Goal: Task Accomplishment & Management: Manage account settings

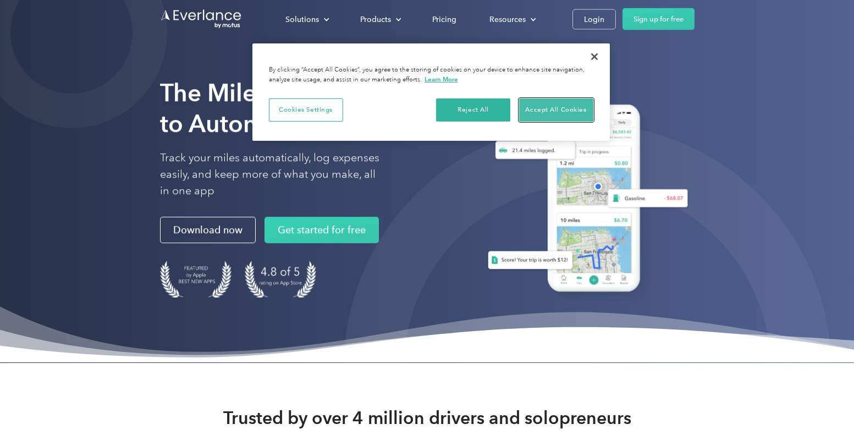
click at [537, 112] on button "Accept All Cookies" at bounding box center [556, 109] width 74 height 23
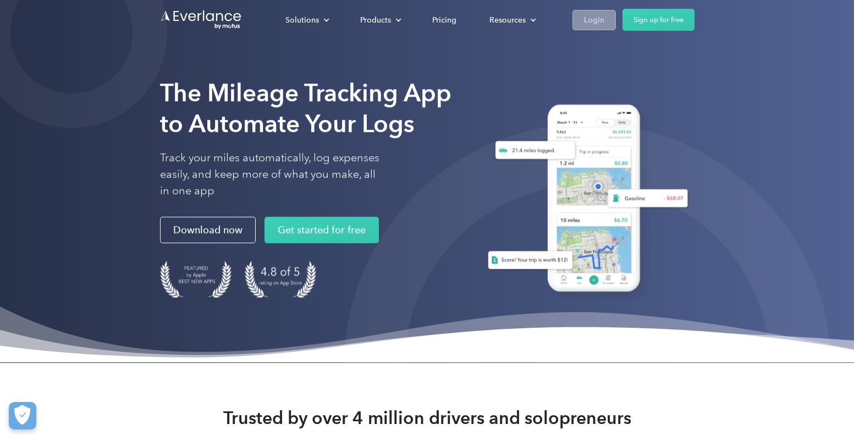
click at [585, 16] on div "Login" at bounding box center [594, 20] width 20 height 14
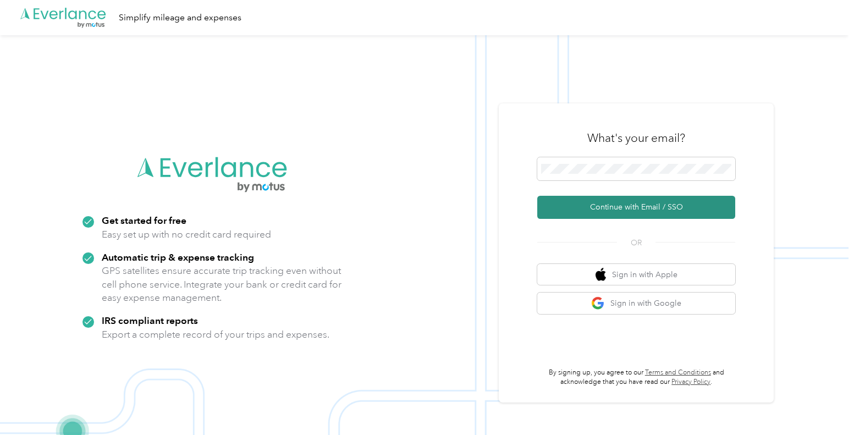
click at [626, 214] on button "Continue with Email / SSO" at bounding box center [636, 207] width 198 height 23
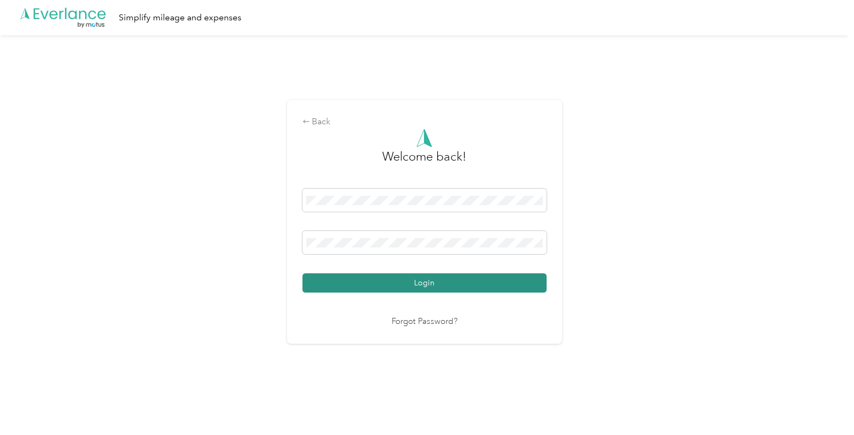
click at [500, 284] on button "Login" at bounding box center [424, 282] width 244 height 19
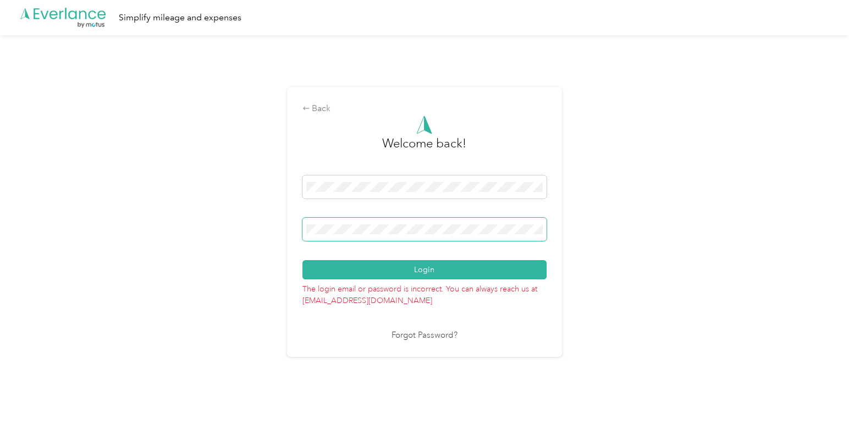
click at [438, 235] on span at bounding box center [424, 229] width 244 height 23
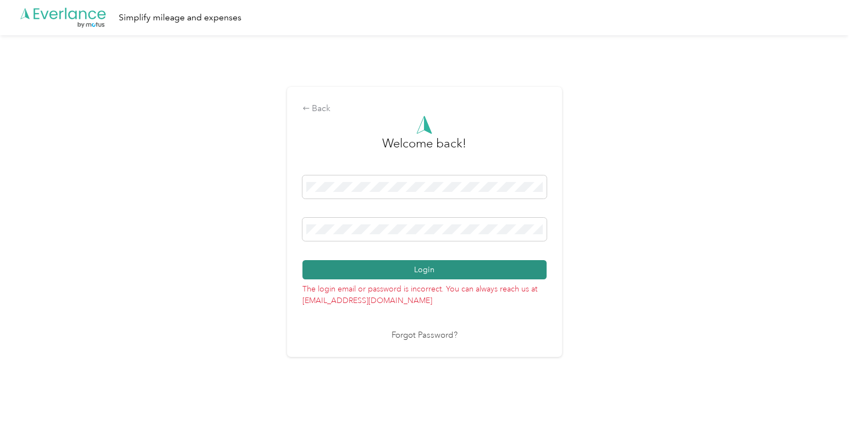
click at [429, 273] on button "Login" at bounding box center [424, 269] width 244 height 19
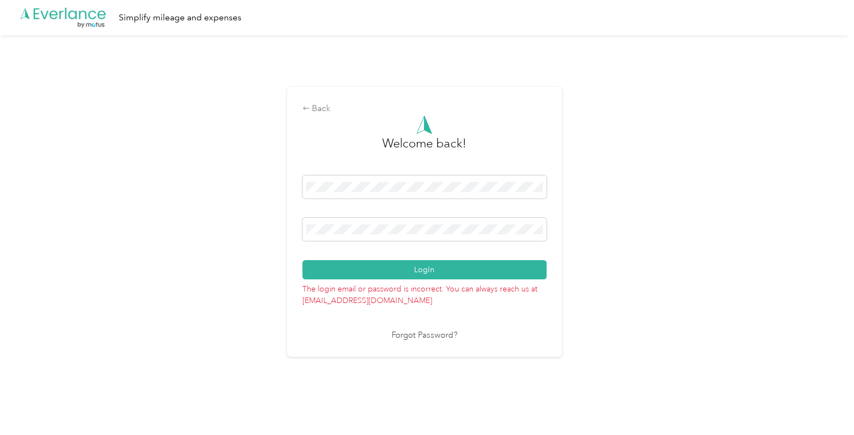
click at [427, 334] on link "Forgot Password?" at bounding box center [424, 335] width 66 height 13
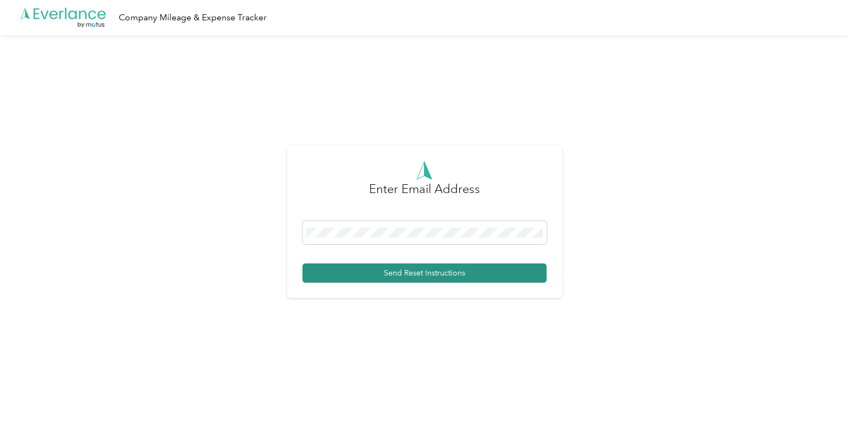
click at [396, 274] on button "Send Reset Instructions" at bounding box center [424, 272] width 244 height 19
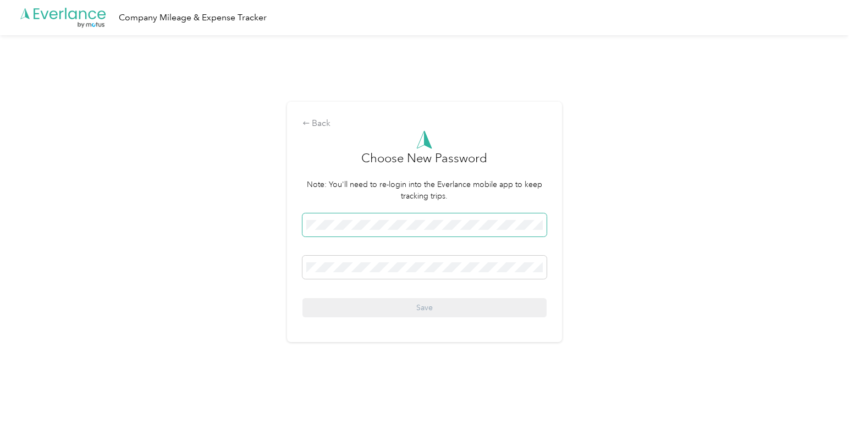
click at [395, 218] on span at bounding box center [424, 224] width 244 height 23
click at [300, 221] on div "Back Choose New Password Note: You'll need to re-login into the Everlance mobil…" at bounding box center [424, 222] width 275 height 240
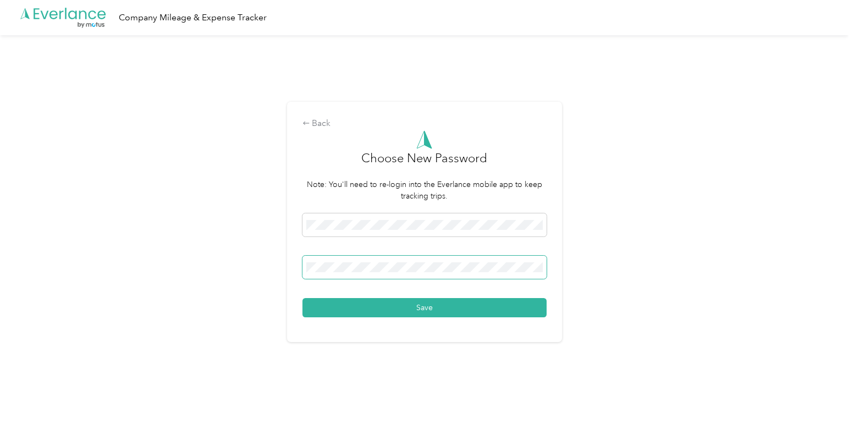
click at [302, 298] on button "Save" at bounding box center [424, 307] width 244 height 19
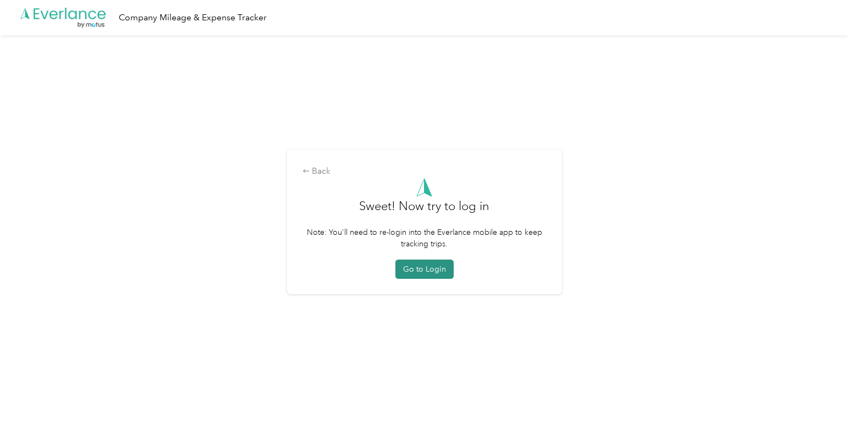
click at [427, 275] on button "Go to Login" at bounding box center [424, 268] width 58 height 19
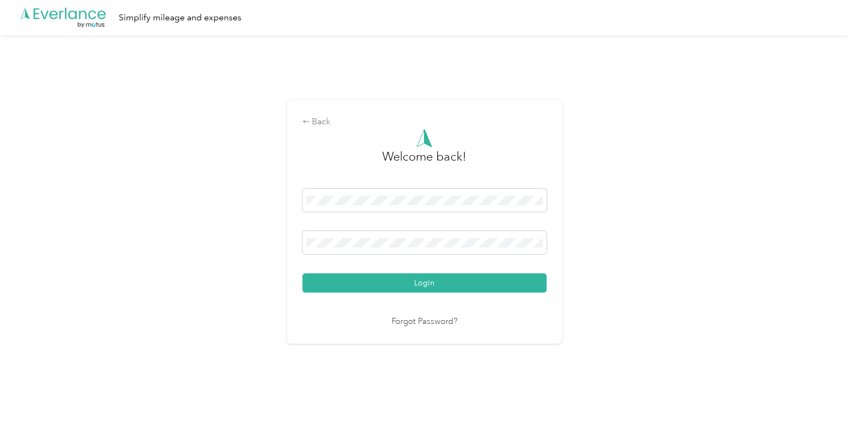
click at [299, 241] on div "Back Welcome back! Login Forgot Password?" at bounding box center [424, 221] width 275 height 243
click at [302, 273] on button "Login" at bounding box center [424, 282] width 244 height 19
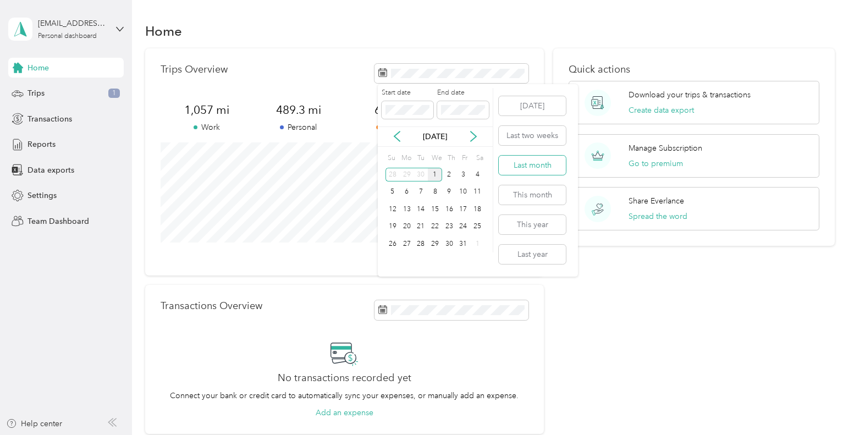
click at [535, 165] on button "Last month" at bounding box center [532, 165] width 67 height 19
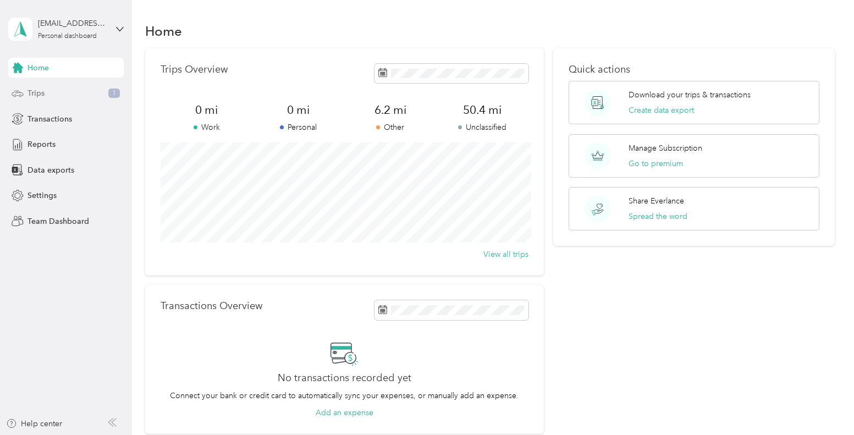
click at [71, 89] on div "Trips 1" at bounding box center [65, 94] width 115 height 20
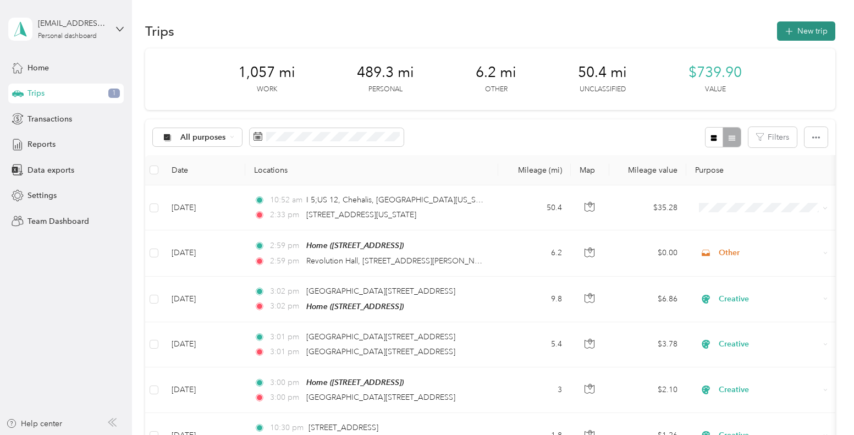
click at [795, 30] on icon "button" at bounding box center [788, 31] width 13 height 13
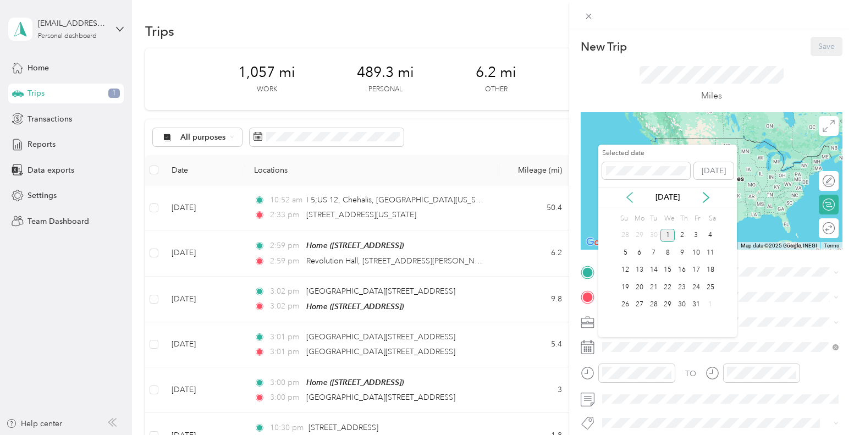
click at [628, 198] on icon at bounding box center [629, 197] width 5 height 10
click at [667, 285] on div "24" at bounding box center [667, 287] width 14 height 14
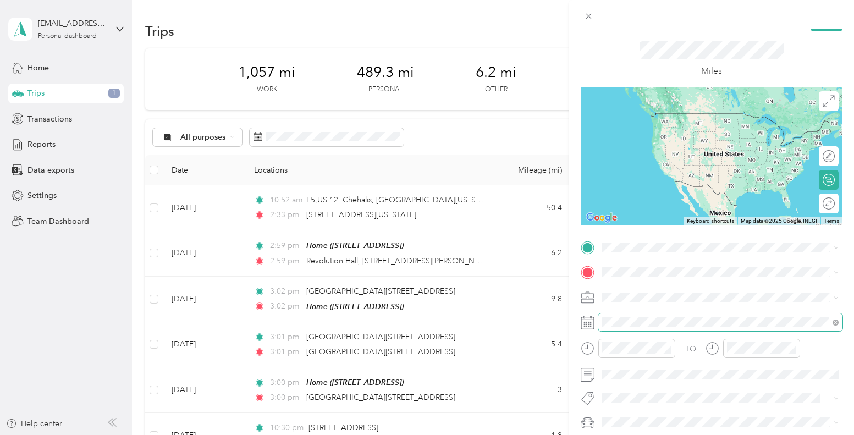
scroll to position [47, 0]
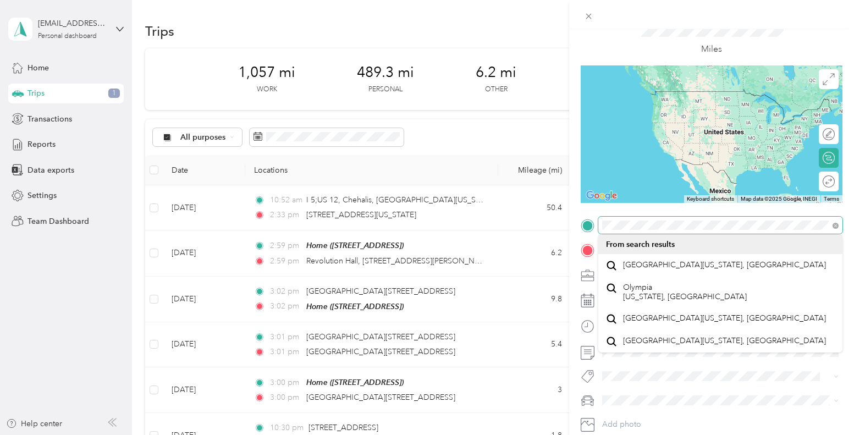
click at [600, 224] on span at bounding box center [720, 226] width 244 height 18
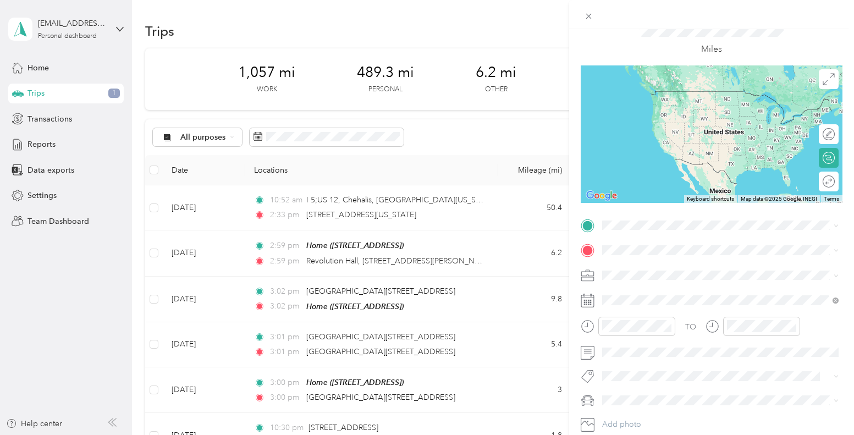
click at [682, 264] on span "[GEOGRAPHIC_DATA], [US_STATE], [GEOGRAPHIC_DATA]" at bounding box center [726, 259] width 207 height 10
click at [661, 230] on span at bounding box center [720, 226] width 244 height 18
click at [660, 262] on span "[STREET_ADDRESS][US_STATE]" at bounding box center [678, 263] width 110 height 10
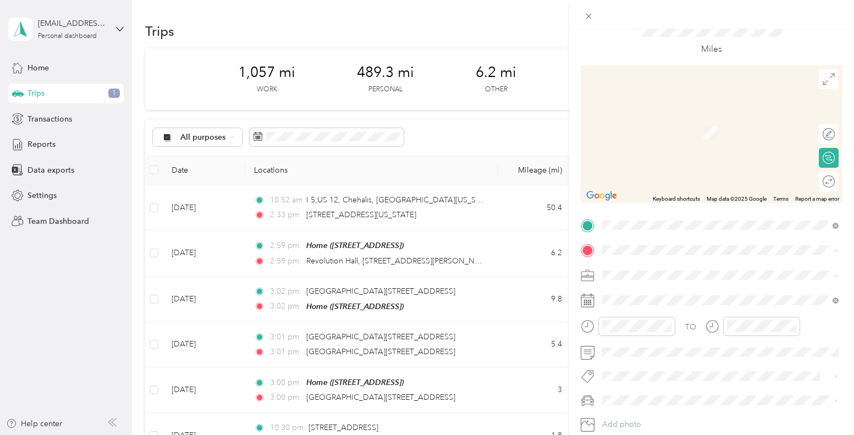
click at [670, 311] on span "[GEOGRAPHIC_DATA][US_STATE], [GEOGRAPHIC_DATA]" at bounding box center [724, 306] width 203 height 10
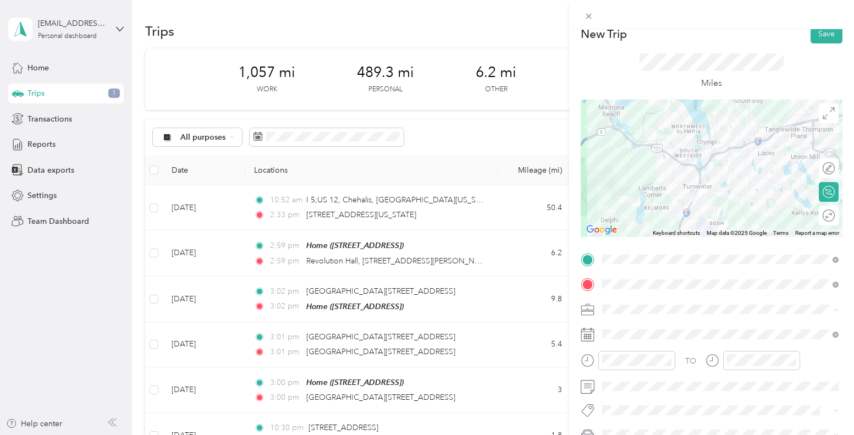
scroll to position [0, 0]
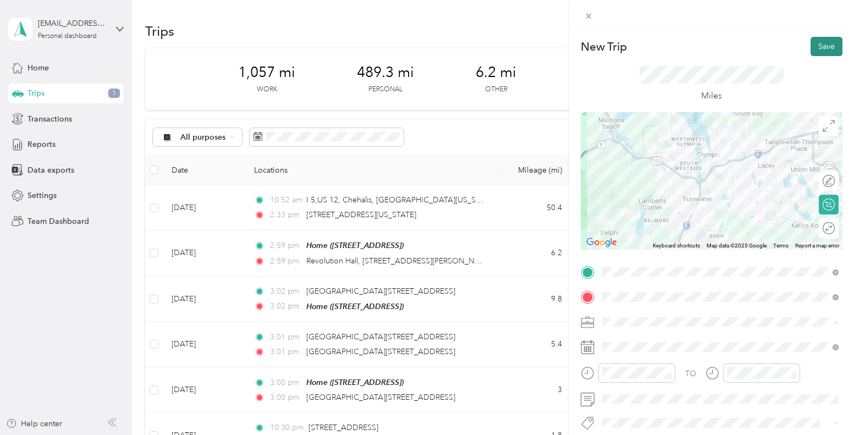
click at [824, 44] on button "Save" at bounding box center [826, 46] width 32 height 19
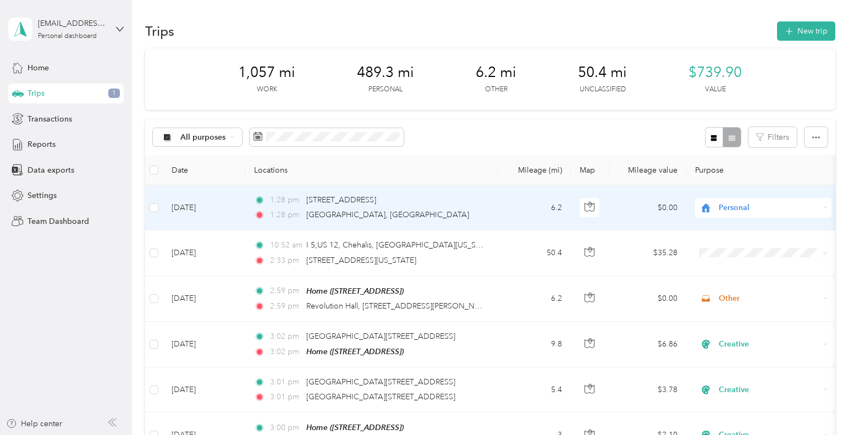
click at [802, 207] on span "Personal" at bounding box center [769, 208] width 101 height 12
click at [779, 234] on ol "Work Personal Creative Other Charity Medical Moving Commute" at bounding box center [763, 294] width 136 height 154
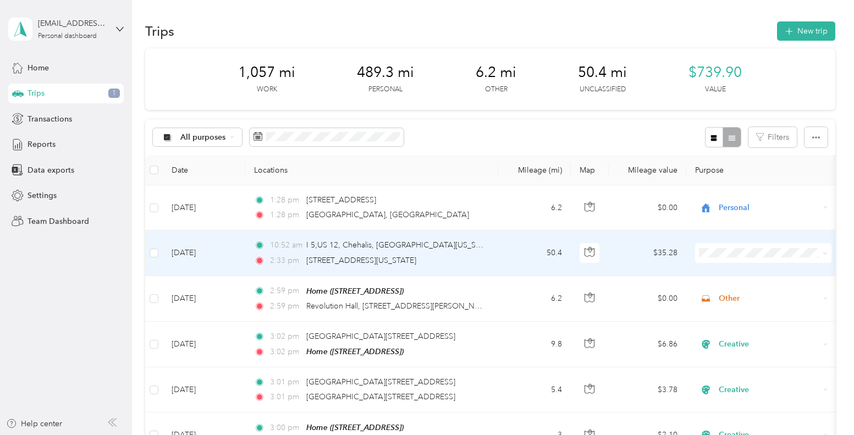
click at [824, 248] on span at bounding box center [824, 252] width 5 height 9
click at [791, 268] on span "Work" at bounding box center [773, 274] width 102 height 12
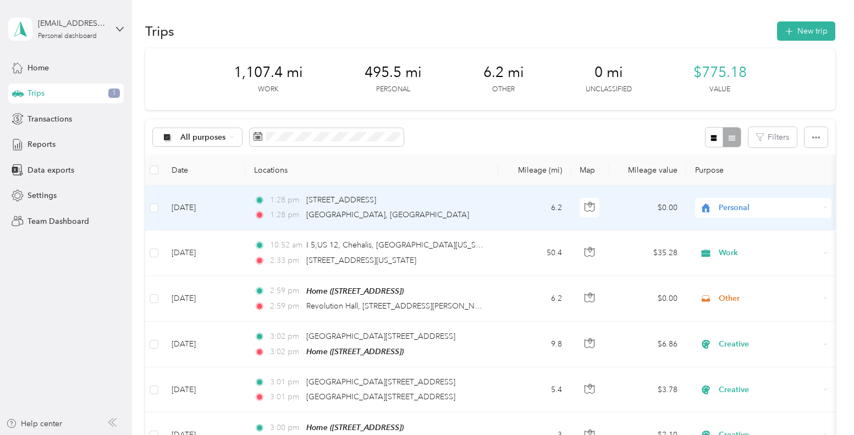
click at [775, 208] on span "Personal" at bounding box center [769, 208] width 101 height 12
click at [767, 228] on span "Work" at bounding box center [773, 226] width 102 height 12
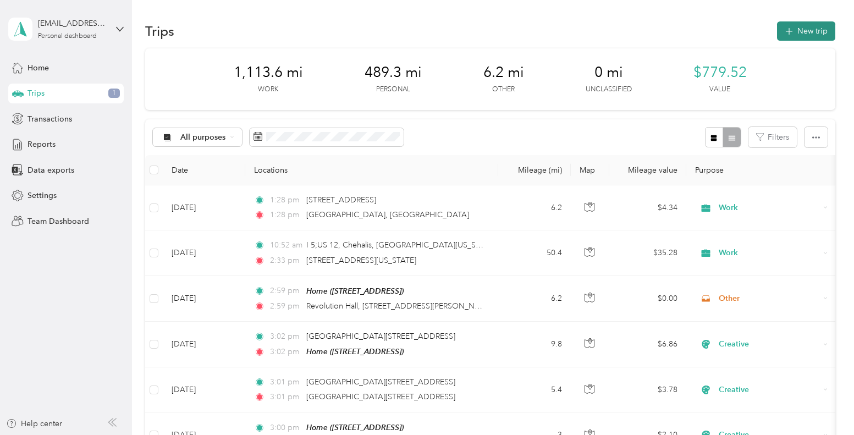
click at [811, 31] on button "New trip" at bounding box center [806, 30] width 58 height 19
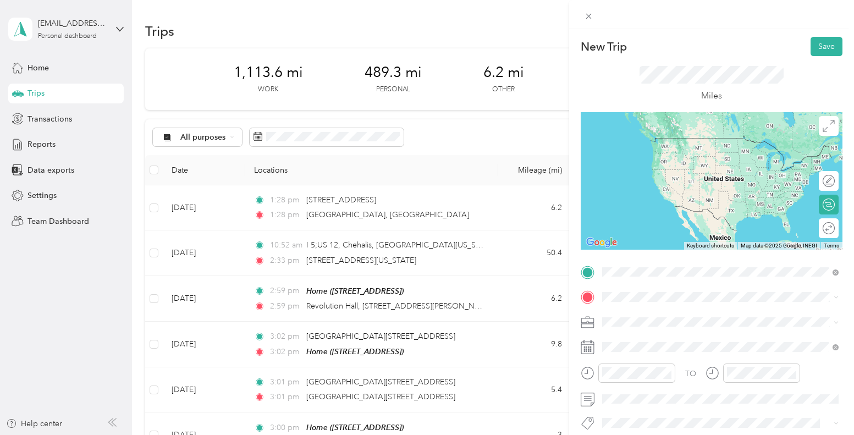
click at [722, 143] on span "[STREET_ADDRESS][US_STATE]" at bounding box center [678, 138] width 110 height 10
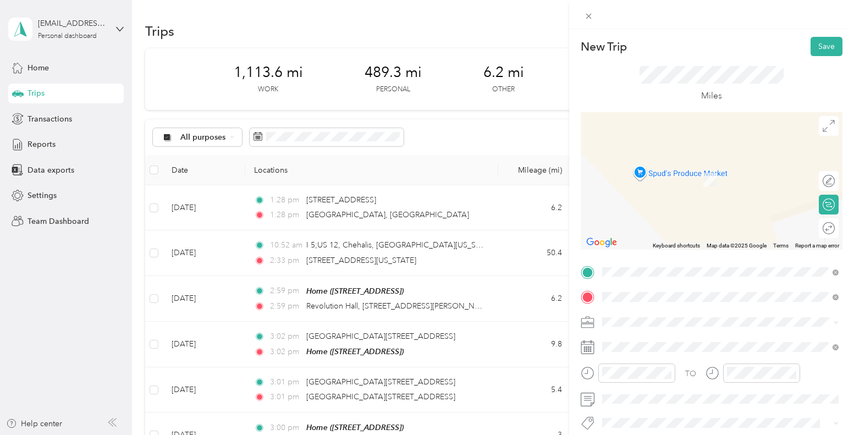
click at [733, 168] on span "[STREET_ADDRESS][US_STATE]" at bounding box center [678, 163] width 110 height 10
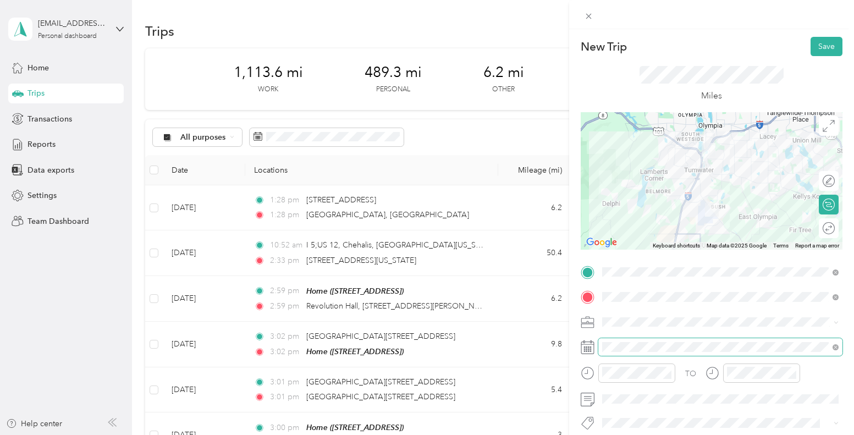
click at [672, 341] on span at bounding box center [720, 347] width 244 height 18
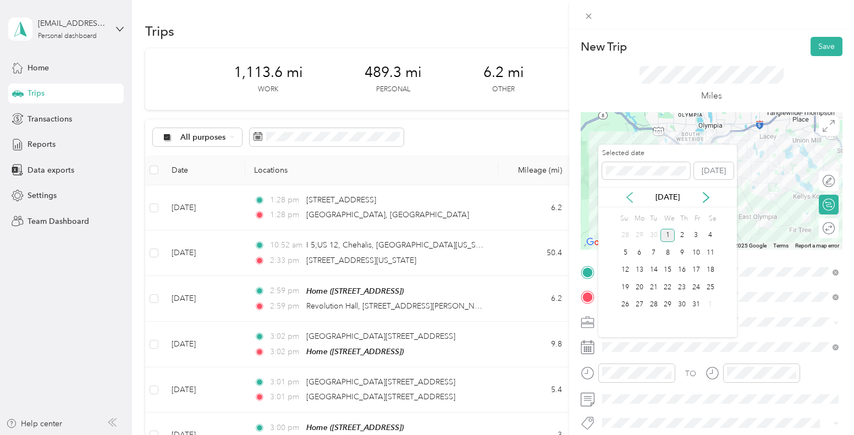
click at [625, 196] on icon at bounding box center [629, 197] width 11 height 11
click at [668, 284] on div "24" at bounding box center [667, 287] width 14 height 14
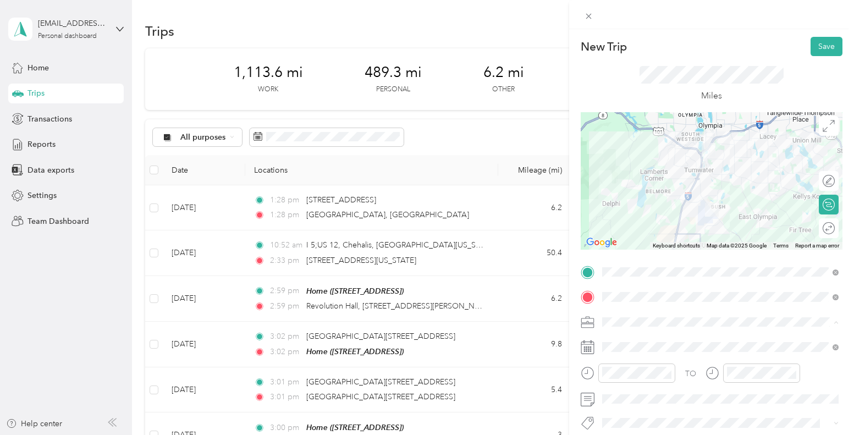
click at [695, 165] on div "Work" at bounding box center [720, 168] width 229 height 12
click at [830, 45] on button "Save" at bounding box center [826, 46] width 32 height 19
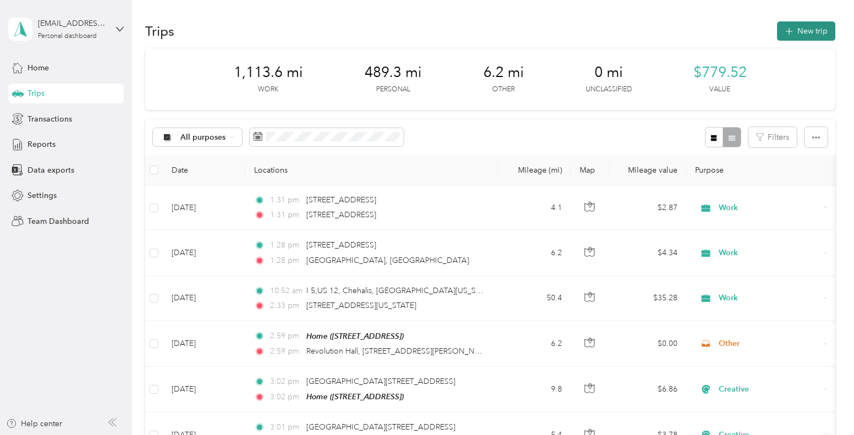
click at [803, 31] on button "New trip" at bounding box center [806, 30] width 58 height 19
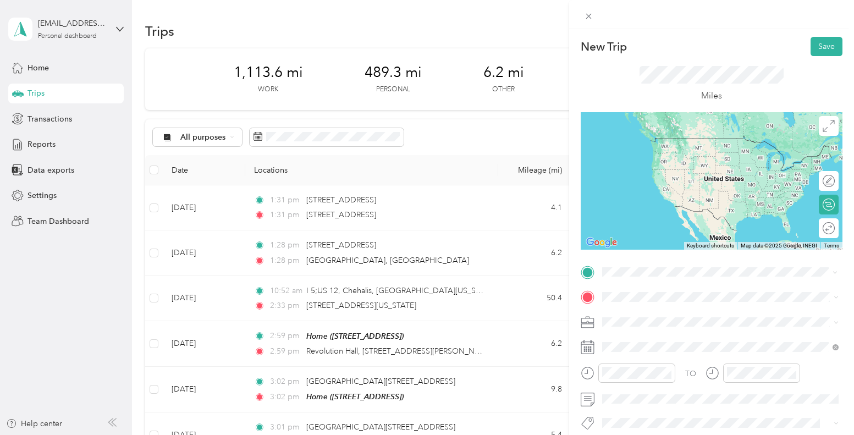
click at [688, 140] on span "[STREET_ADDRESS][US_STATE]" at bounding box center [678, 138] width 110 height 10
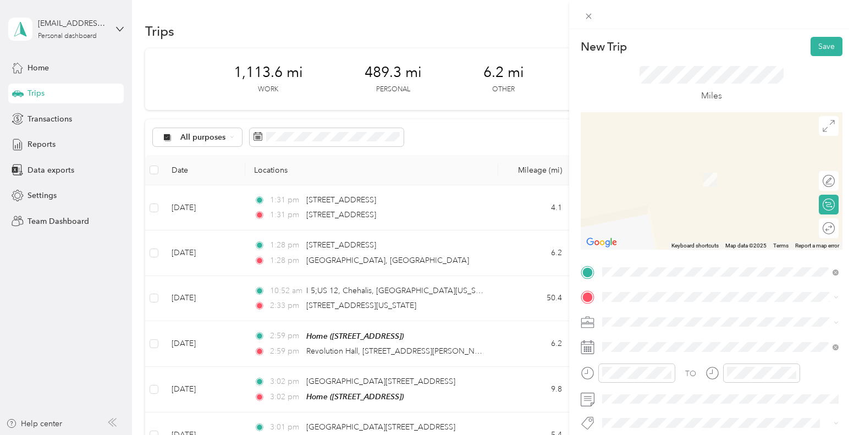
click at [703, 166] on span "[STREET_ADDRESS][US_STATE]" at bounding box center [678, 161] width 110 height 10
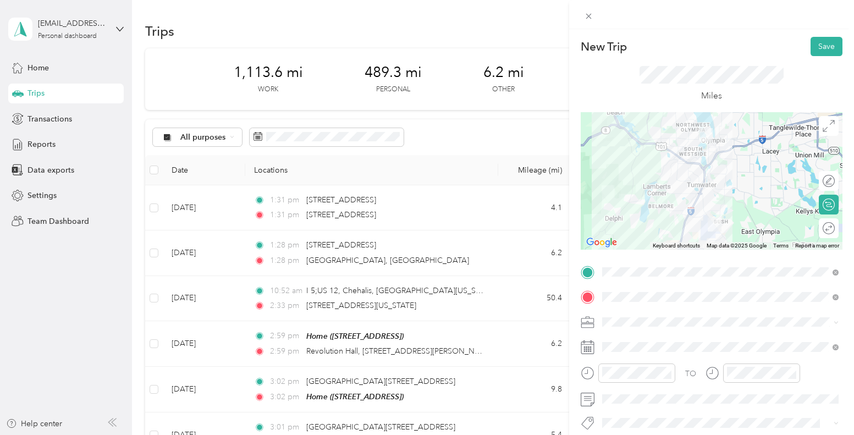
click at [830, 322] on span at bounding box center [834, 322] width 9 height 8
click at [833, 320] on icon at bounding box center [835, 322] width 5 height 5
click at [673, 187] on div "Personal" at bounding box center [714, 187] width 216 height 12
click at [666, 167] on div "Work" at bounding box center [720, 168] width 229 height 12
click at [822, 47] on button "Save" at bounding box center [826, 46] width 32 height 19
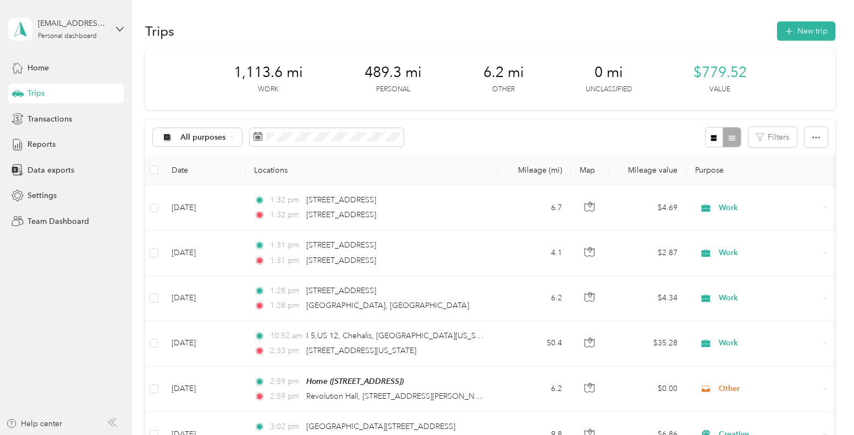
click at [200, 207] on td "[DATE]" at bounding box center [204, 207] width 82 height 45
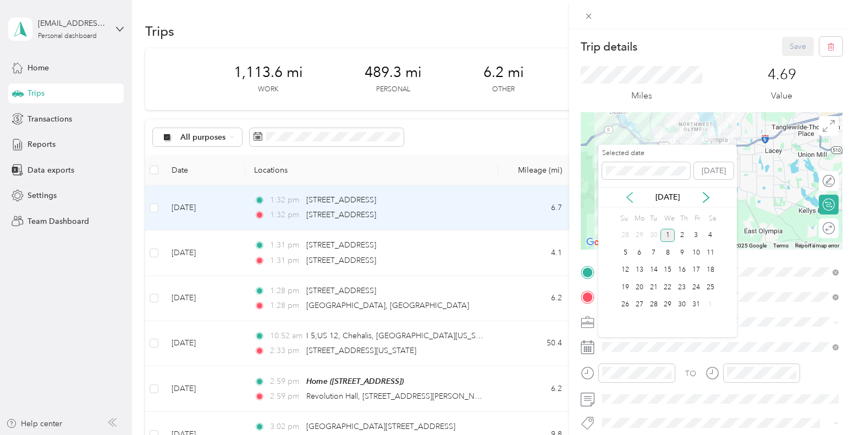
click at [628, 198] on icon at bounding box center [629, 197] width 5 height 10
click at [667, 288] on div "24" at bounding box center [667, 287] width 14 height 14
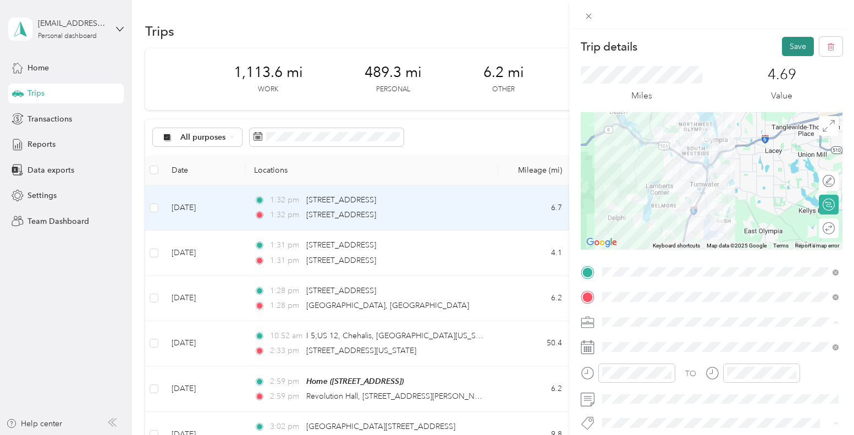
click at [797, 52] on button "Save" at bounding box center [798, 46] width 32 height 19
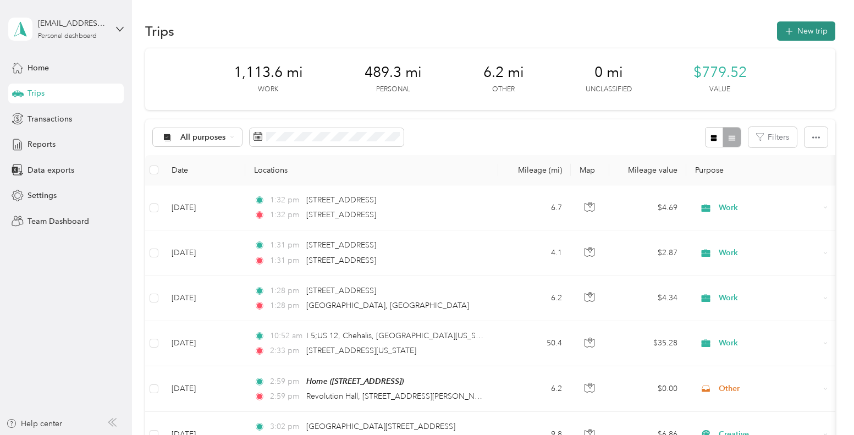
click at [803, 33] on button "New trip" at bounding box center [806, 30] width 58 height 19
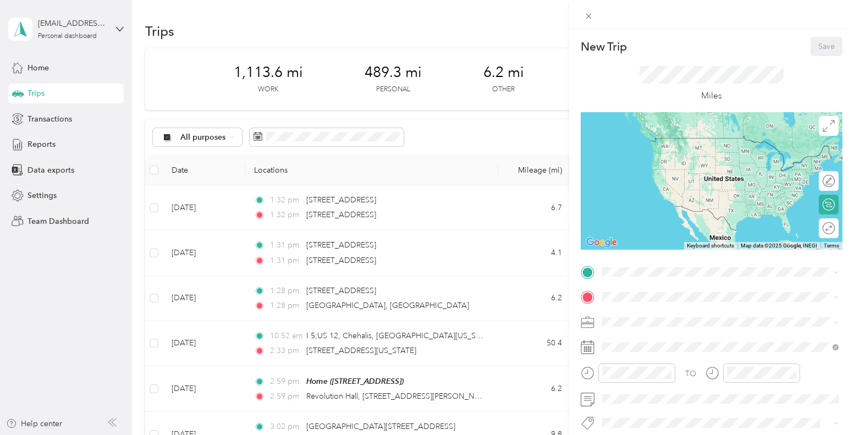
click at [693, 156] on span "[STREET_ADDRESS]" at bounding box center [658, 153] width 70 height 9
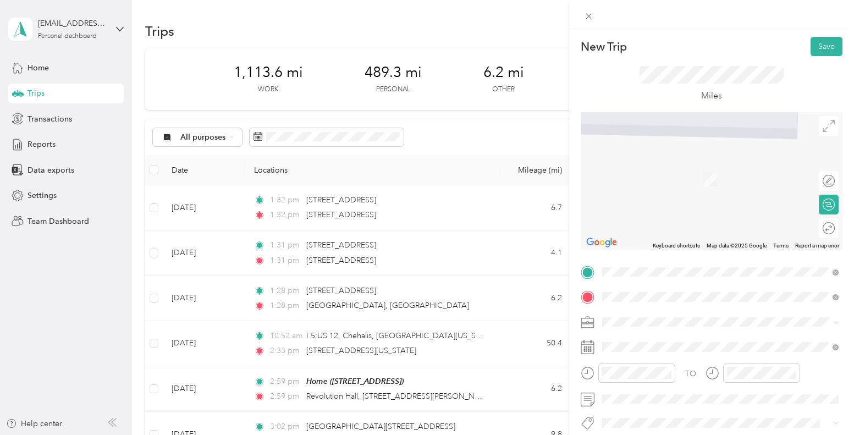
click at [655, 336] on span "[STREET_ADDRESS][PERSON_NAME][US_STATE]" at bounding box center [708, 336] width 171 height 10
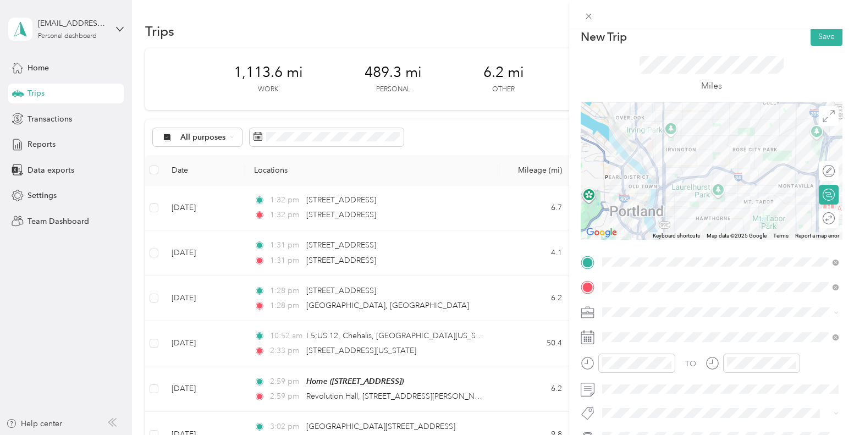
scroll to position [14, 0]
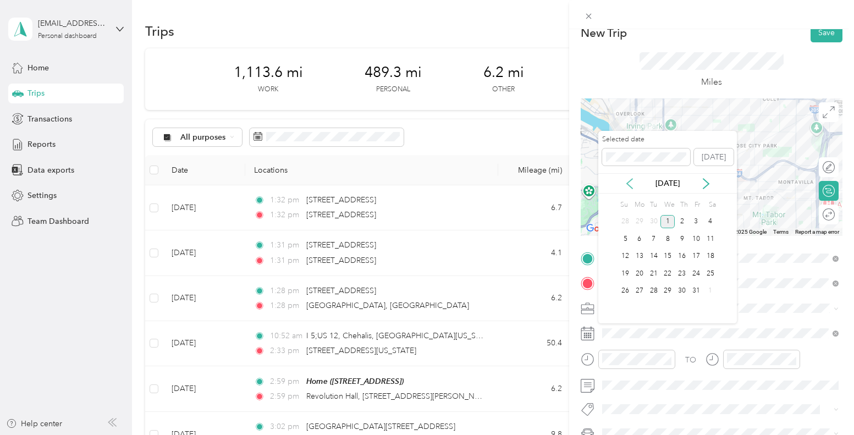
click at [627, 183] on icon at bounding box center [629, 184] width 5 height 10
click at [671, 270] on div "24" at bounding box center [667, 274] width 14 height 14
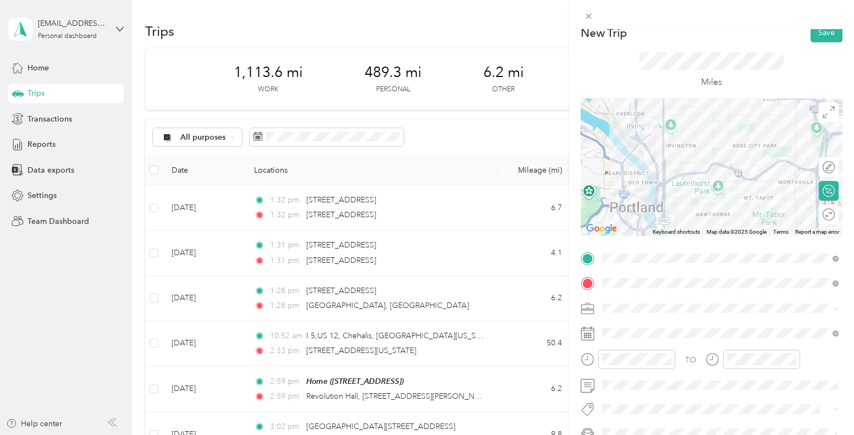
scroll to position [21, 0]
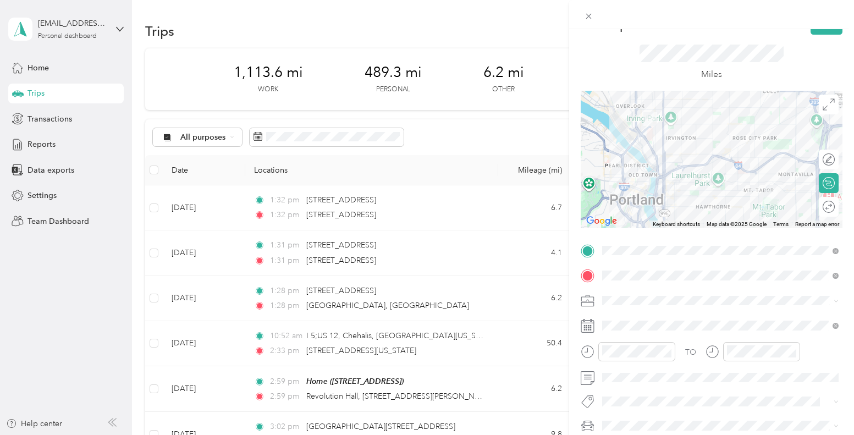
click at [830, 298] on span at bounding box center [834, 301] width 9 height 8
click at [833, 302] on icon at bounding box center [835, 301] width 5 height 5
click at [639, 151] on li "Work" at bounding box center [720, 144] width 244 height 19
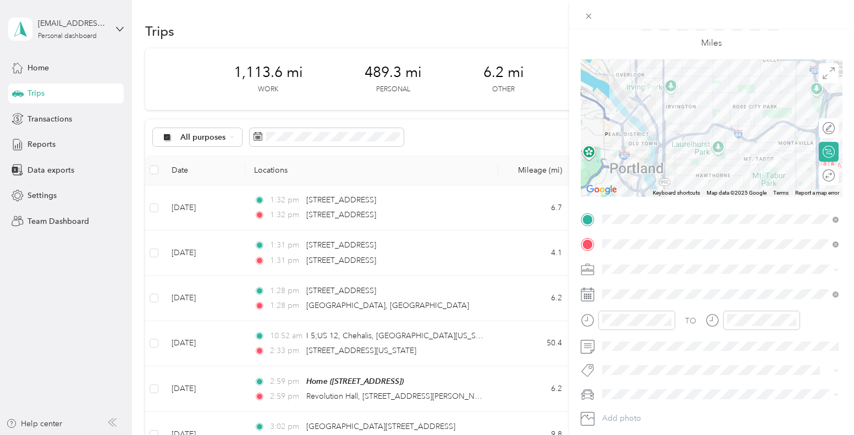
scroll to position [0, 0]
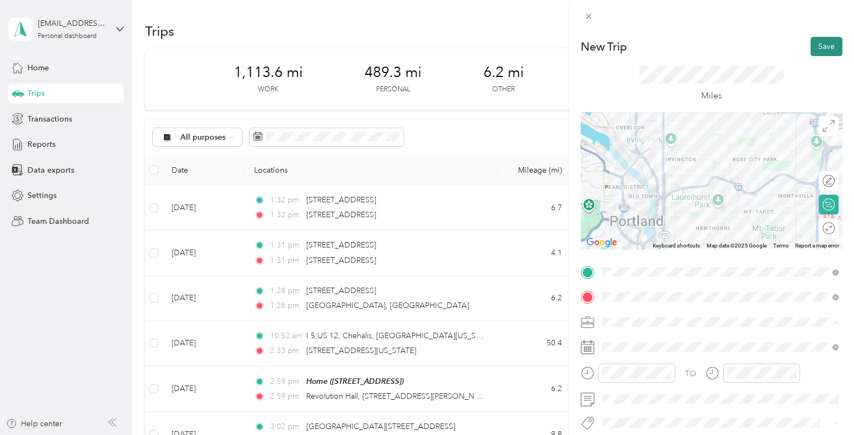
click at [823, 46] on button "Save" at bounding box center [826, 46] width 32 height 19
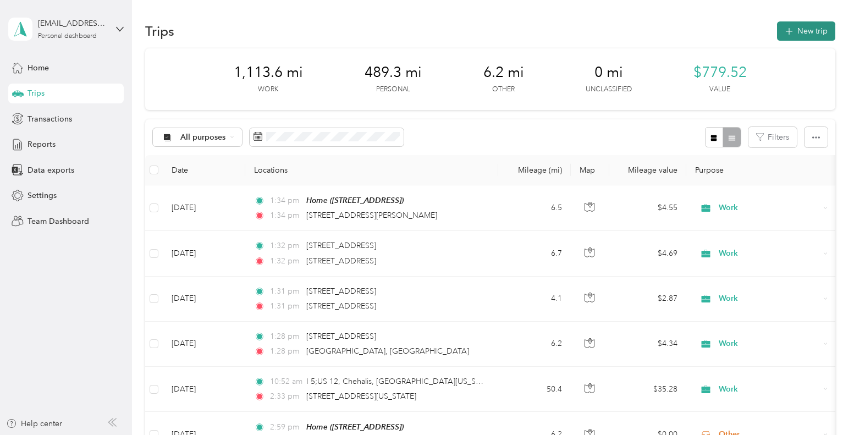
click at [826, 33] on button "New trip" at bounding box center [806, 30] width 58 height 19
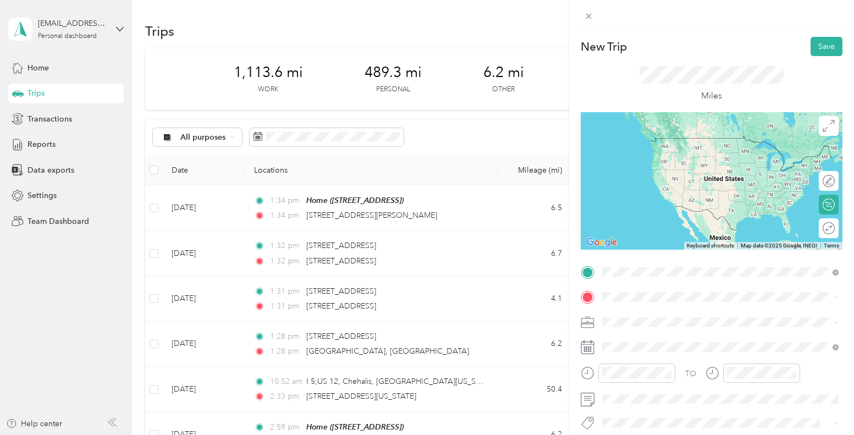
click at [725, 135] on span "[STREET_ADDRESS][PERSON_NAME][US_STATE]" at bounding box center [708, 138] width 171 height 10
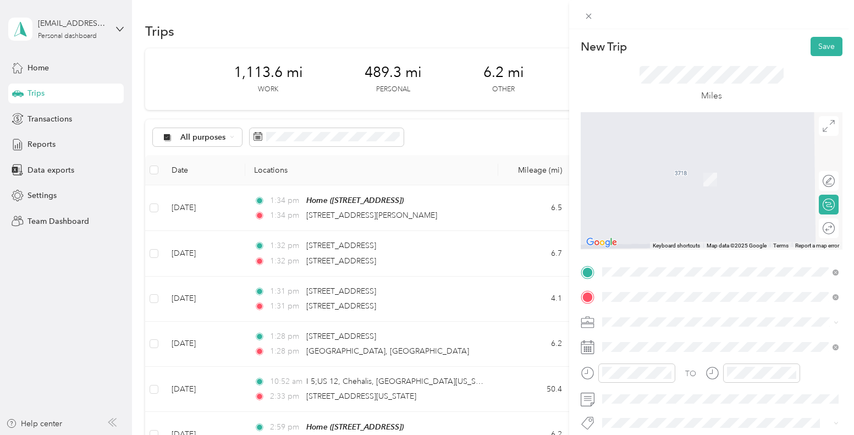
click at [717, 166] on span "[STREET_ADDRESS][US_STATE]" at bounding box center [678, 163] width 110 height 10
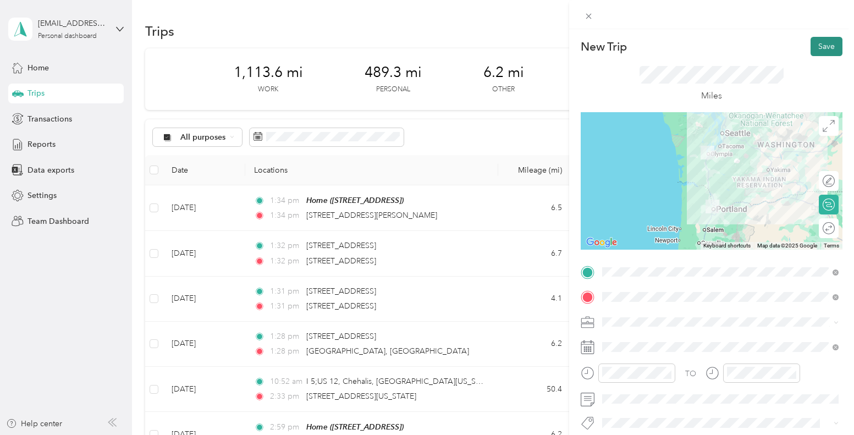
click at [823, 48] on button "Save" at bounding box center [826, 46] width 32 height 19
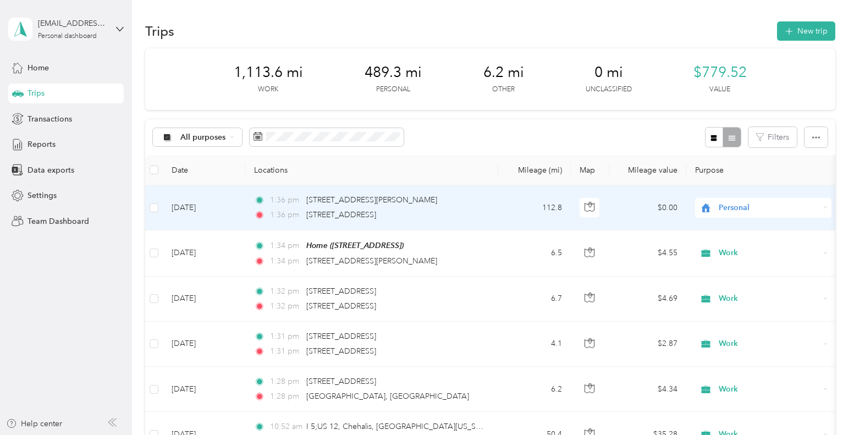
click at [797, 212] on span "Personal" at bounding box center [769, 208] width 101 height 12
click at [766, 228] on span "Work" at bounding box center [773, 229] width 102 height 12
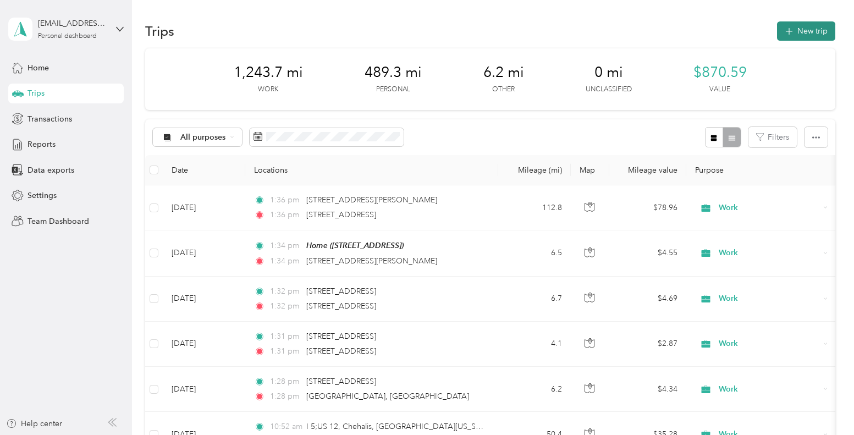
click at [815, 31] on button "New trip" at bounding box center [806, 30] width 58 height 19
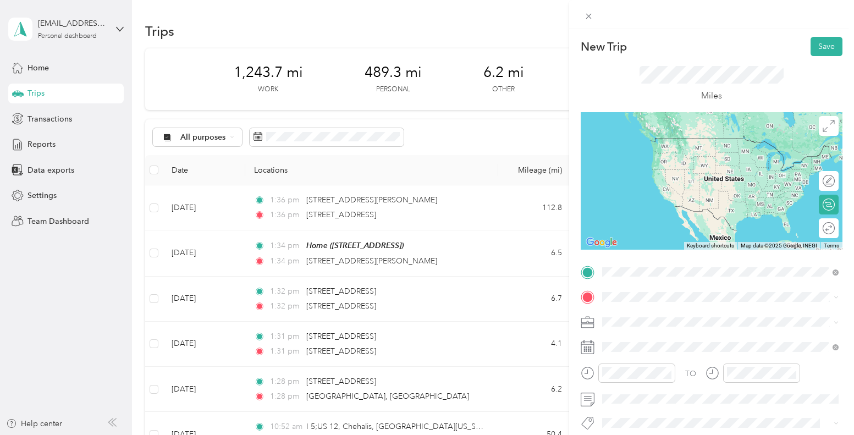
click at [710, 387] on div "[STREET_ADDRESS][US_STATE]" at bounding box center [720, 379] width 229 height 15
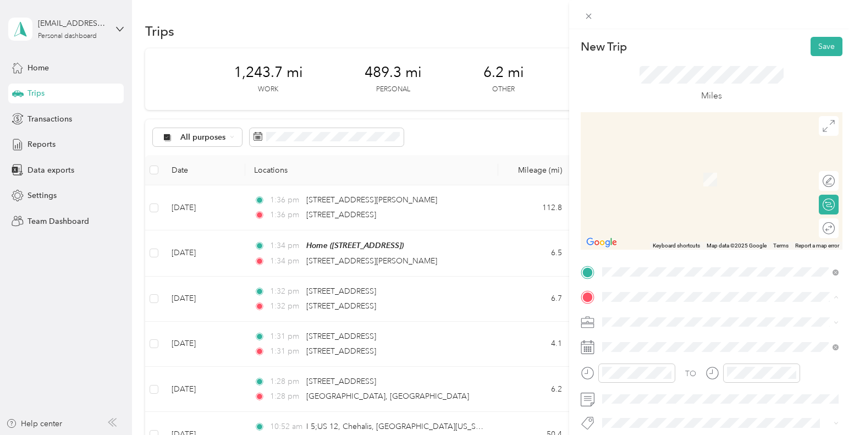
click at [652, 184] on span "[STREET_ADDRESS]" at bounding box center [658, 179] width 70 height 9
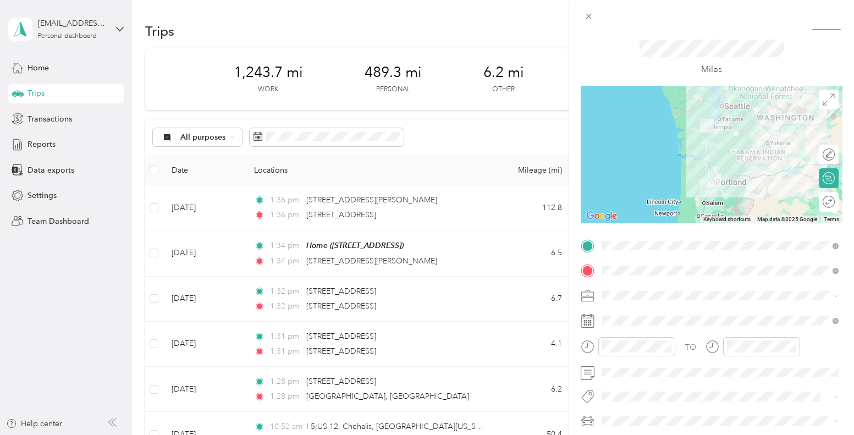
scroll to position [40, 0]
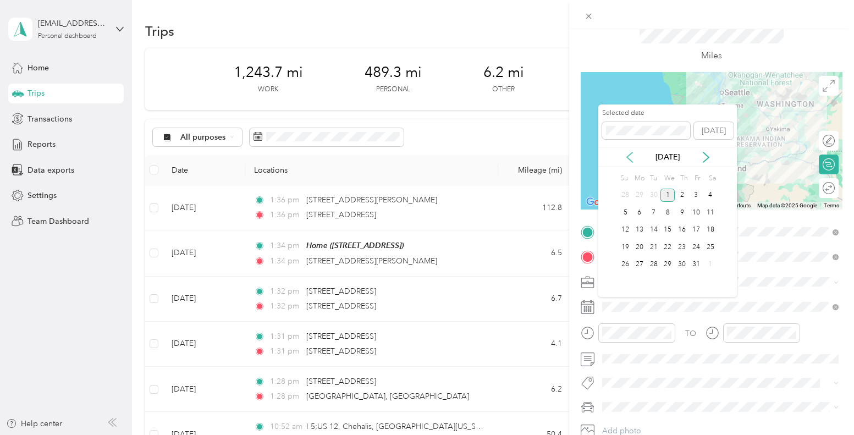
click at [629, 158] on icon at bounding box center [629, 157] width 5 height 10
click at [668, 252] on div "24" at bounding box center [667, 247] width 14 height 14
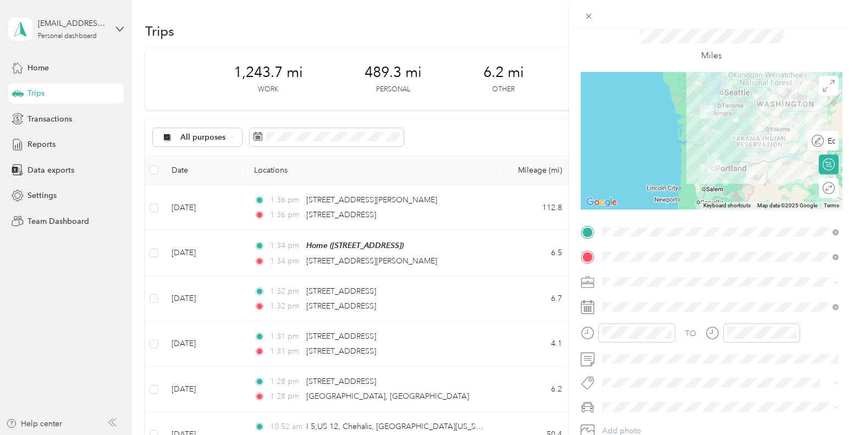
scroll to position [0, 0]
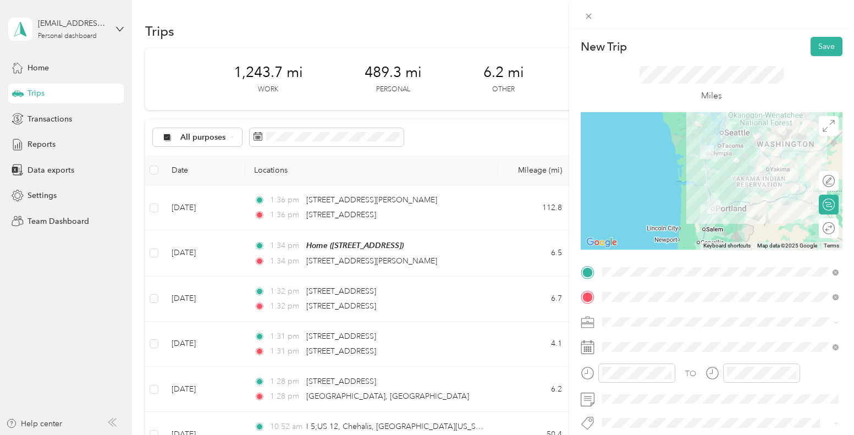
click at [835, 324] on icon at bounding box center [835, 322] width 5 height 5
click at [722, 174] on ol "Work Personal Creative Other Charity Medical Moving Commute" at bounding box center [720, 235] width 244 height 154
click at [824, 44] on button "Save" at bounding box center [826, 46] width 32 height 19
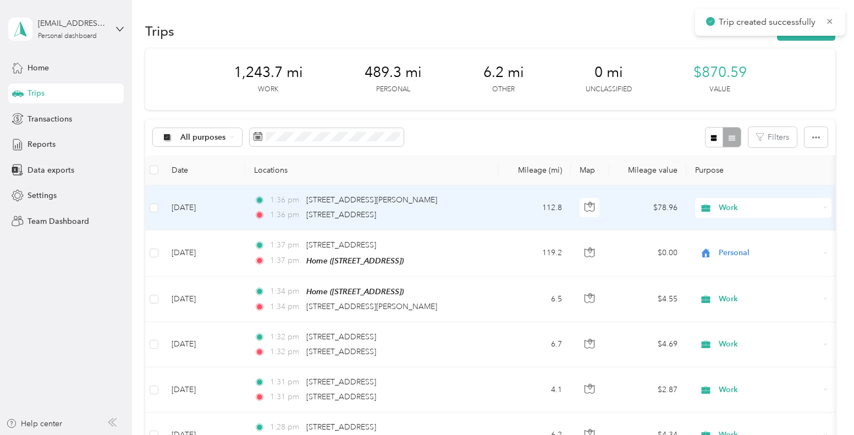
click at [189, 209] on td "[DATE]" at bounding box center [204, 207] width 82 height 45
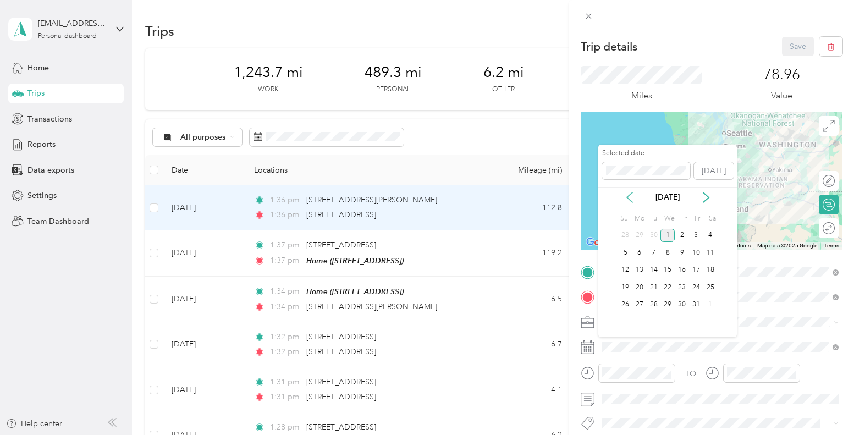
click at [630, 201] on icon at bounding box center [629, 197] width 11 height 11
click at [668, 290] on div "24" at bounding box center [667, 287] width 14 height 14
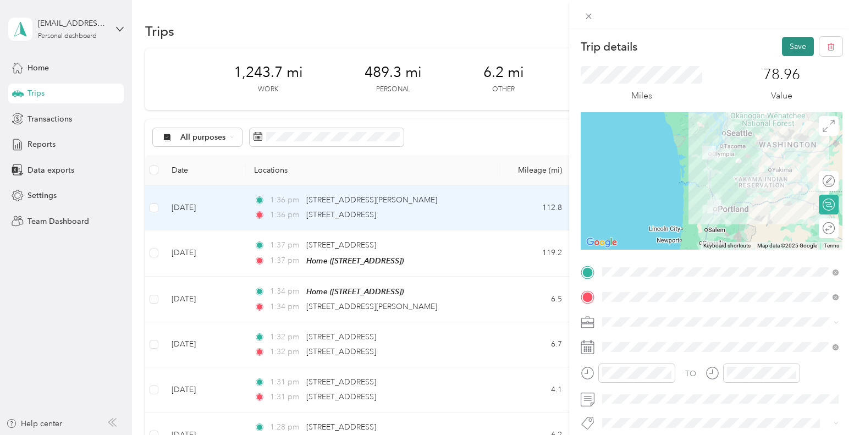
click at [794, 47] on button "Save" at bounding box center [798, 46] width 32 height 19
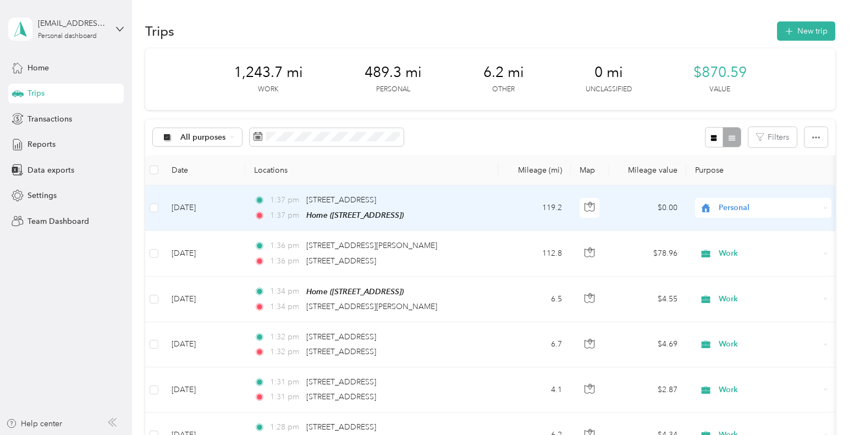
click at [813, 208] on span "Personal" at bounding box center [769, 208] width 101 height 12
click at [782, 229] on span "Work" at bounding box center [773, 229] width 102 height 12
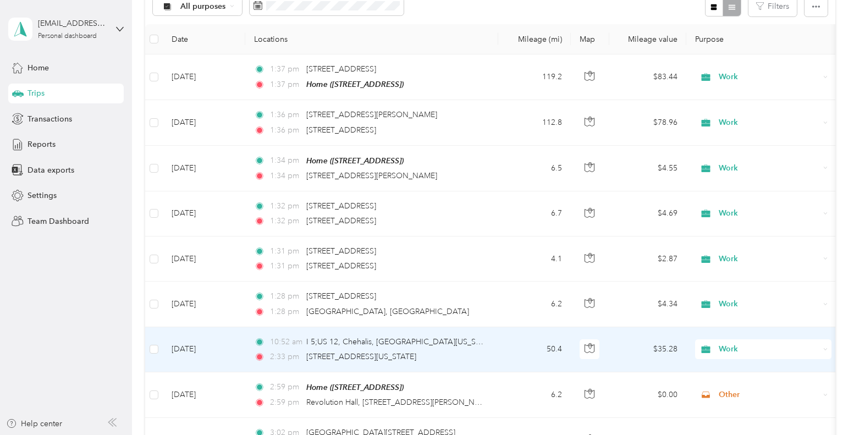
scroll to position [136, 0]
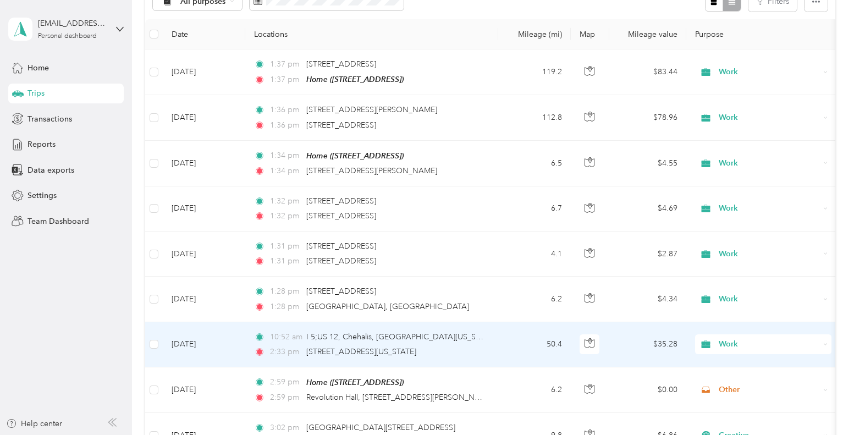
click at [820, 342] on div "Work" at bounding box center [763, 344] width 136 height 20
click at [644, 353] on td "$35.28" at bounding box center [647, 344] width 77 height 45
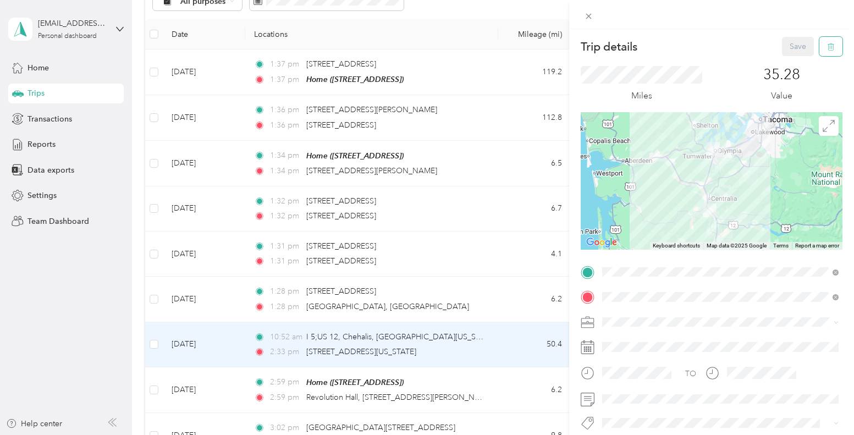
click at [836, 47] on button "button" at bounding box center [830, 46] width 23 height 19
click at [793, 62] on button "Yes" at bounding box center [798, 60] width 21 height 18
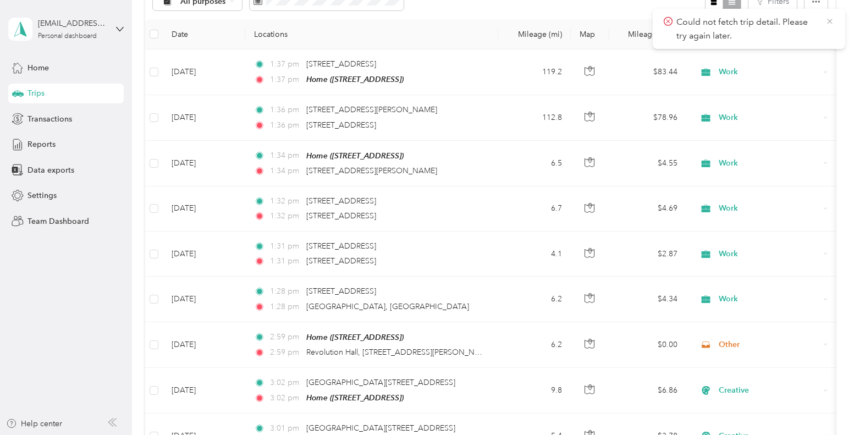
click at [830, 20] on icon at bounding box center [829, 21] width 9 height 10
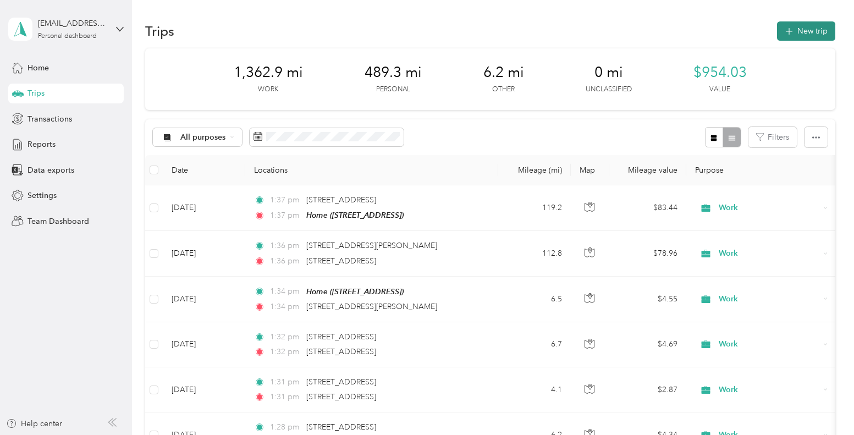
click at [810, 31] on button "New trip" at bounding box center [806, 30] width 58 height 19
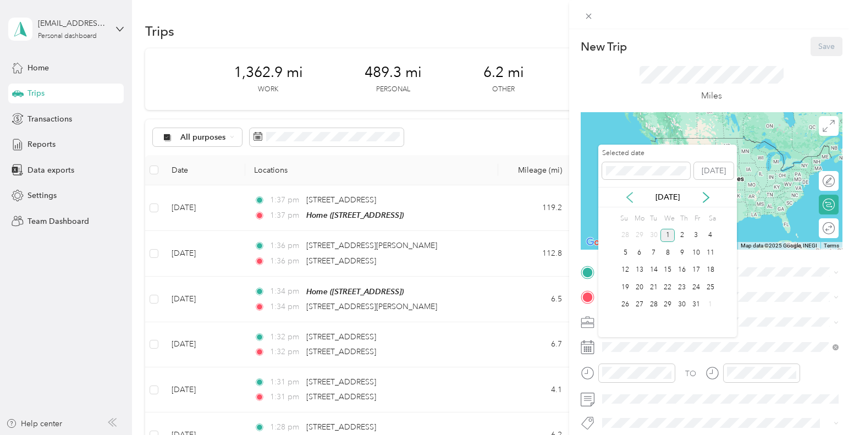
click at [627, 198] on icon at bounding box center [629, 197] width 11 height 11
click at [650, 237] on div "2" at bounding box center [653, 236] width 14 height 14
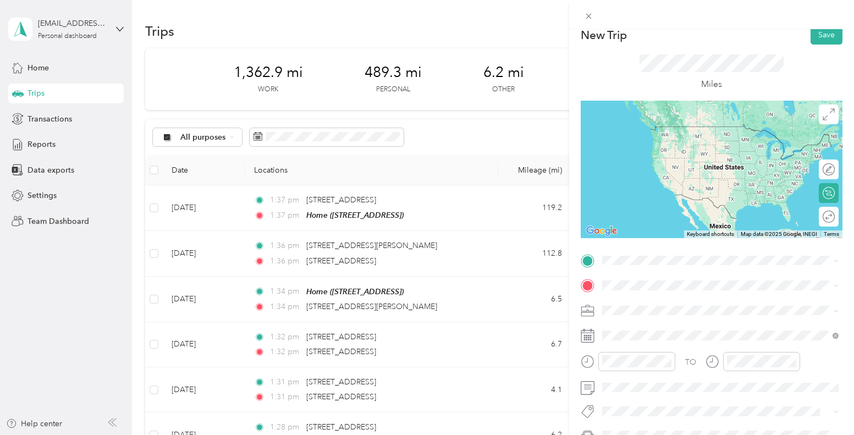
scroll to position [16, 0]
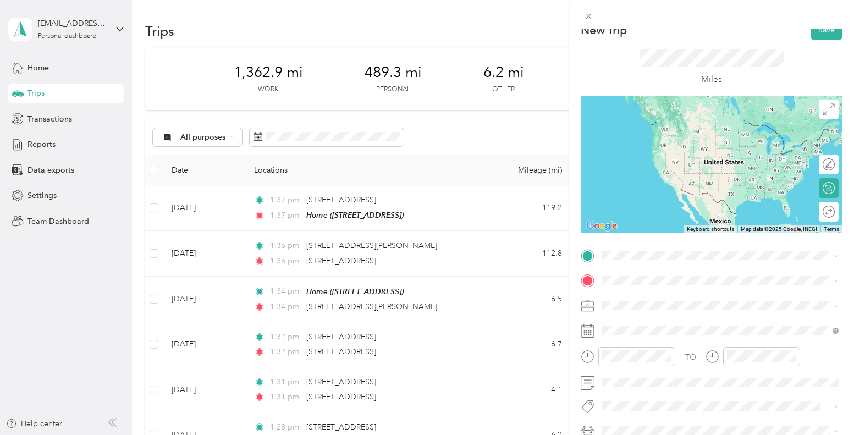
click at [657, 299] on div "Home" at bounding box center [658, 299] width 70 height 10
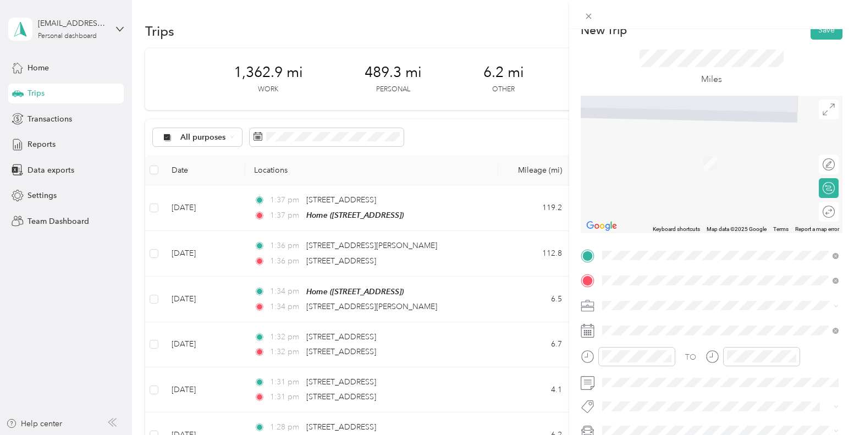
click at [657, 324] on span "[STREET_ADDRESS][US_STATE]" at bounding box center [678, 320] width 110 height 10
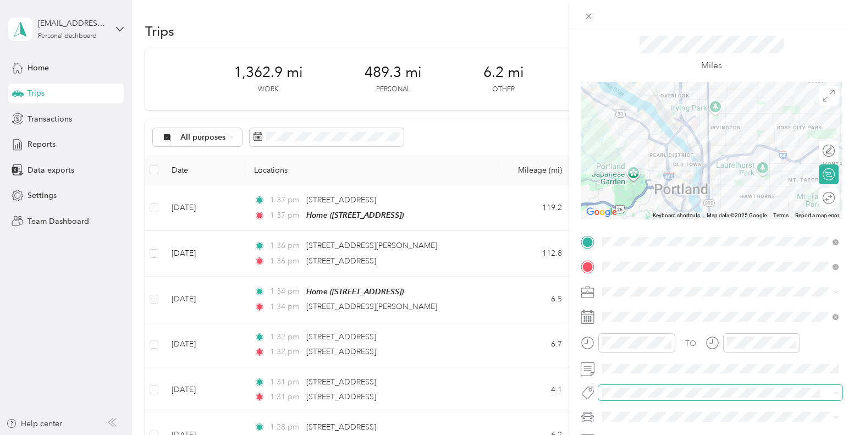
scroll to position [0, 0]
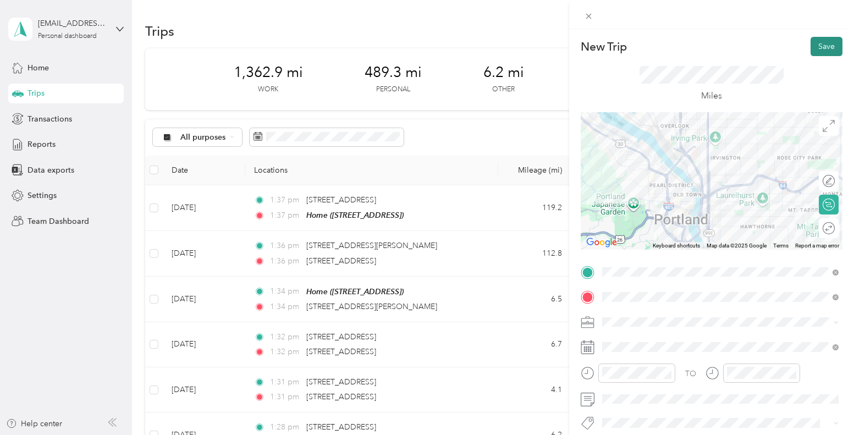
click at [834, 45] on button "Save" at bounding box center [826, 46] width 32 height 19
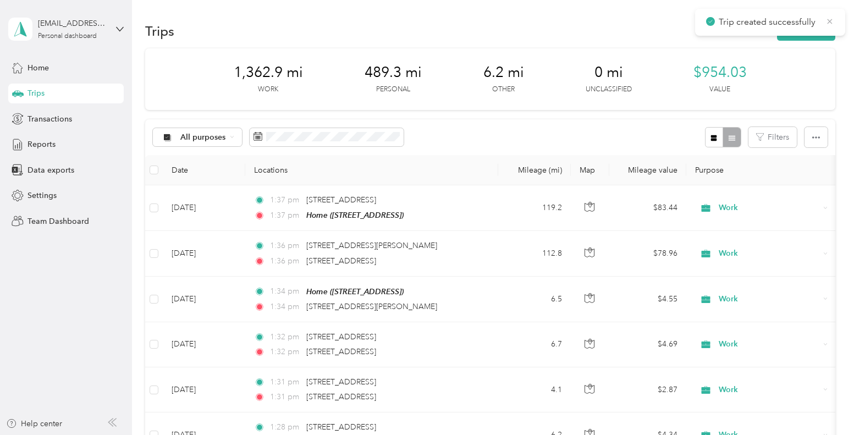
click at [827, 20] on icon at bounding box center [829, 21] width 9 height 10
click at [824, 32] on button "New trip" at bounding box center [806, 30] width 58 height 19
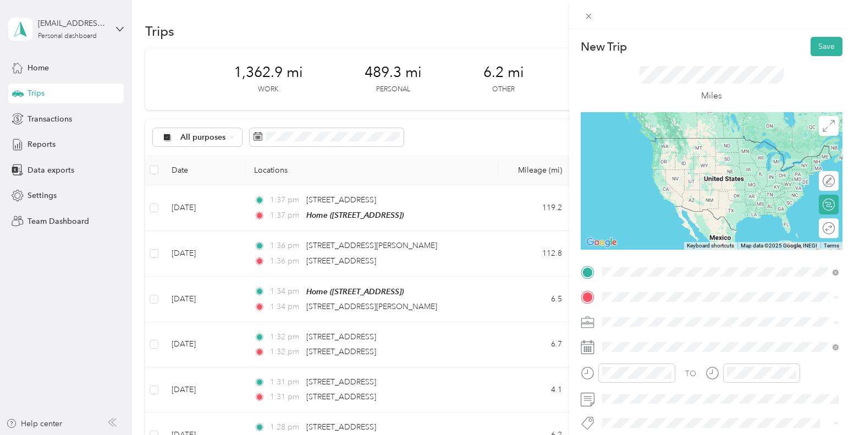
click at [684, 316] on span "[STREET_ADDRESS][US_STATE]" at bounding box center [678, 312] width 110 height 10
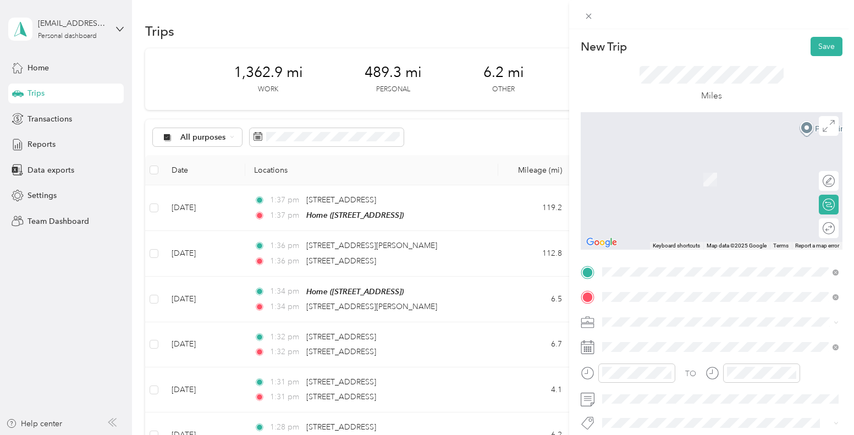
click at [701, 175] on li "[STREET_ADDRESS][US_STATE]" at bounding box center [720, 163] width 244 height 23
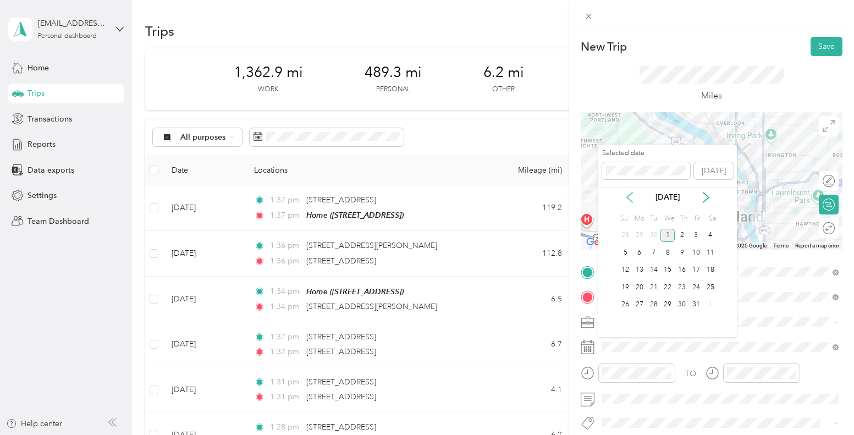
click at [627, 196] on icon at bounding box center [629, 197] width 5 height 10
click at [650, 237] on div "2" at bounding box center [653, 236] width 14 height 14
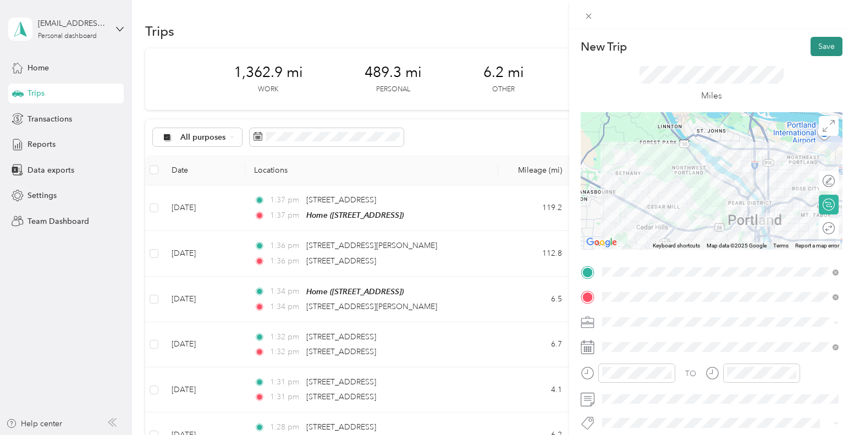
click at [825, 49] on button "Save" at bounding box center [826, 46] width 32 height 19
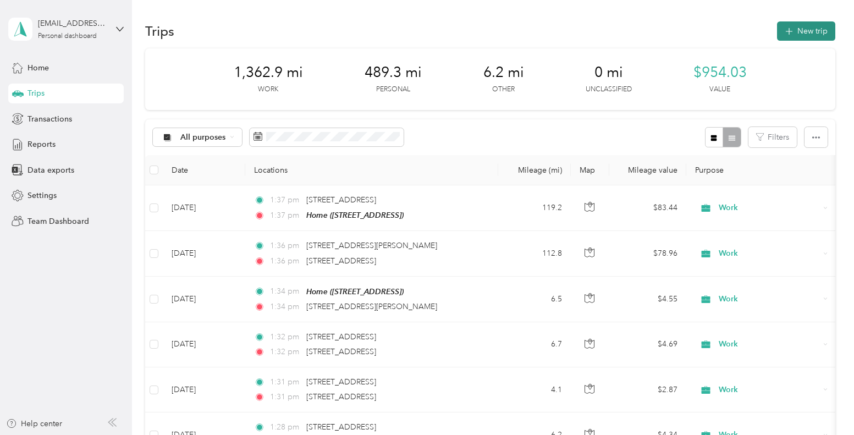
click at [815, 29] on button "New trip" at bounding box center [806, 30] width 58 height 19
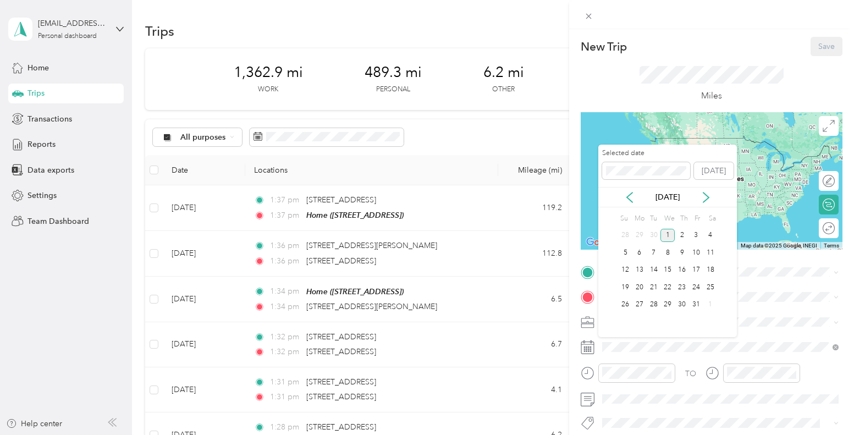
click at [628, 205] on div "[DATE]" at bounding box center [667, 197] width 139 height 20
click at [628, 199] on icon at bounding box center [629, 197] width 5 height 10
click at [683, 236] on div "4" at bounding box center [682, 236] width 14 height 14
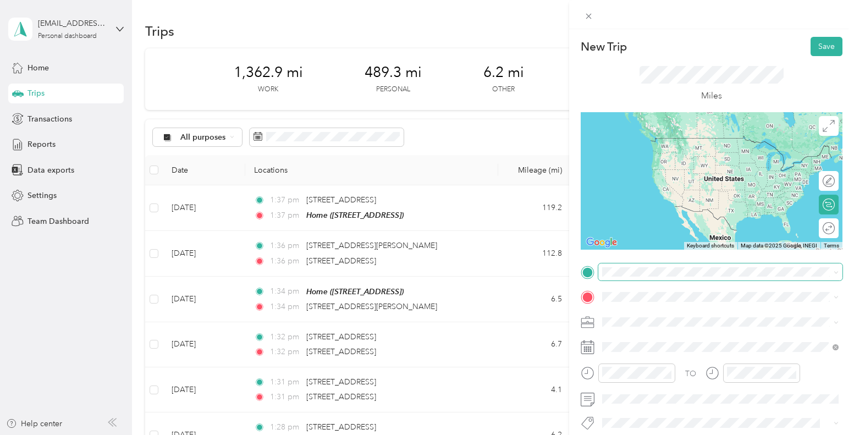
click at [658, 278] on span at bounding box center [720, 272] width 244 height 18
click at [650, 158] on span "[STREET_ADDRESS]" at bounding box center [658, 154] width 70 height 9
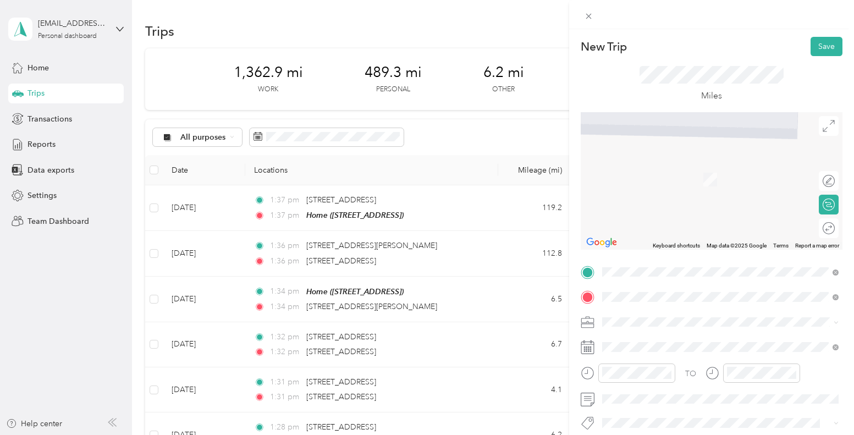
click at [683, 165] on span "[STREET_ADDRESS][US_STATE]" at bounding box center [678, 163] width 110 height 10
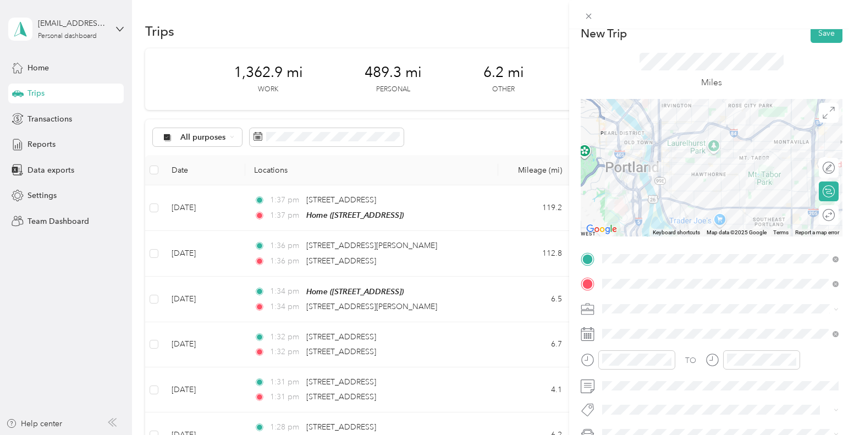
scroll to position [9, 0]
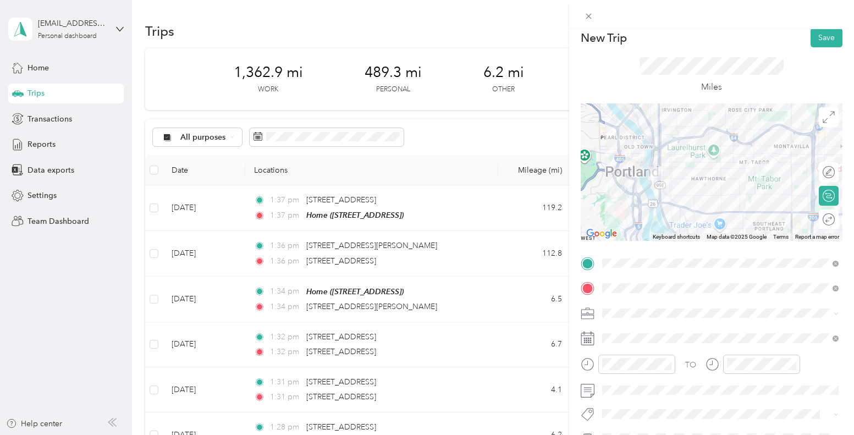
click at [833, 311] on icon at bounding box center [835, 313] width 5 height 5
click at [700, 163] on li "Work" at bounding box center [720, 157] width 244 height 19
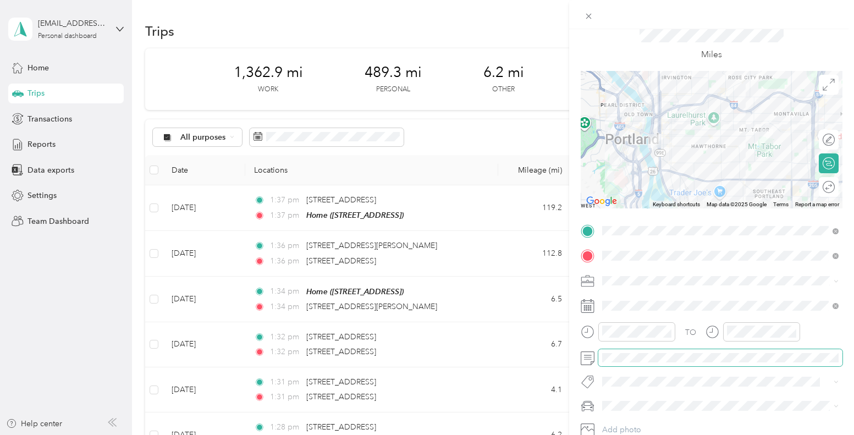
scroll to position [0, 0]
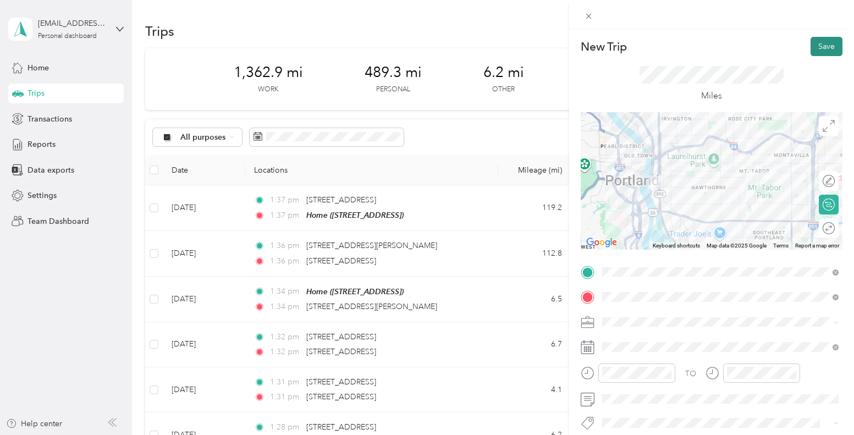
click at [822, 47] on button "Save" at bounding box center [826, 46] width 32 height 19
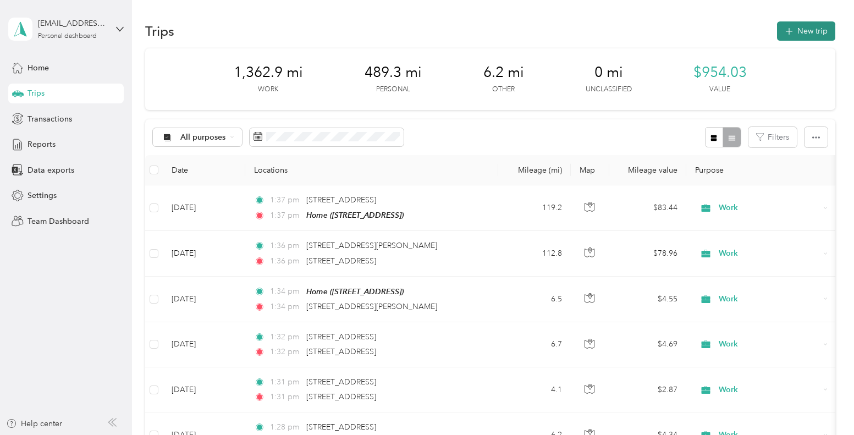
click at [815, 30] on button "New trip" at bounding box center [806, 30] width 58 height 19
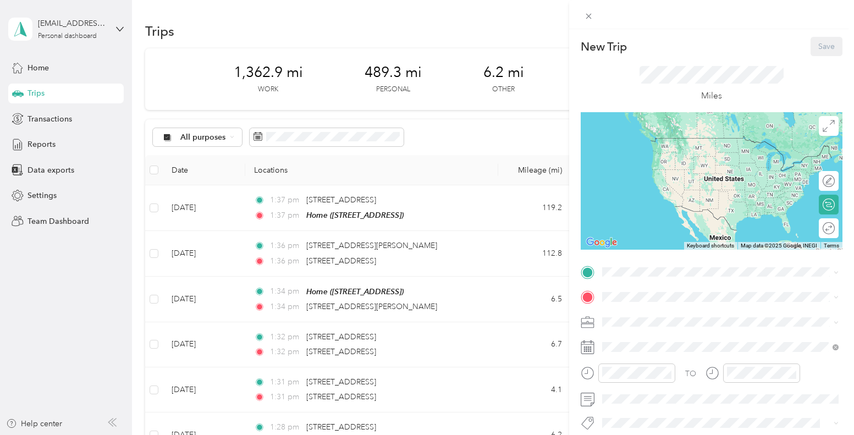
click at [677, 149] on span "[STREET_ADDRESS]" at bounding box center [658, 150] width 70 height 9
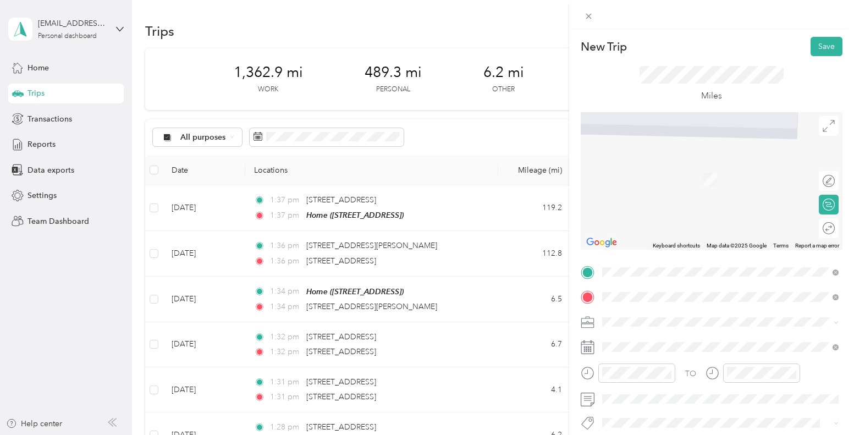
click at [649, 168] on span "[STREET_ADDRESS][US_STATE]" at bounding box center [678, 163] width 110 height 10
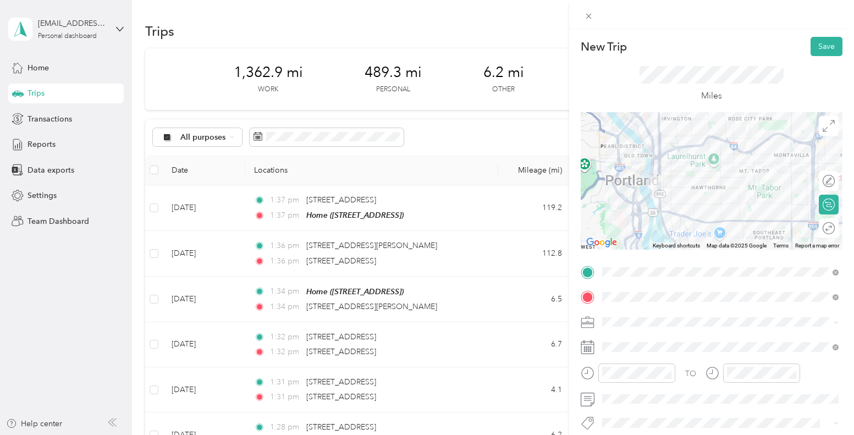
scroll to position [0, 2]
click at [836, 320] on icon at bounding box center [835, 322] width 5 height 5
click at [665, 174] on ol "Work Personal Creative Other Charity Medical Moving Commute" at bounding box center [720, 235] width 244 height 154
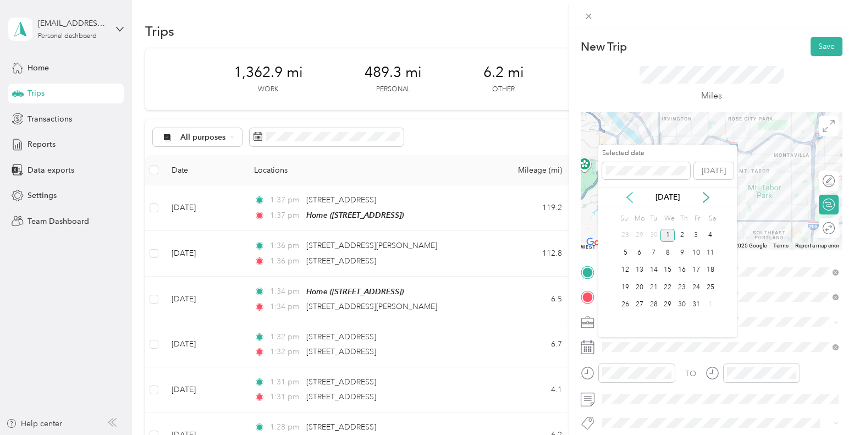
click at [628, 196] on icon at bounding box center [629, 197] width 5 height 10
click at [654, 253] on div "9" at bounding box center [653, 253] width 14 height 14
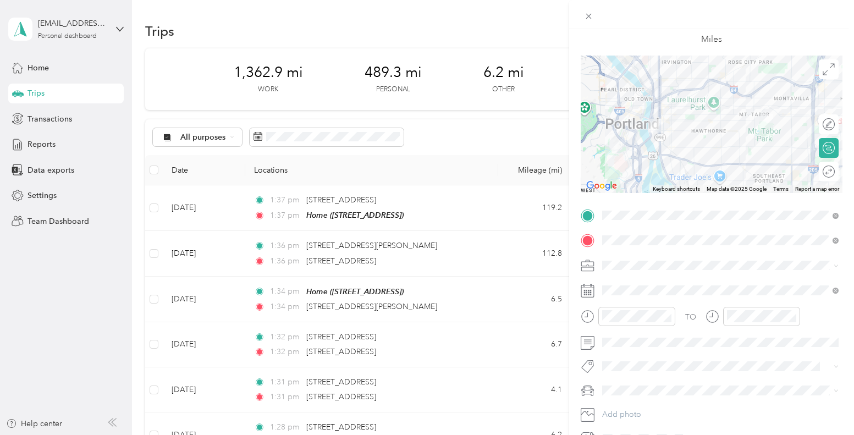
scroll to position [63, 0]
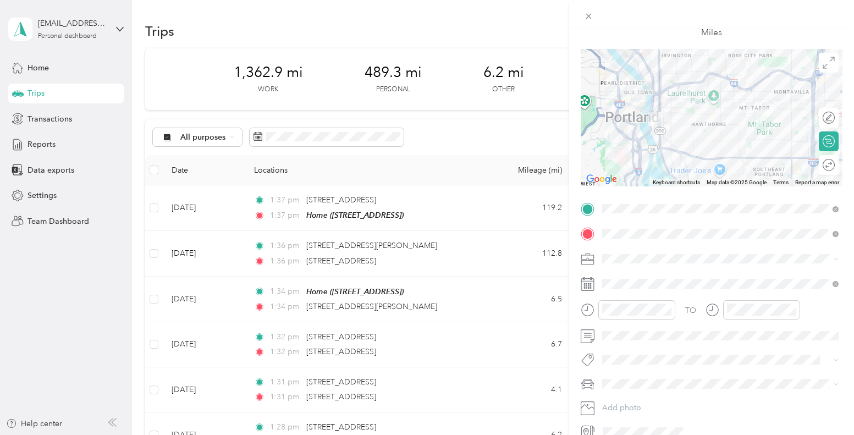
click at [837, 257] on icon at bounding box center [835, 259] width 5 height 5
click at [738, 278] on li "Work" at bounding box center [720, 277] width 244 height 19
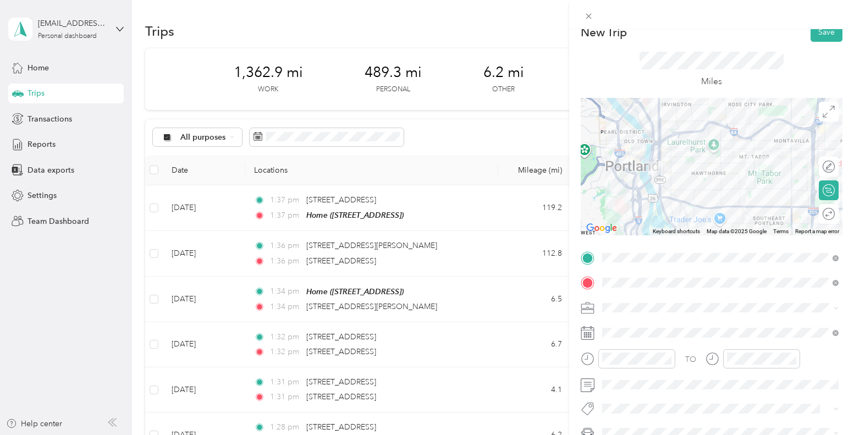
scroll to position [0, 0]
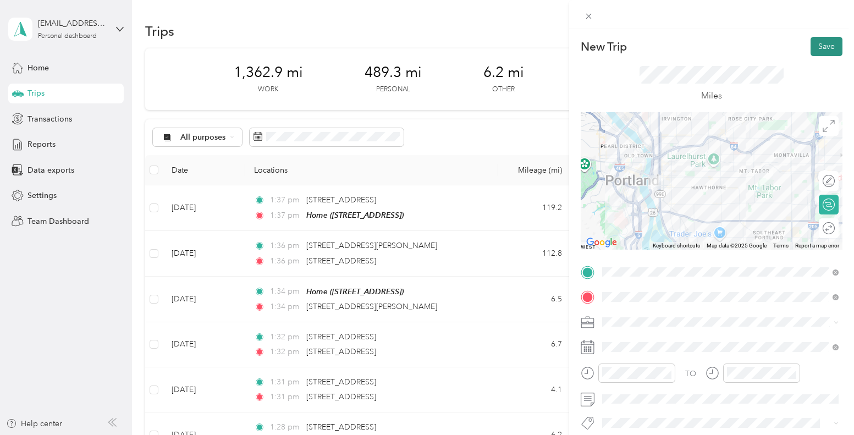
click at [818, 49] on button "Save" at bounding box center [826, 46] width 32 height 19
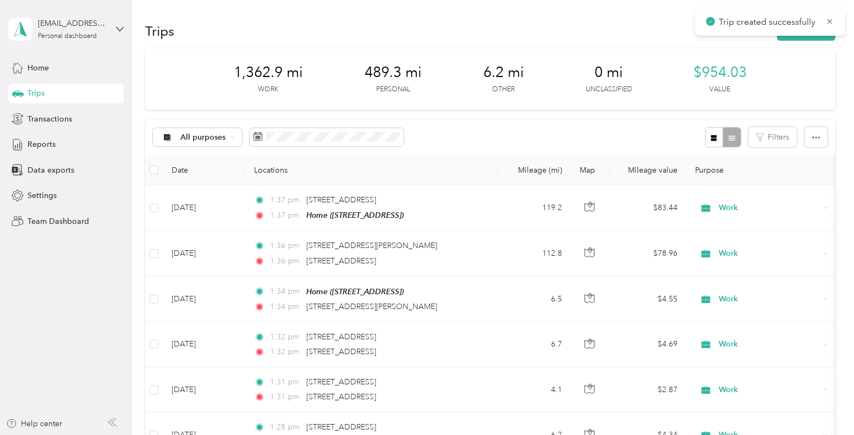
click at [823, 25] on span "Trip created successfully" at bounding box center [770, 22] width 128 height 14
click at [828, 20] on icon at bounding box center [829, 21] width 5 height 5
click at [815, 31] on button "New trip" at bounding box center [806, 30] width 58 height 19
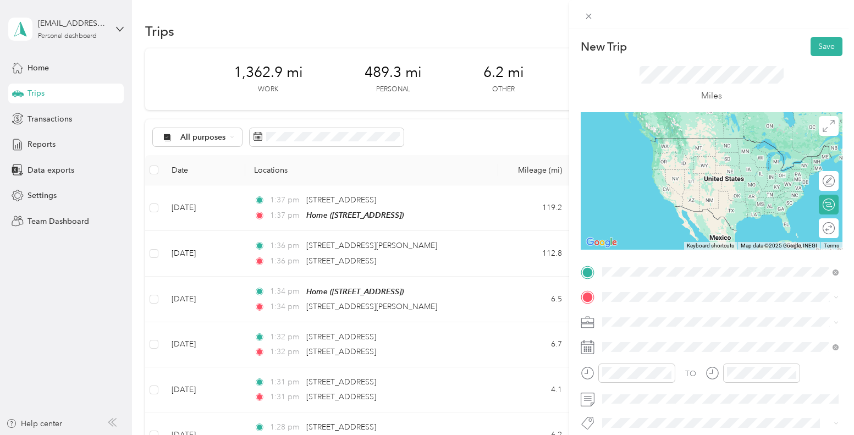
click at [695, 143] on span "[STREET_ADDRESS][US_STATE]" at bounding box center [678, 138] width 110 height 10
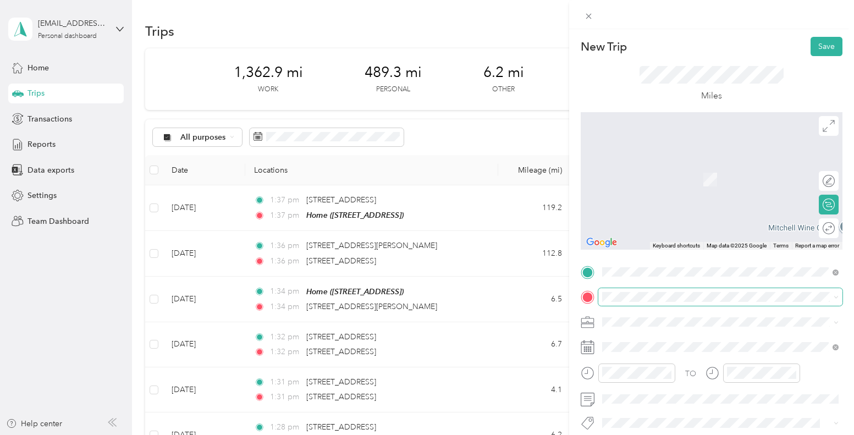
click at [652, 302] on span at bounding box center [720, 297] width 244 height 18
click at [729, 316] on span at bounding box center [720, 322] width 244 height 18
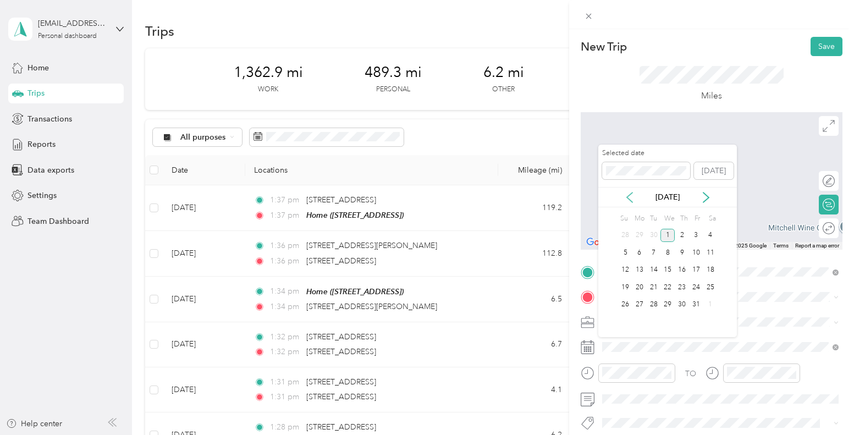
click at [626, 197] on icon at bounding box center [629, 197] width 11 height 11
click at [657, 255] on div "9" at bounding box center [653, 253] width 14 height 14
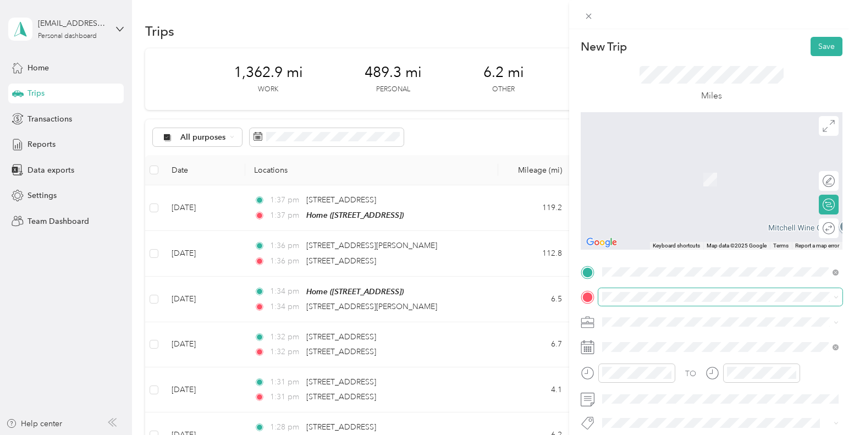
click at [677, 302] on span at bounding box center [720, 297] width 244 height 18
click at [732, 169] on div "[STREET_ADDRESS][PERSON_NAME][US_STATE]" at bounding box center [720, 161] width 229 height 15
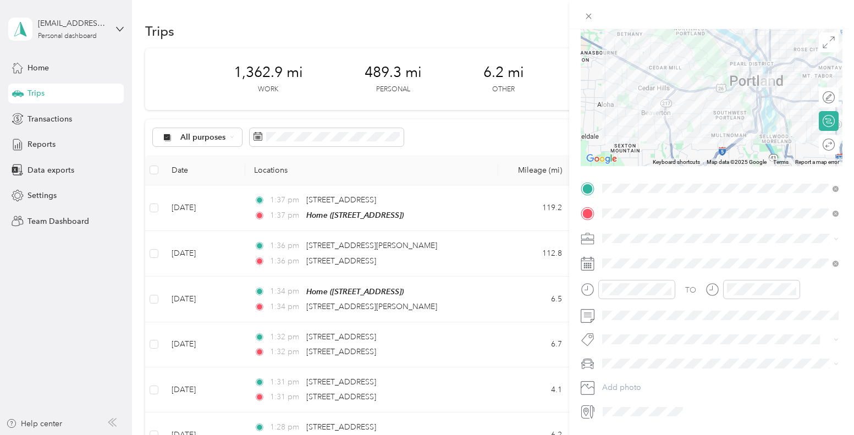
scroll to position [86, 0]
click at [711, 321] on div "TO Add photo" at bounding box center [712, 297] width 262 height 241
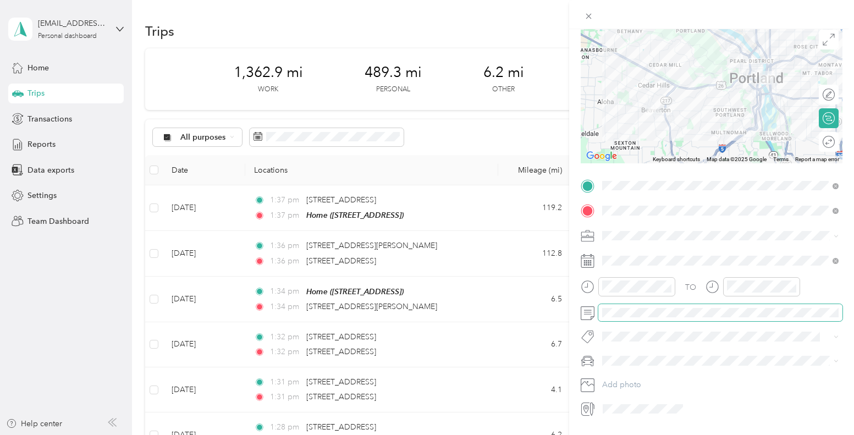
click at [673, 319] on span at bounding box center [720, 313] width 244 height 18
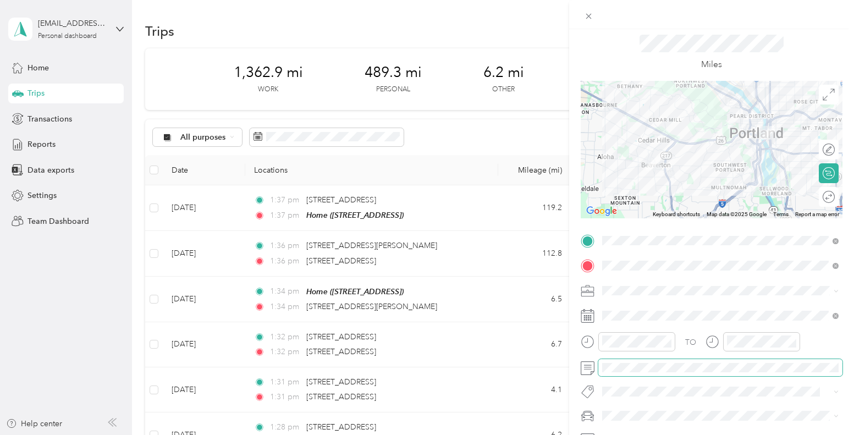
scroll to position [0, 0]
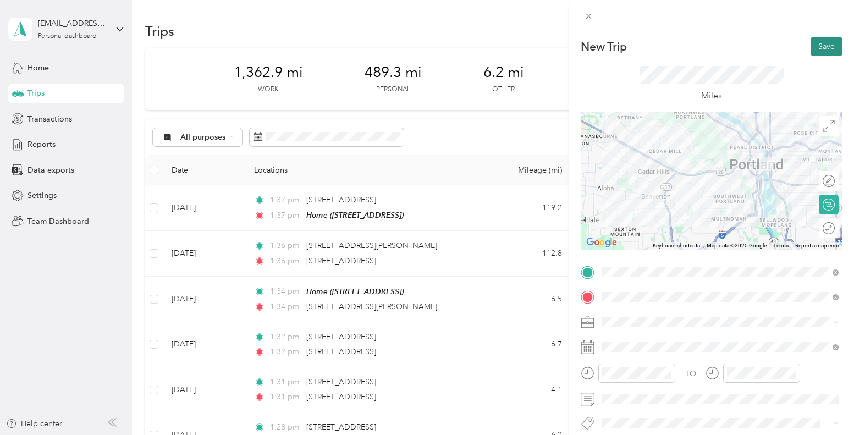
click at [829, 49] on button "Save" at bounding box center [826, 46] width 32 height 19
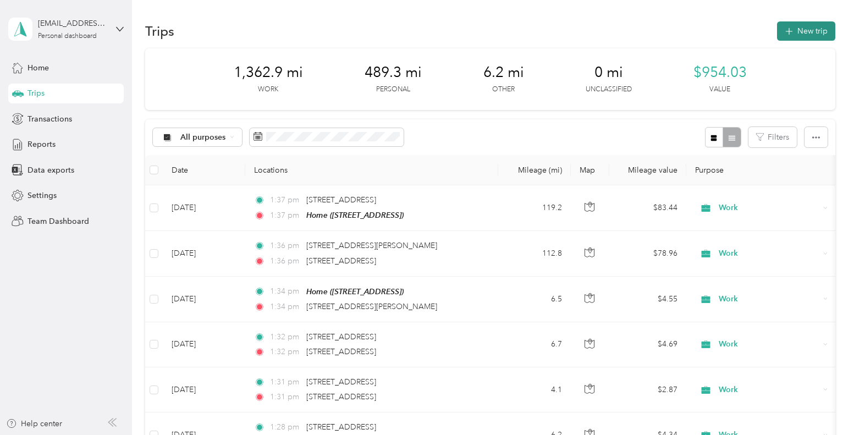
click at [822, 29] on button "New trip" at bounding box center [806, 30] width 58 height 19
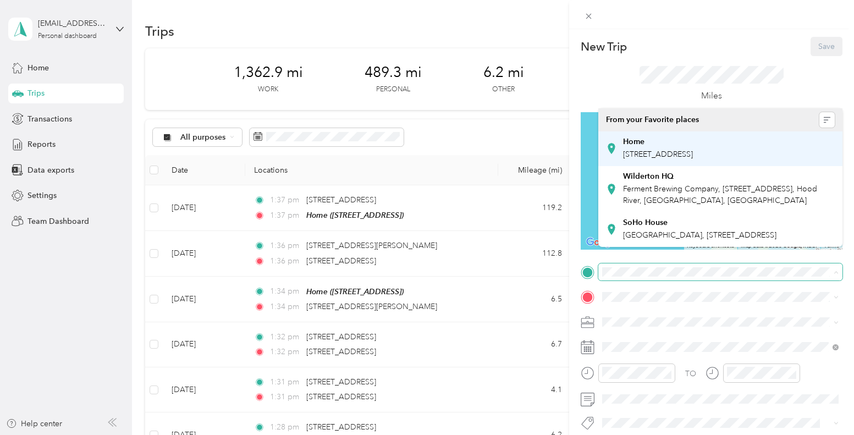
scroll to position [19, 0]
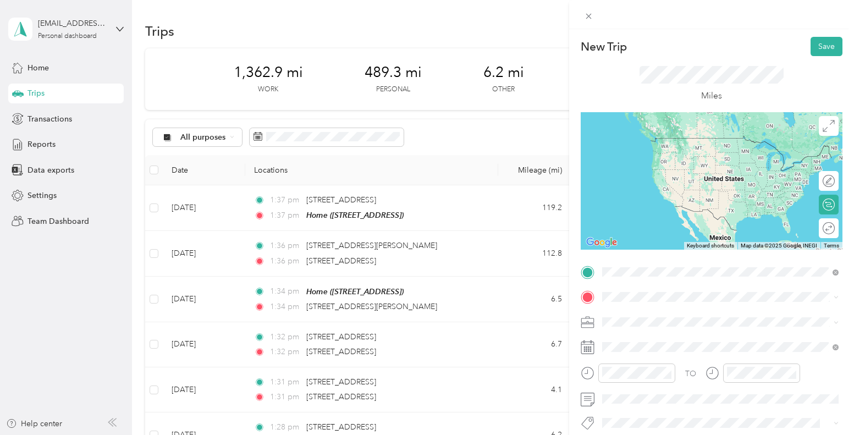
click at [731, 150] on li "[STREET_ADDRESS][PERSON_NAME][US_STATE]" at bounding box center [720, 139] width 244 height 23
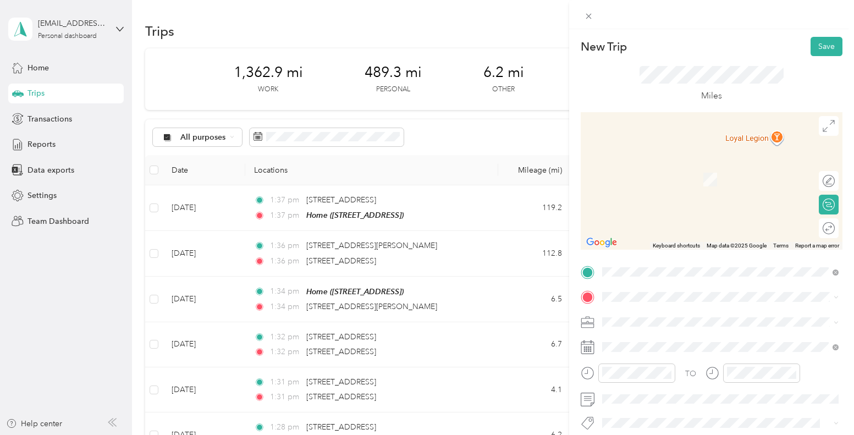
click at [708, 165] on div "[STREET_ADDRESS][US_STATE]" at bounding box center [720, 157] width 229 height 15
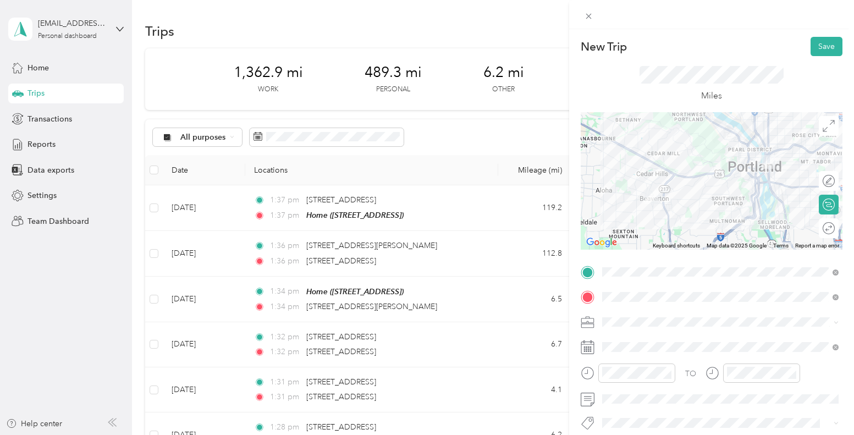
click at [690, 170] on li "Work" at bounding box center [720, 164] width 244 height 19
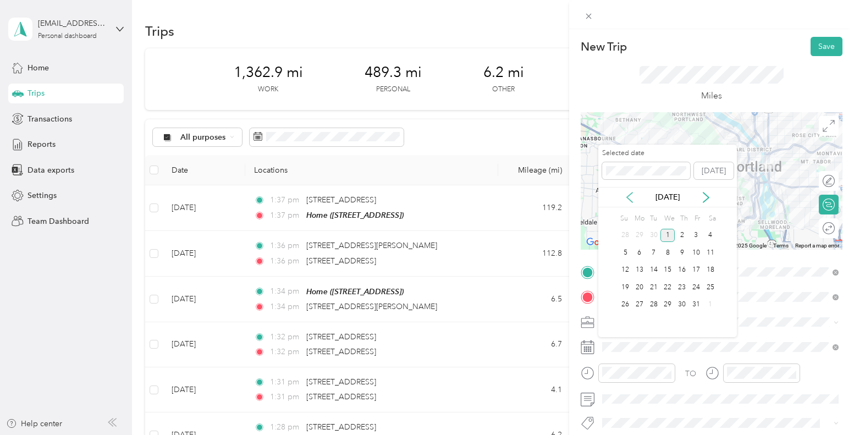
click at [630, 197] on icon at bounding box center [629, 197] width 11 height 11
click at [654, 252] on div "9" at bounding box center [653, 253] width 14 height 14
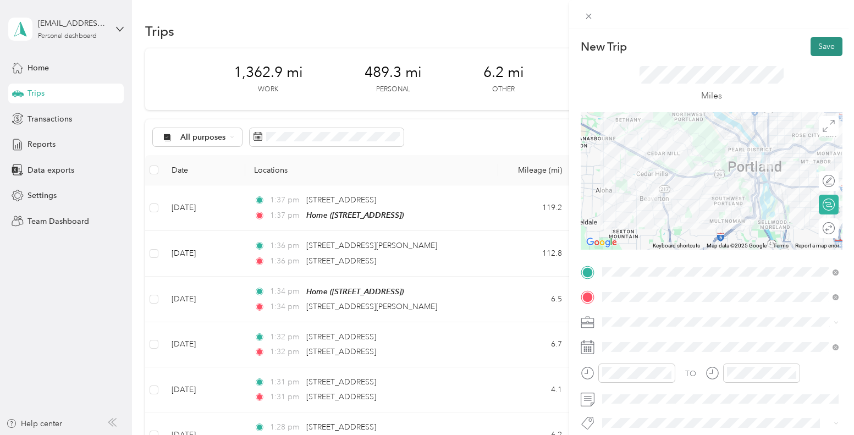
click at [826, 47] on button "Save" at bounding box center [826, 46] width 32 height 19
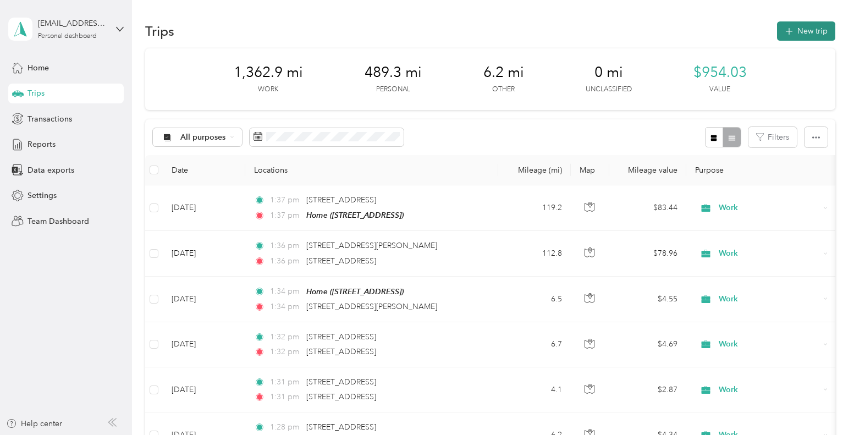
click at [809, 32] on button "New trip" at bounding box center [806, 30] width 58 height 19
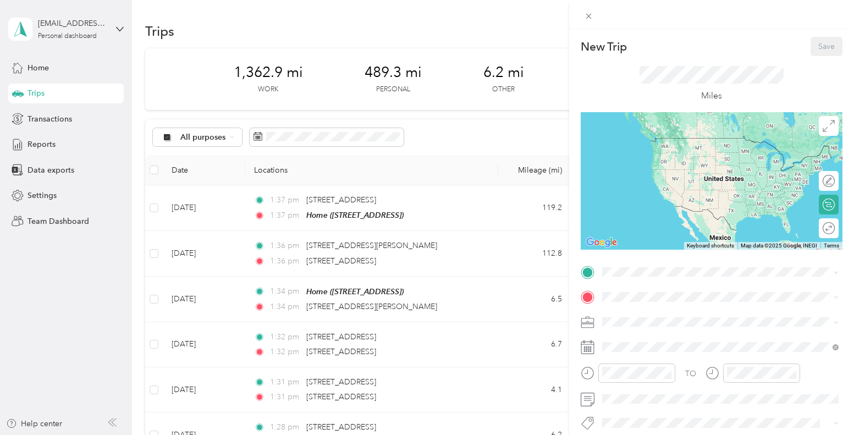
scroll to position [3, 0]
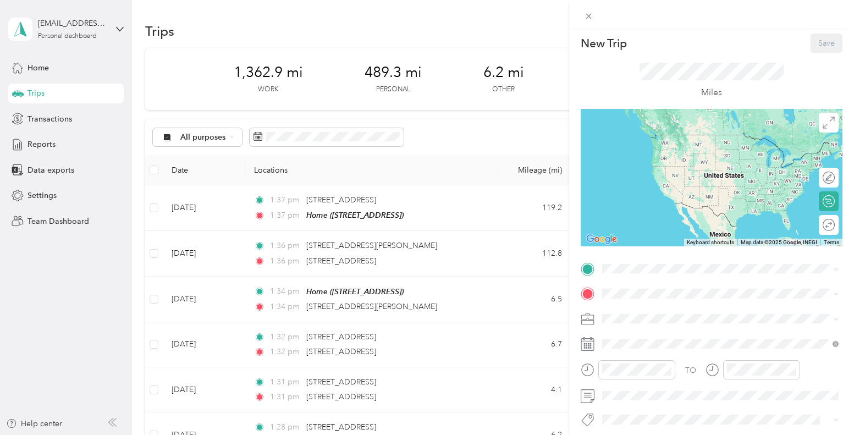
click at [686, 323] on span "[STREET_ADDRESS]" at bounding box center [658, 323] width 70 height 9
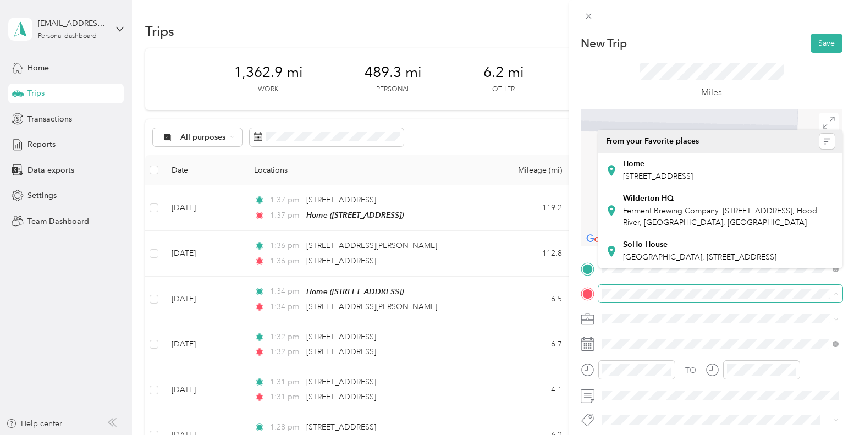
click at [653, 302] on div "TO Add photo" at bounding box center [712, 380] width 262 height 241
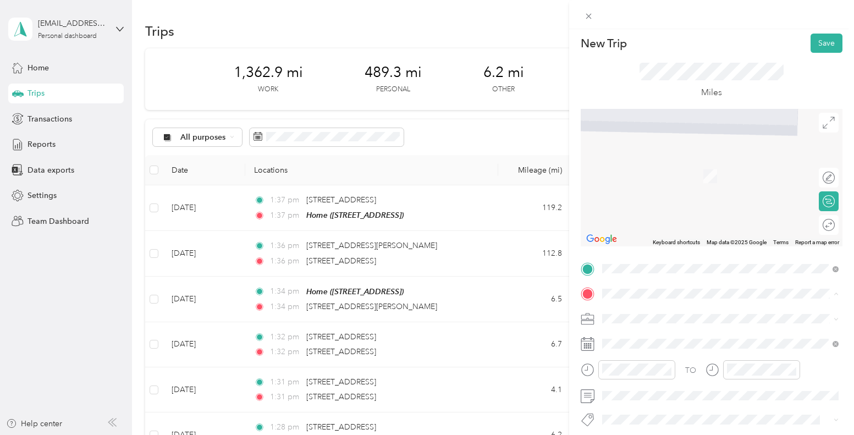
click at [657, 165] on span "[STREET_ADDRESS][US_STATE][US_STATE]" at bounding box center [698, 160] width 150 height 10
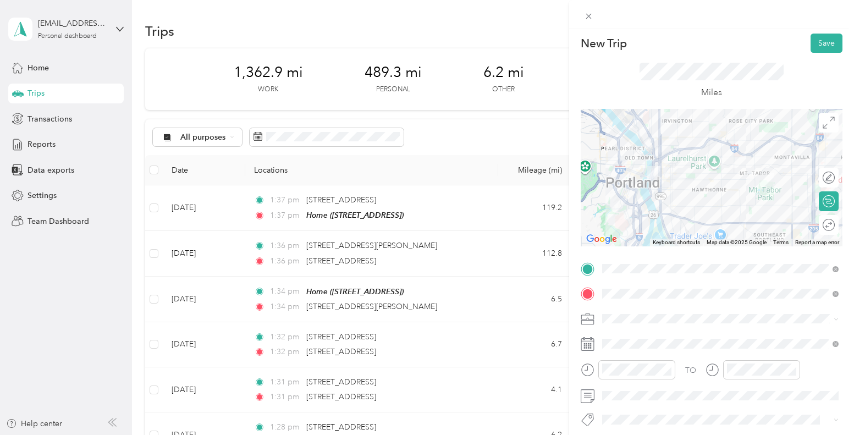
click at [715, 169] on ol "Work Personal Creative Other Charity Medical Moving Commute" at bounding box center [720, 226] width 244 height 154
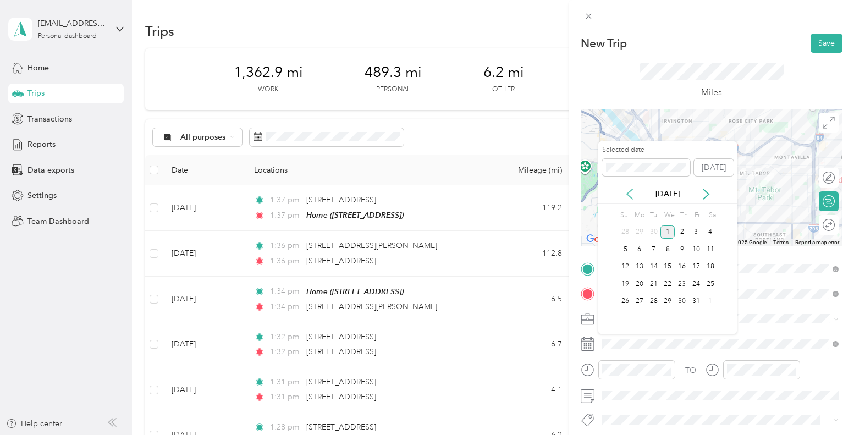
click at [626, 196] on icon at bounding box center [629, 194] width 11 height 11
click at [690, 250] on div "12" at bounding box center [696, 249] width 14 height 14
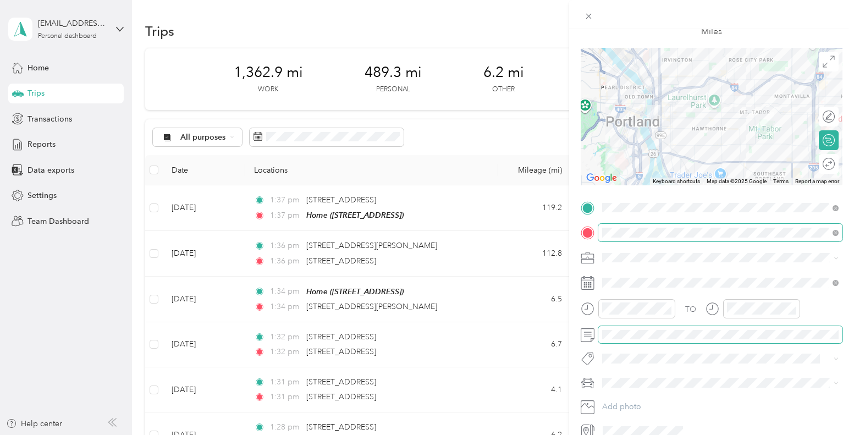
scroll to position [0, 0]
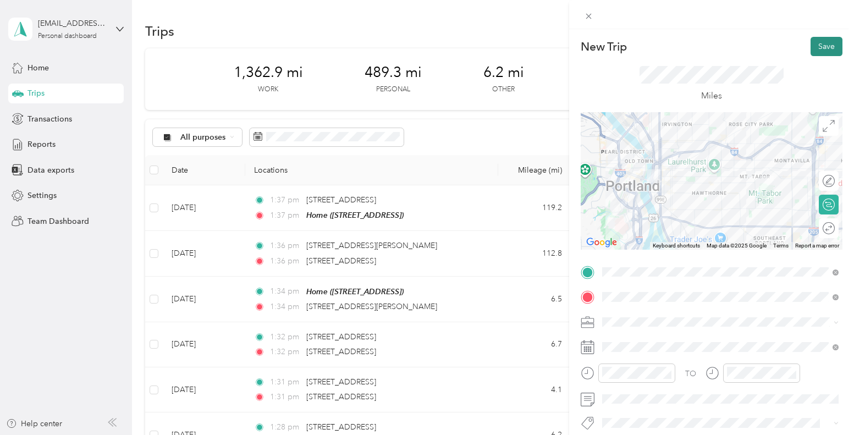
click at [820, 44] on button "Save" at bounding box center [826, 46] width 32 height 19
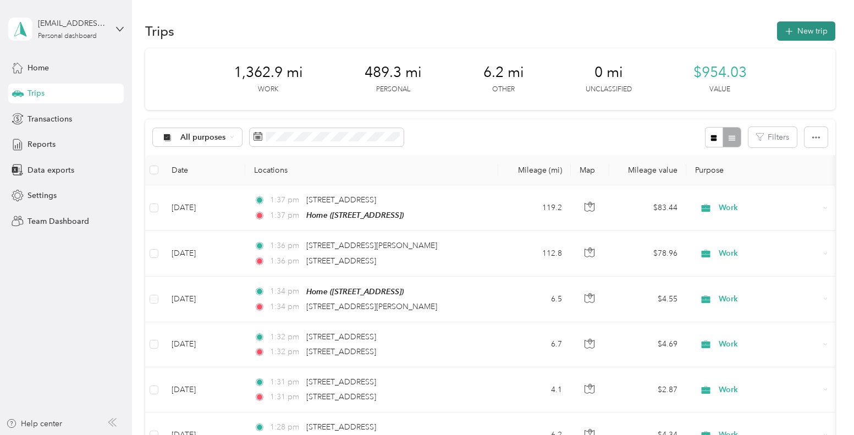
click at [795, 31] on icon "button" at bounding box center [788, 31] width 13 height 13
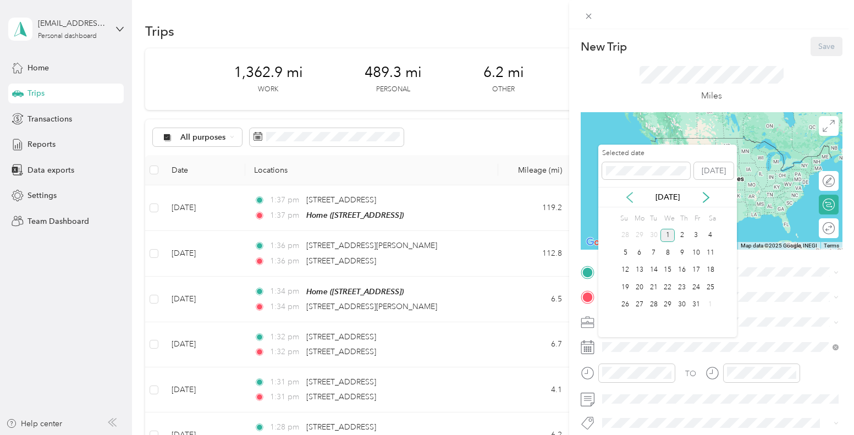
click at [630, 198] on icon at bounding box center [629, 197] width 11 height 11
click at [624, 270] on div "14" at bounding box center [625, 270] width 14 height 14
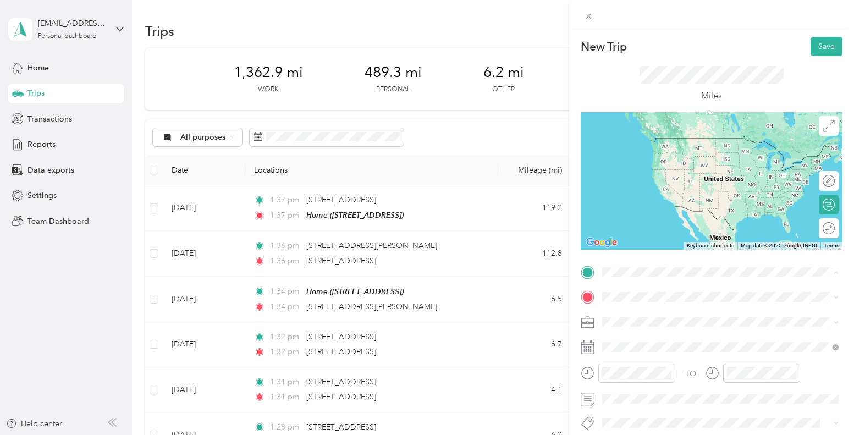
click at [674, 158] on span "[STREET_ADDRESS]" at bounding box center [658, 154] width 70 height 9
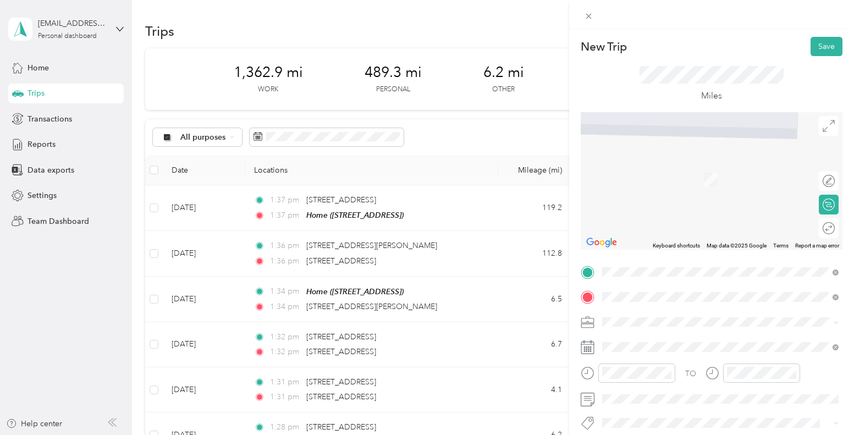
click at [690, 178] on ol "From search results [STREET_ADDRESS][US_STATE] [STREET_ADDRESS][US_STATE] [STRE…" at bounding box center [720, 199] width 244 height 132
click at [676, 164] on span "[STREET_ADDRESS][US_STATE]" at bounding box center [678, 159] width 110 height 10
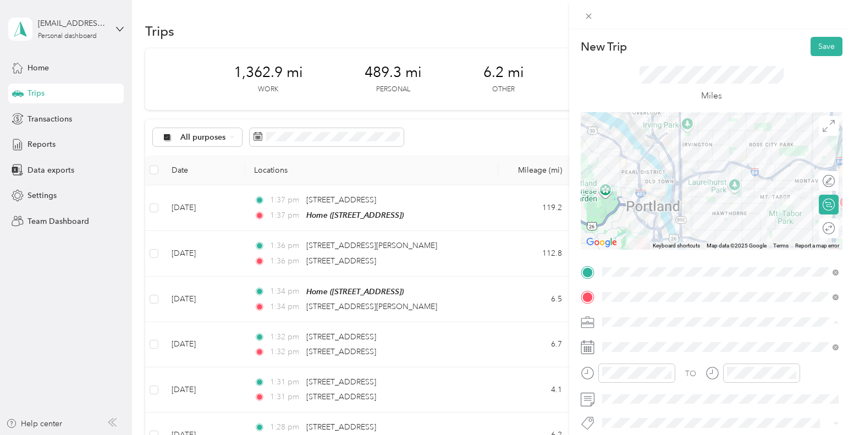
click at [656, 169] on li "Work" at bounding box center [720, 167] width 244 height 19
click at [820, 47] on button "Save" at bounding box center [826, 46] width 32 height 19
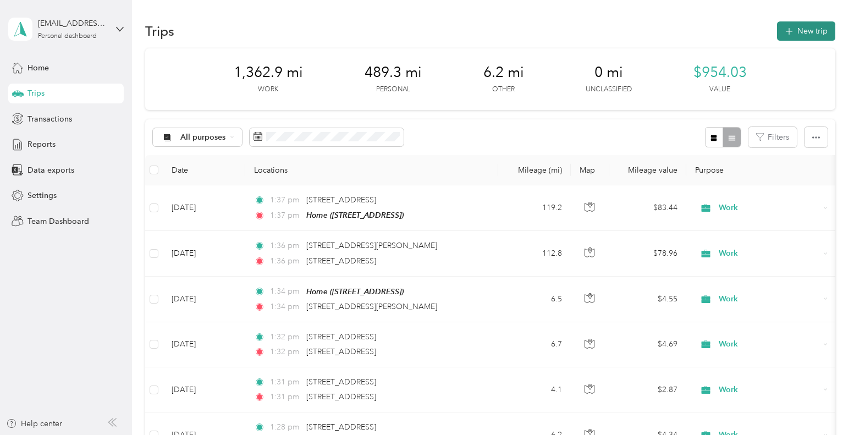
click at [792, 38] on button "New trip" at bounding box center [806, 30] width 58 height 19
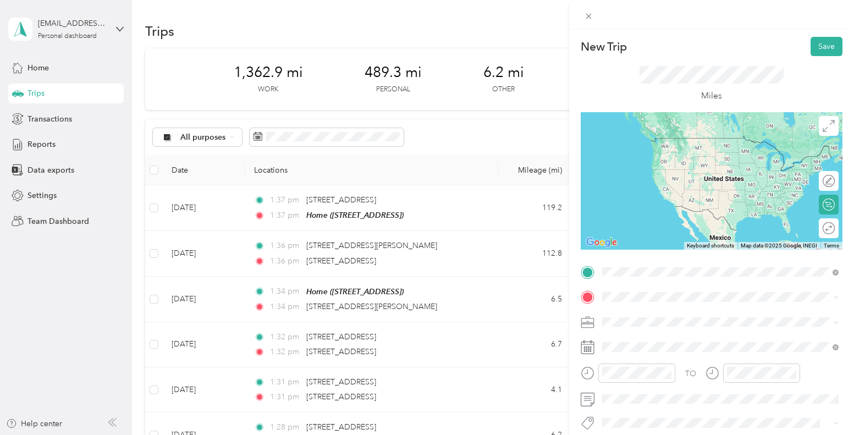
click at [702, 146] on div "[STREET_ADDRESS][US_STATE]" at bounding box center [720, 138] width 229 height 15
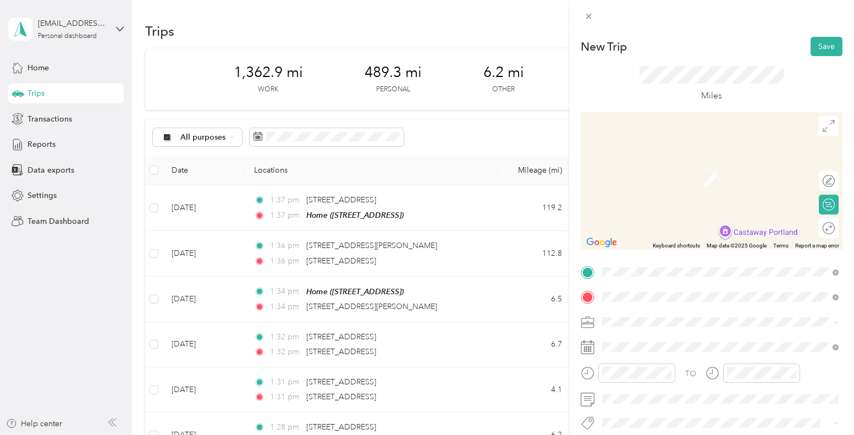
click at [655, 336] on span "[STREET_ADDRESS][PERSON_NAME][US_STATE]" at bounding box center [708, 336] width 171 height 10
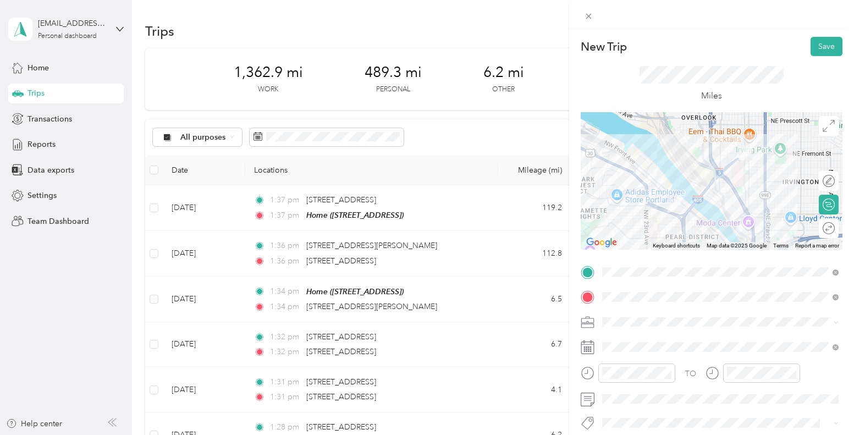
click at [683, 175] on ol "Work Personal Creative Other Charity Medical Moving Commute" at bounding box center [720, 229] width 244 height 154
click at [680, 352] on span at bounding box center [720, 347] width 244 height 18
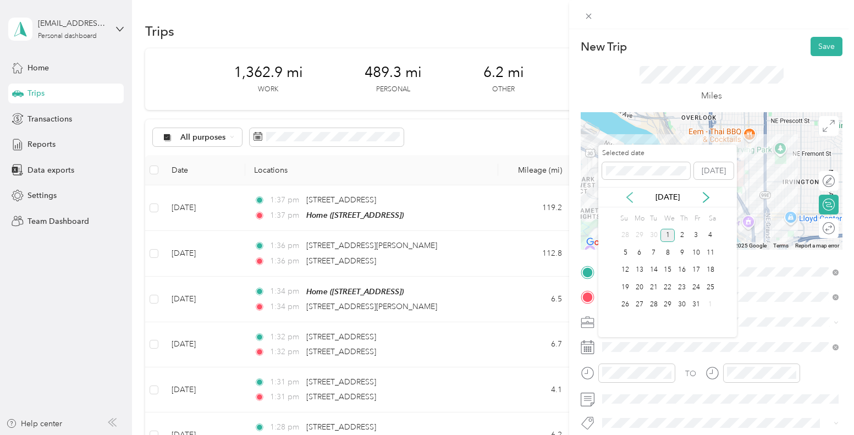
click at [629, 195] on icon at bounding box center [629, 197] width 11 height 11
click at [624, 268] on div "14" at bounding box center [625, 270] width 14 height 14
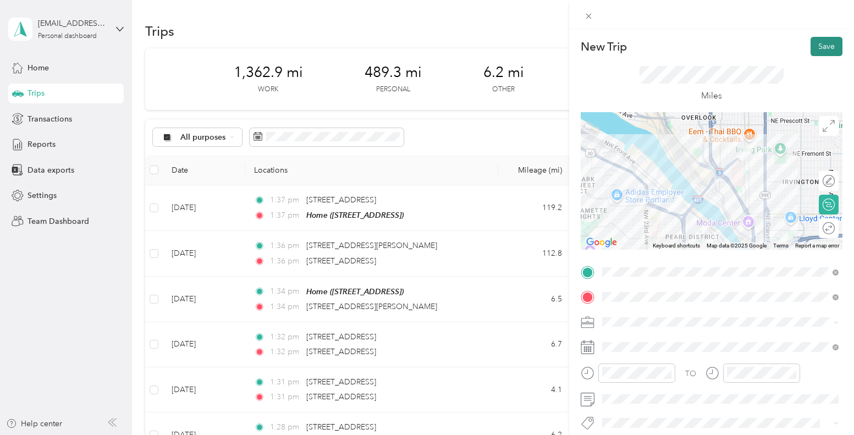
click at [834, 47] on button "Save" at bounding box center [826, 46] width 32 height 19
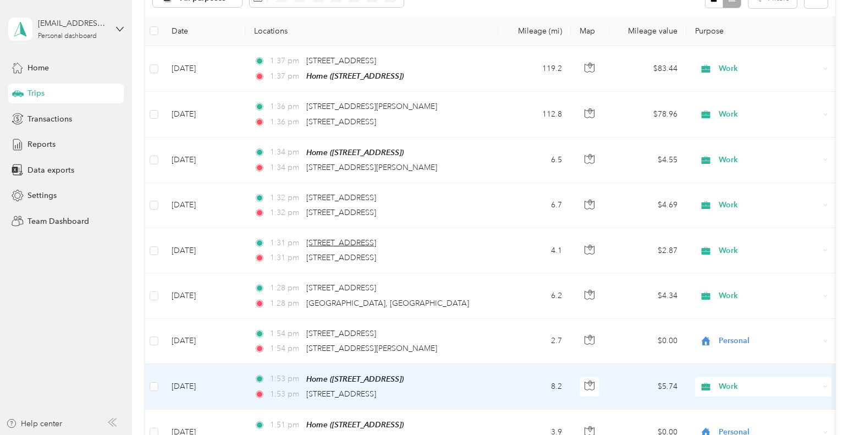
scroll to position [142, 0]
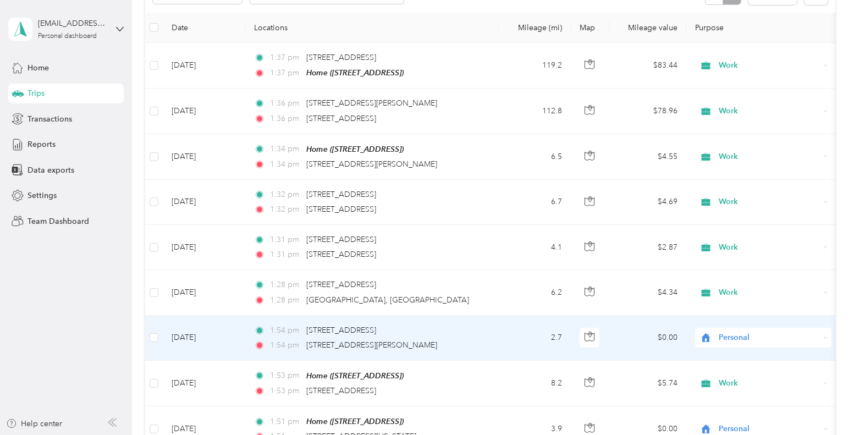
click at [808, 335] on span "Personal" at bounding box center [769, 337] width 101 height 12
click at [729, 183] on li "Work" at bounding box center [763, 177] width 136 height 19
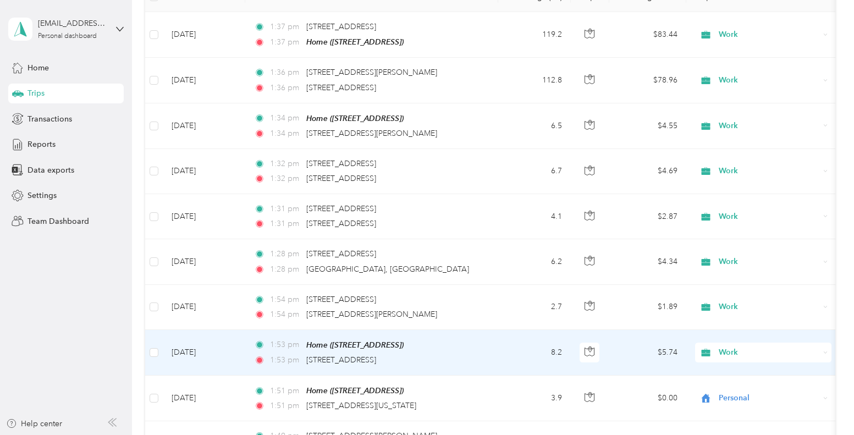
scroll to position [178, 0]
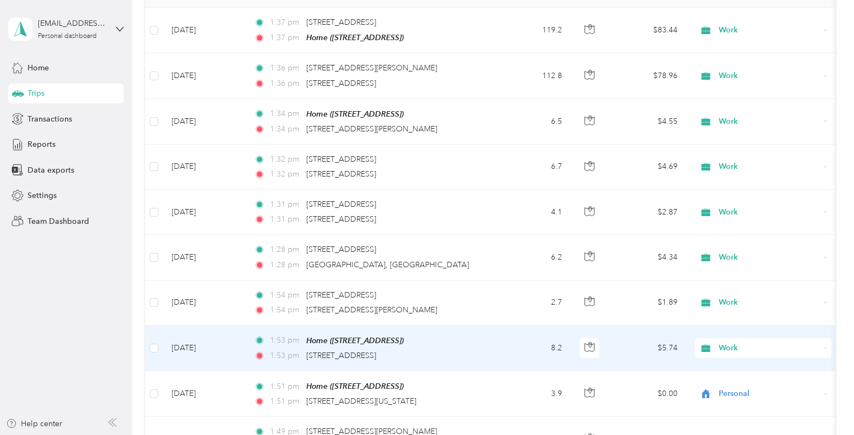
click at [149, 347] on td at bounding box center [154, 348] width 18 height 46
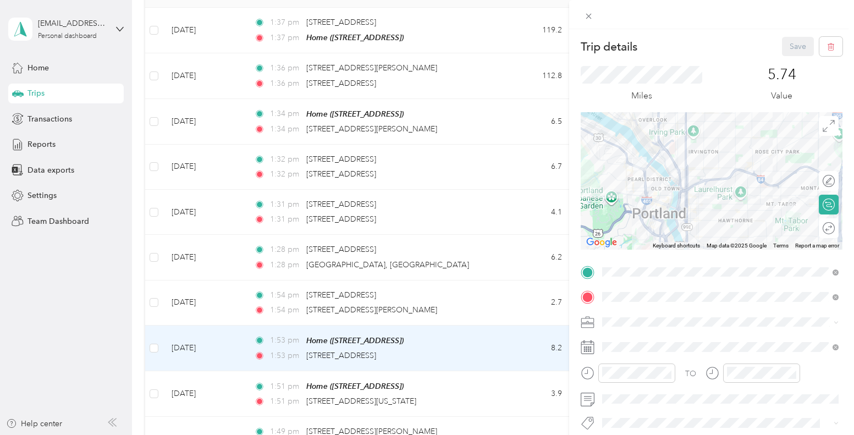
click at [153, 347] on div "Trip details Save This trip cannot be edited because it is either under review,…" at bounding box center [427, 217] width 854 height 435
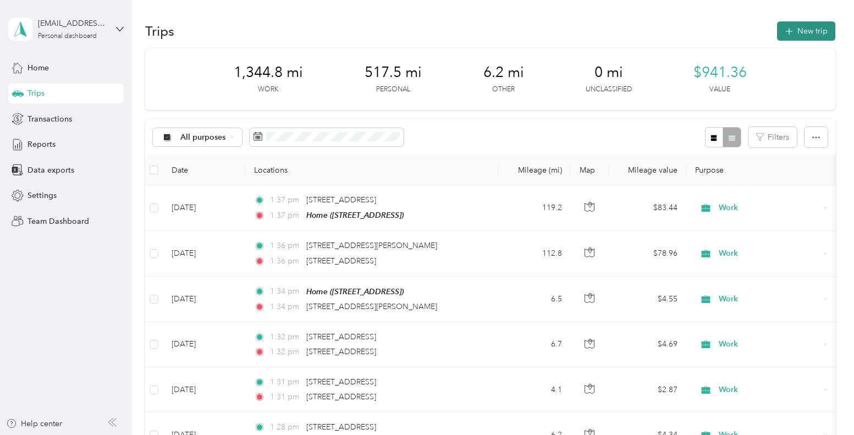
click at [814, 31] on button "New trip" at bounding box center [806, 30] width 58 height 19
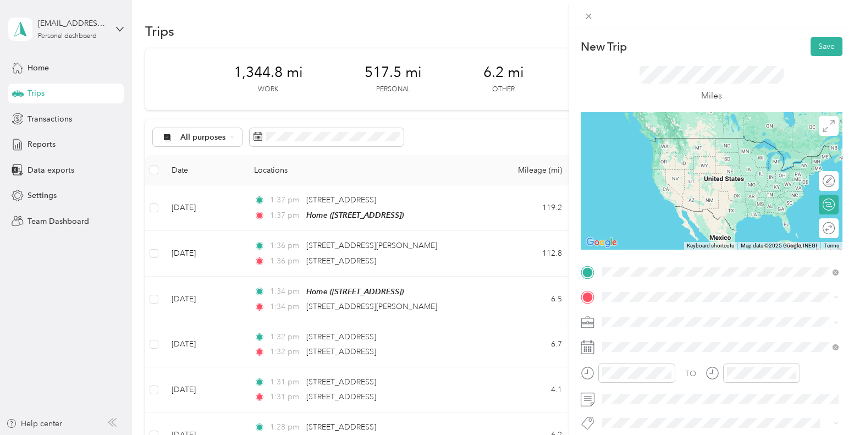
click at [714, 150] on li "[STREET_ADDRESS][US_STATE]" at bounding box center [720, 139] width 244 height 23
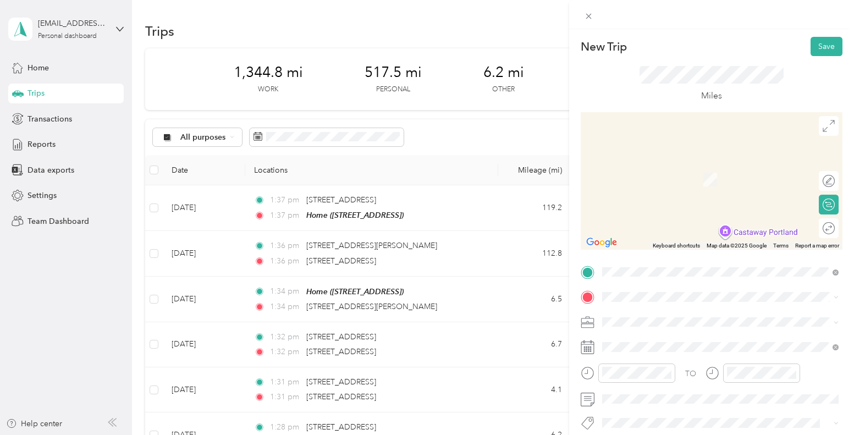
click at [711, 335] on span "[STREET_ADDRESS][US_STATE]" at bounding box center [678, 333] width 110 height 10
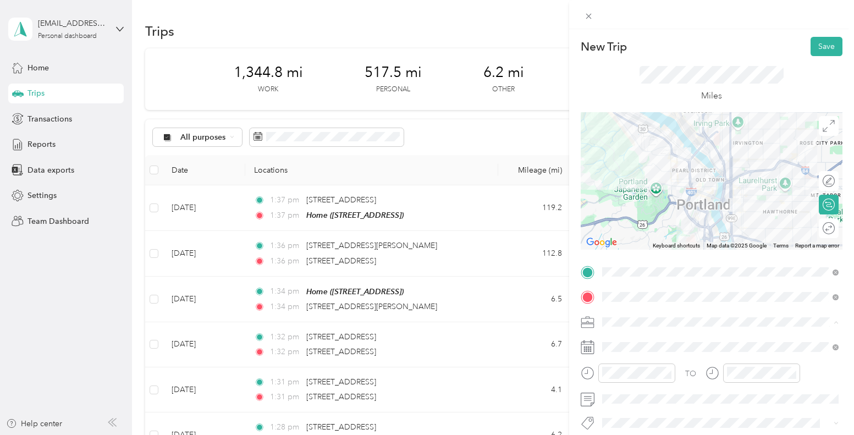
click at [665, 174] on ol "Work Personal Creative Other Charity Medical Moving Commute" at bounding box center [720, 235] width 244 height 154
click at [643, 170] on li "Work" at bounding box center [720, 167] width 244 height 19
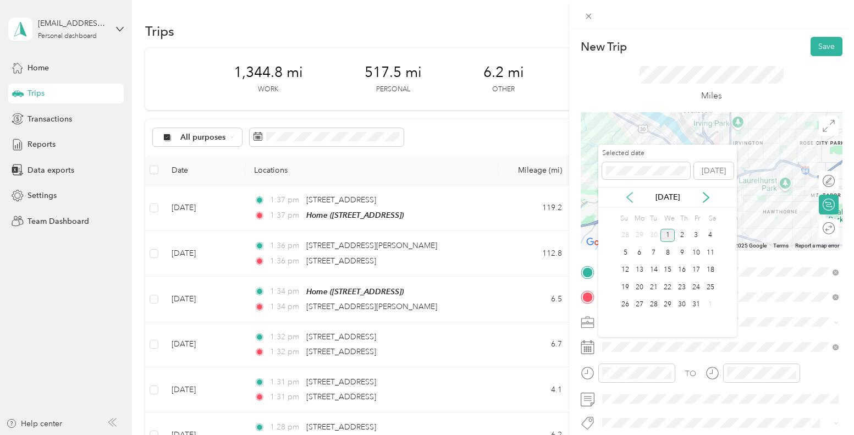
click at [626, 195] on icon at bounding box center [629, 197] width 11 height 11
click at [625, 268] on div "14" at bounding box center [625, 270] width 14 height 14
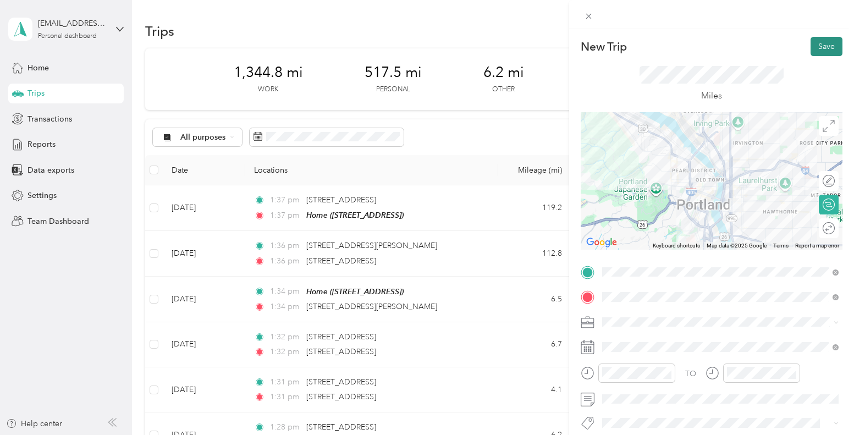
click at [825, 53] on button "Save" at bounding box center [826, 46] width 32 height 19
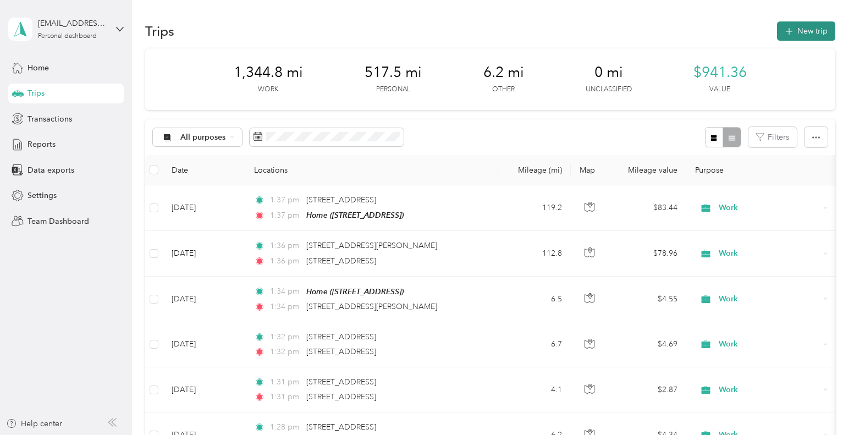
click at [814, 29] on button "New trip" at bounding box center [806, 30] width 58 height 19
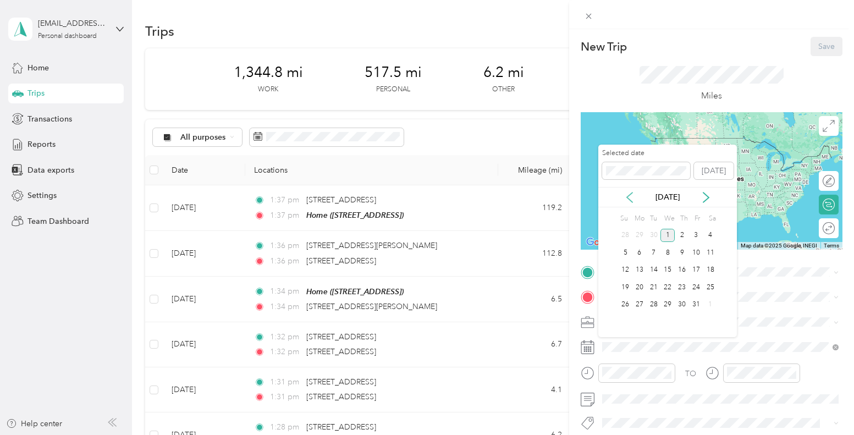
click at [629, 200] on icon at bounding box center [629, 197] width 5 height 10
click at [702, 253] on div "12" at bounding box center [696, 253] width 14 height 14
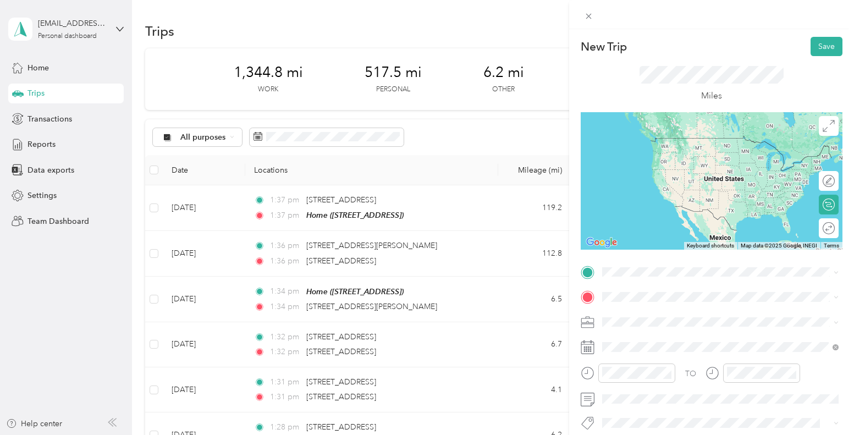
click at [677, 158] on div "Home [STREET_ADDRESS]" at bounding box center [658, 148] width 70 height 23
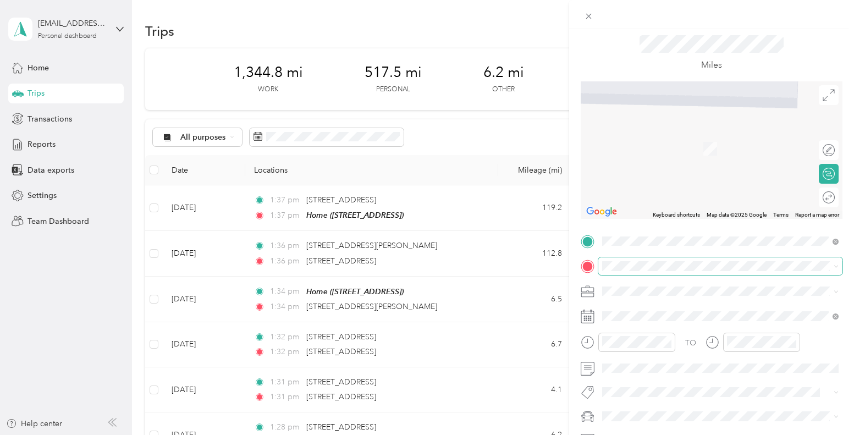
scroll to position [31, 0]
click at [835, 268] on icon at bounding box center [835, 265] width 5 height 5
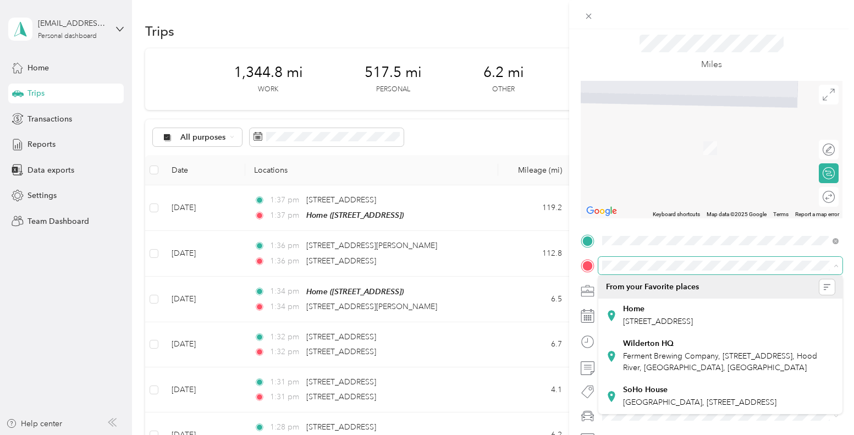
click at [835, 268] on icon at bounding box center [835, 265] width 5 height 5
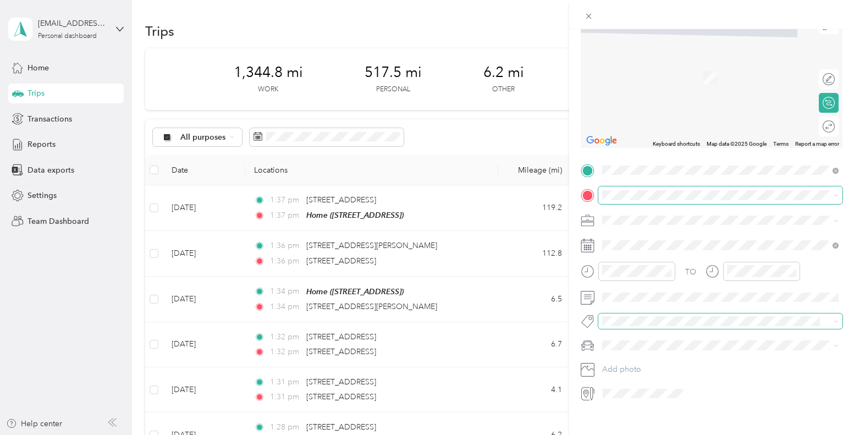
scroll to position [109, 0]
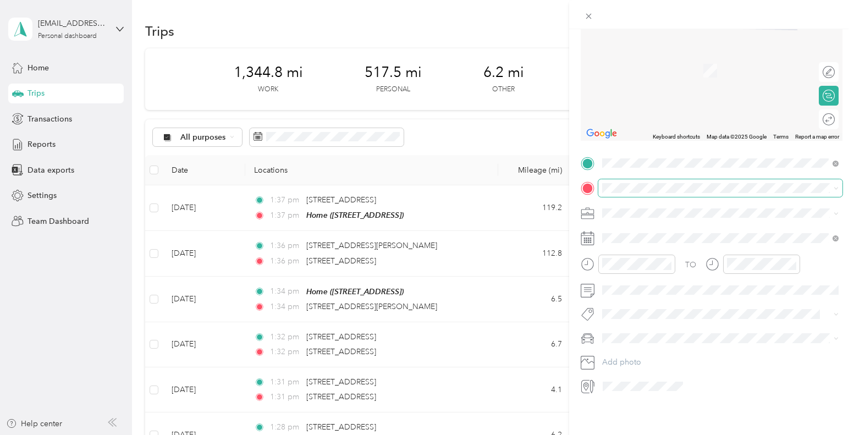
click at [834, 341] on icon at bounding box center [835, 338] width 5 height 5
click at [834, 309] on span at bounding box center [835, 313] width 5 height 9
click at [751, 416] on div "New Trip Save This trip cannot be edited because it is either under review, app…" at bounding box center [711, 246] width 285 height 435
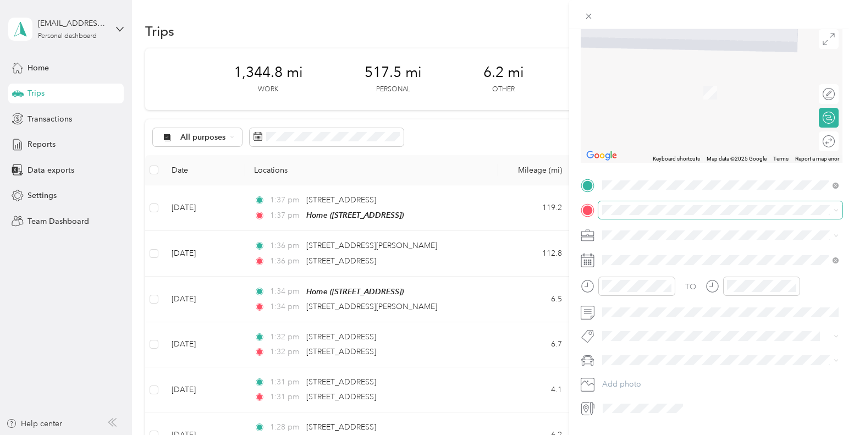
scroll to position [81, 0]
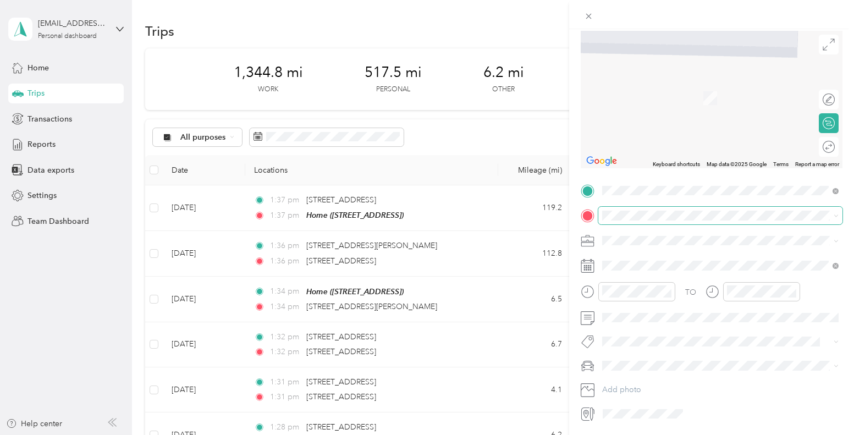
click at [645, 222] on span at bounding box center [720, 216] width 244 height 18
click at [653, 253] on span "[STREET_ADDRESS][US_STATE][US_STATE]" at bounding box center [698, 255] width 150 height 10
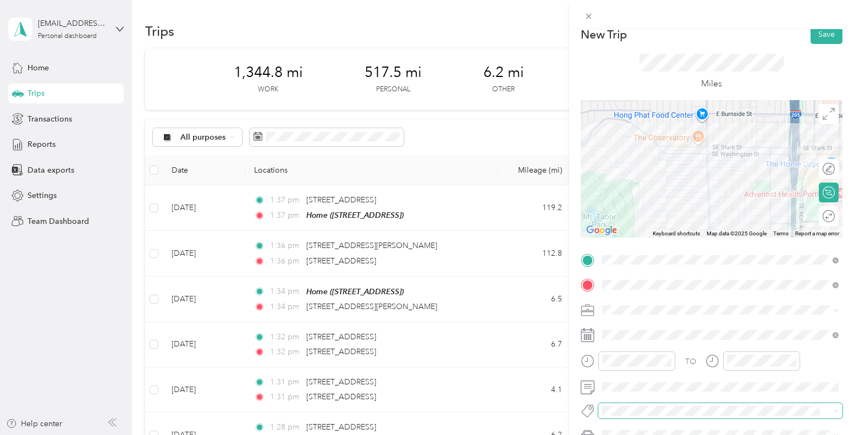
scroll to position [2, 0]
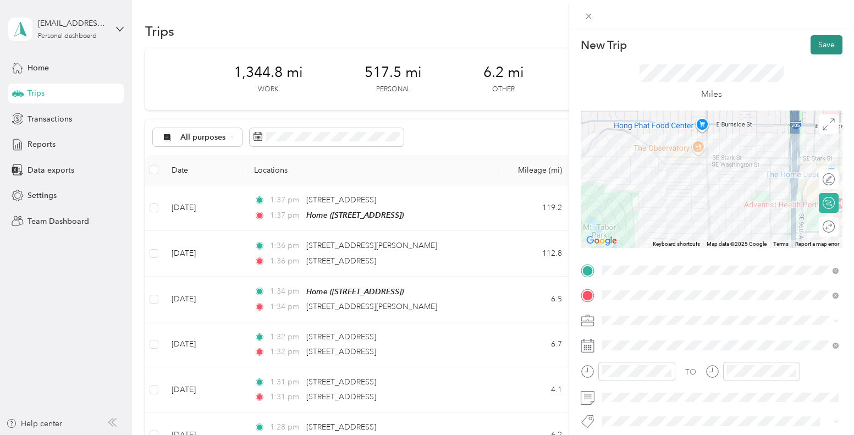
click at [825, 47] on button "Save" at bounding box center [826, 44] width 32 height 19
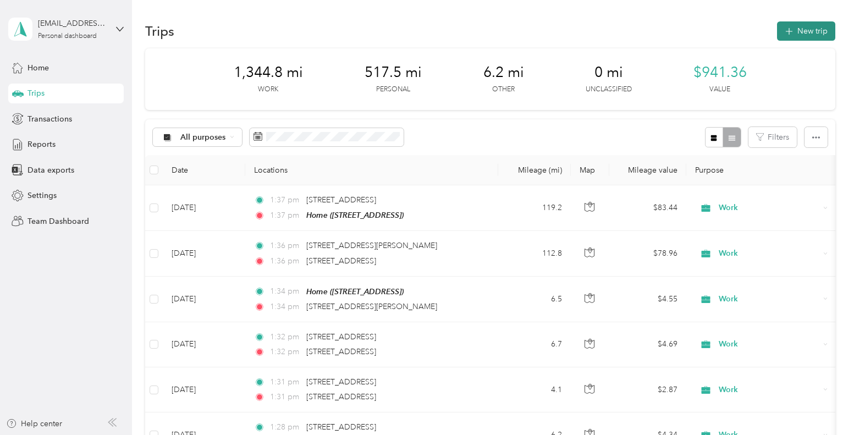
click at [821, 27] on button "New trip" at bounding box center [806, 30] width 58 height 19
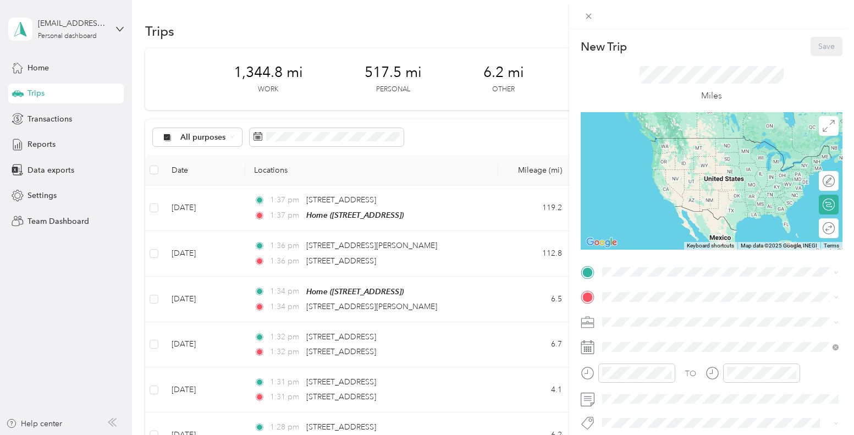
click at [659, 158] on div "Home [STREET_ADDRESS]" at bounding box center [658, 147] width 70 height 23
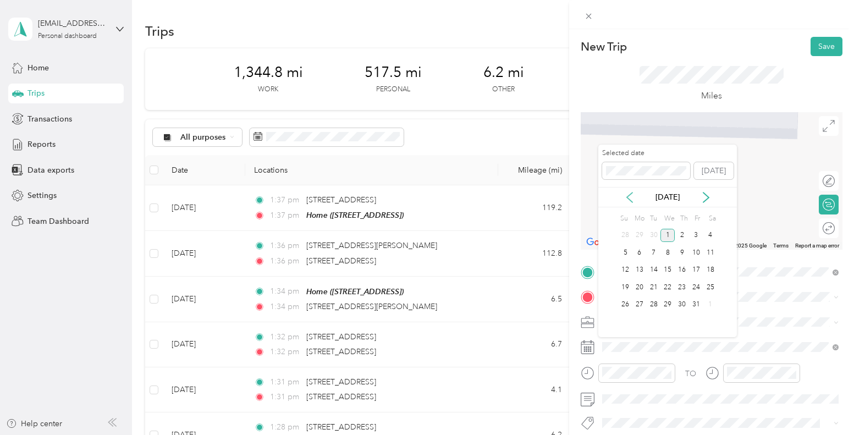
click at [627, 198] on icon at bounding box center [629, 197] width 11 height 11
click at [651, 287] on div "23" at bounding box center [653, 287] width 14 height 14
click at [659, 168] on span "[STREET_ADDRESS][US_STATE]" at bounding box center [678, 163] width 110 height 10
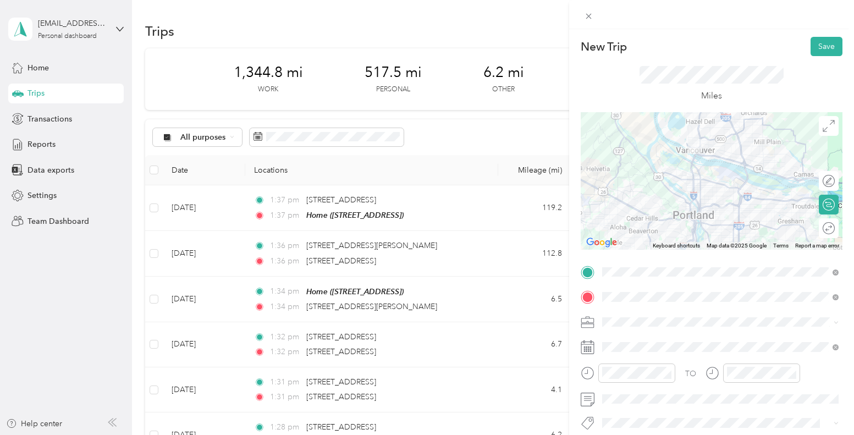
click at [834, 323] on icon at bounding box center [835, 322] width 5 height 5
click at [685, 170] on li "Work" at bounding box center [720, 167] width 244 height 19
click at [821, 46] on button "Save" at bounding box center [826, 46] width 32 height 19
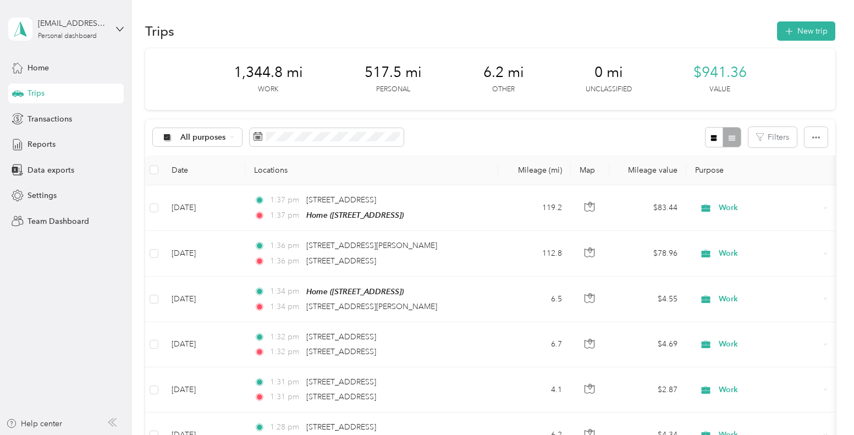
click at [806, 42] on div "Trips New trip" at bounding box center [489, 30] width 689 height 23
click at [806, 34] on button "New trip" at bounding box center [806, 30] width 58 height 19
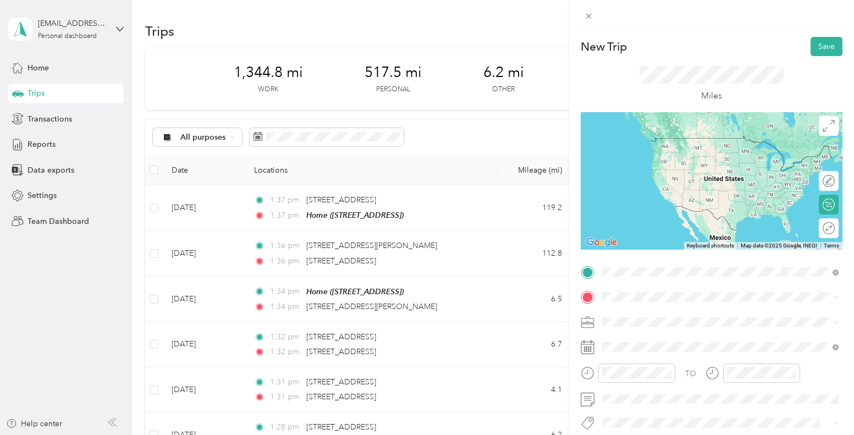
click at [708, 135] on span "[STREET_ADDRESS][US_STATE]" at bounding box center [678, 138] width 110 height 10
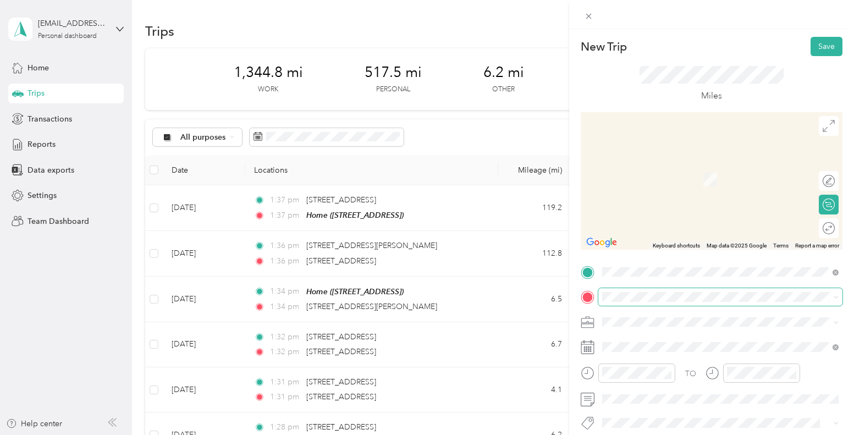
click at [684, 302] on span at bounding box center [720, 297] width 244 height 18
click at [675, 184] on span "[STREET_ADDRESS]" at bounding box center [658, 178] width 70 height 9
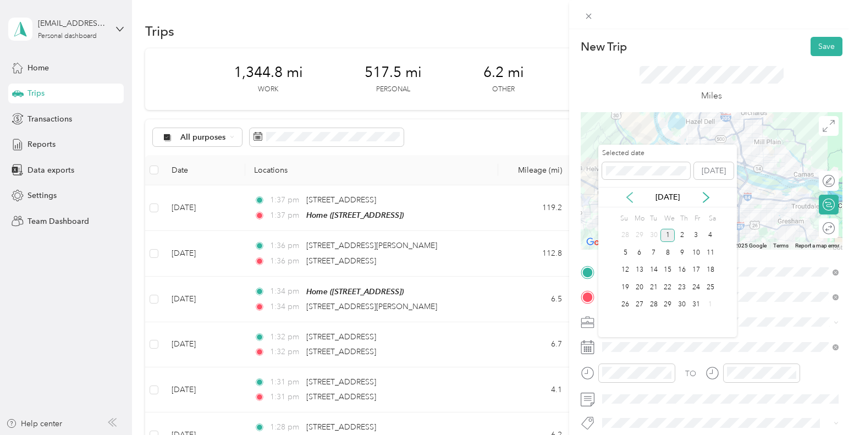
click at [631, 201] on icon at bounding box center [629, 197] width 5 height 10
click at [656, 289] on div "23" at bounding box center [653, 287] width 14 height 14
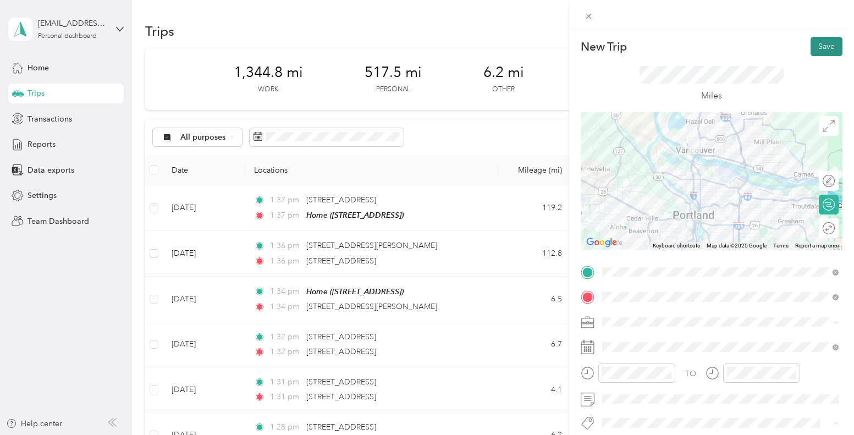
click at [821, 45] on button "Save" at bounding box center [826, 46] width 32 height 19
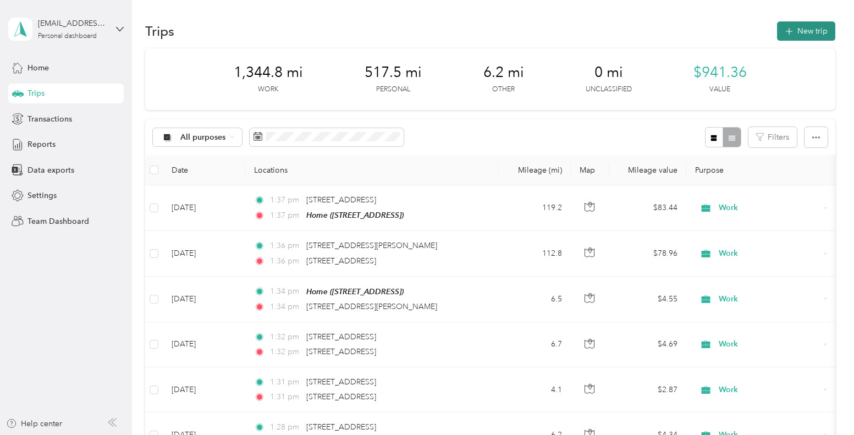
click at [820, 36] on button "New trip" at bounding box center [806, 30] width 58 height 19
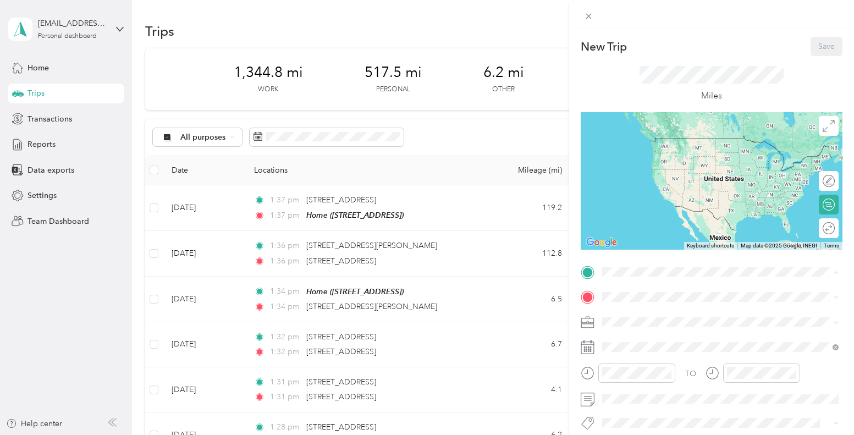
click at [667, 151] on span "[STREET_ADDRESS]" at bounding box center [658, 154] width 70 height 9
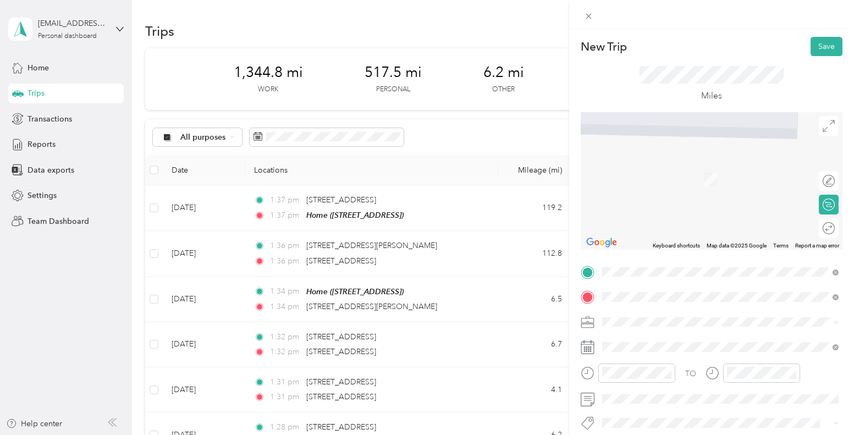
click at [797, 167] on div "[STREET_ADDRESS][US_STATE]" at bounding box center [720, 163] width 229 height 15
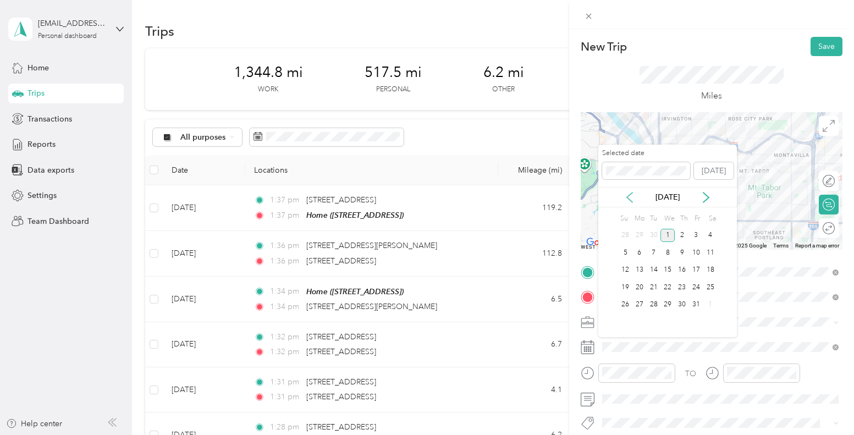
click at [631, 199] on icon at bounding box center [629, 197] width 11 height 11
click at [694, 288] on div "26" at bounding box center [696, 287] width 14 height 14
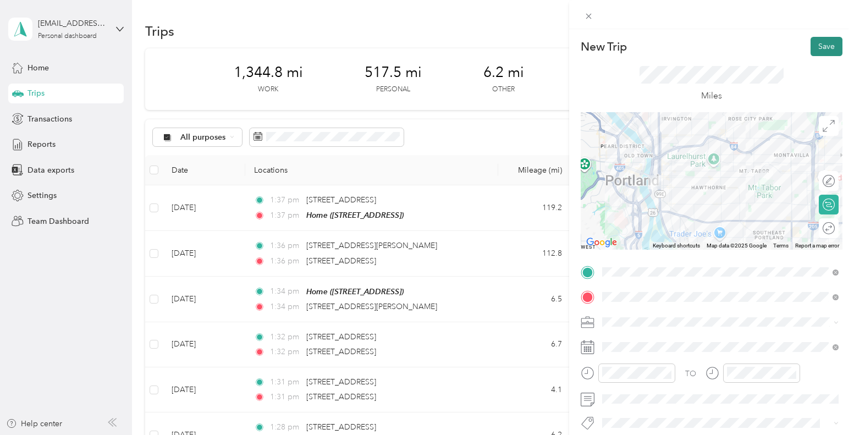
click at [824, 48] on button "Save" at bounding box center [826, 46] width 32 height 19
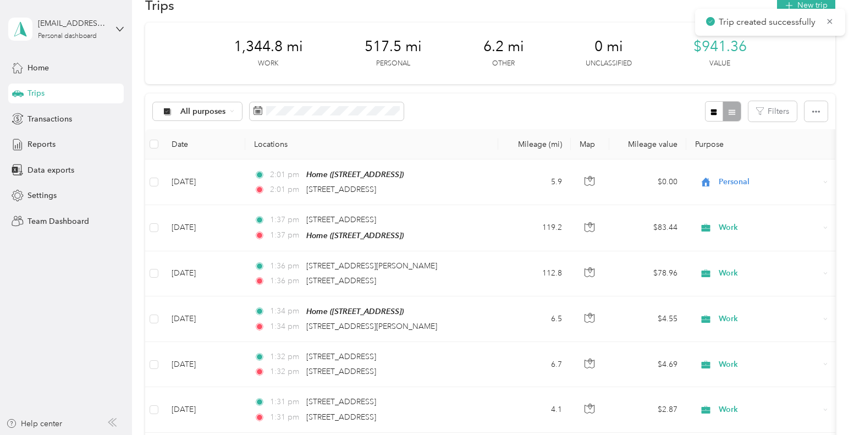
scroll to position [29, 0]
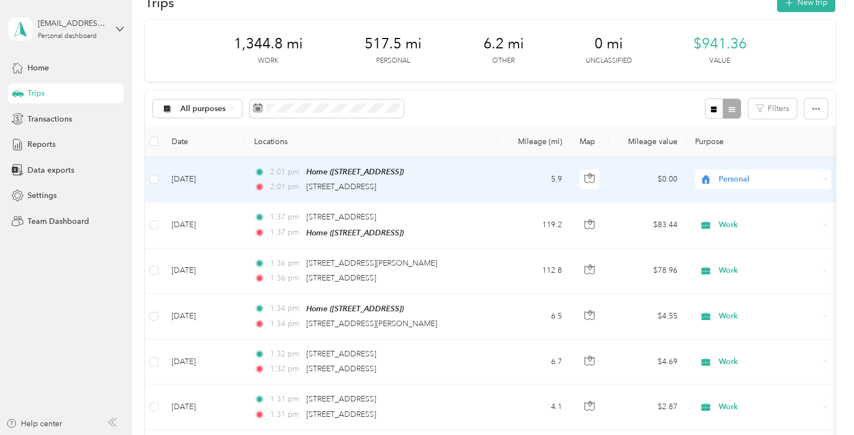
click at [794, 176] on span "Personal" at bounding box center [769, 179] width 101 height 12
click at [766, 201] on li "Work" at bounding box center [763, 199] width 136 height 19
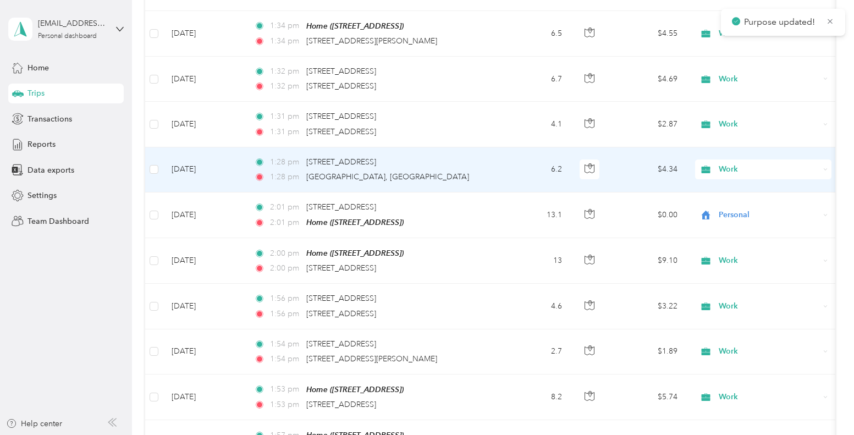
scroll to position [315, 0]
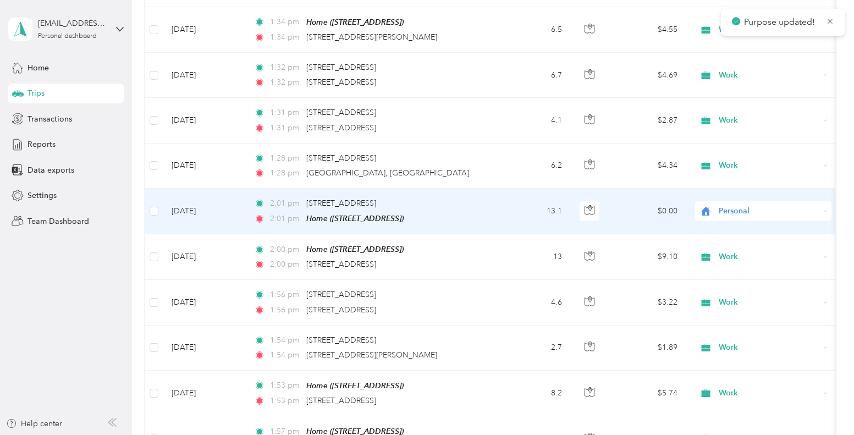
click at [824, 209] on icon at bounding box center [825, 211] width 5 height 5
click at [785, 230] on li "Work" at bounding box center [763, 228] width 136 height 19
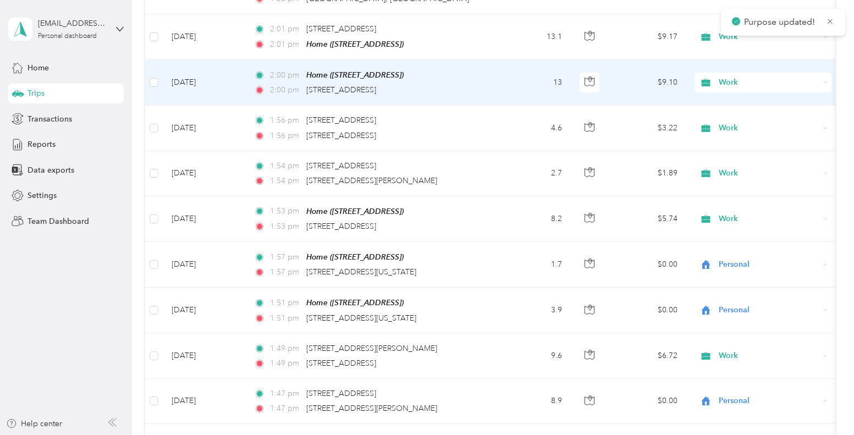
scroll to position [514, 0]
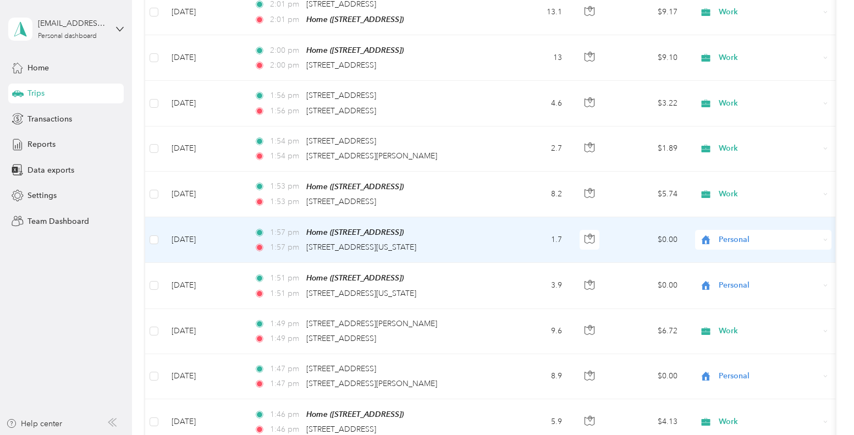
click at [819, 234] on span "Personal" at bounding box center [769, 240] width 101 height 12
click at [795, 254] on span "Work" at bounding box center [773, 257] width 102 height 12
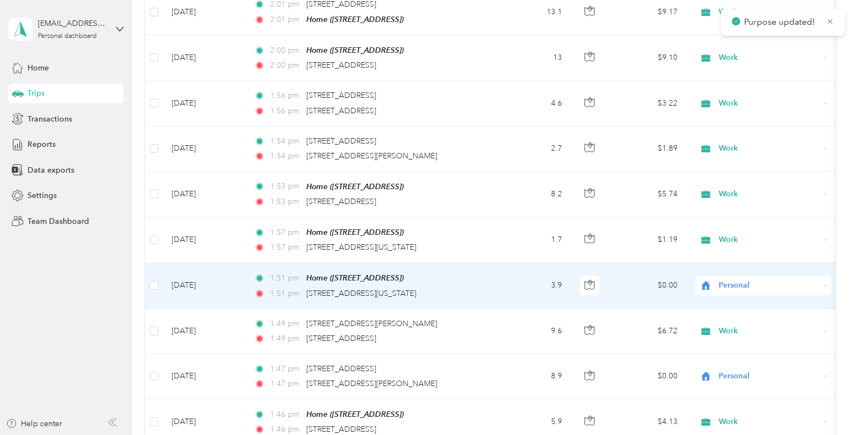
click at [816, 283] on span "Personal" at bounding box center [769, 285] width 101 height 12
click at [762, 131] on ol "Work Personal Creative Other Charity Medical Moving Commute" at bounding box center [763, 194] width 136 height 154
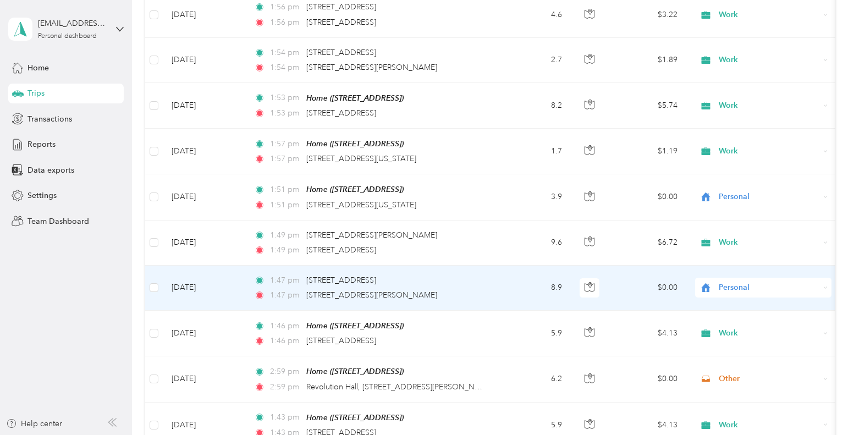
scroll to position [607, 0]
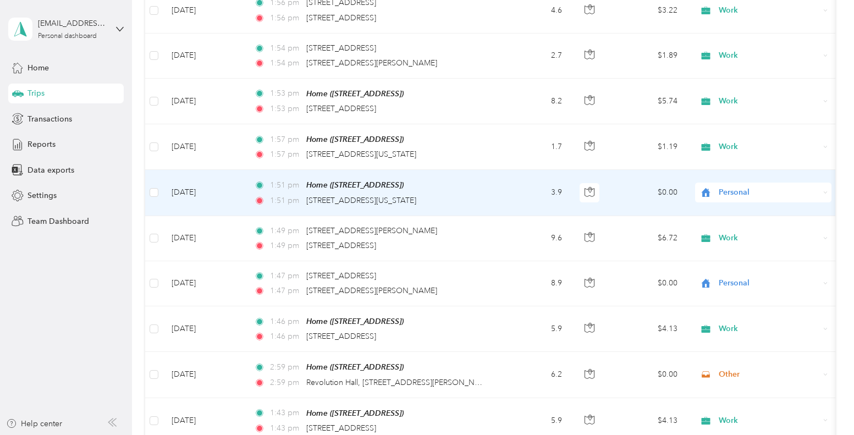
click at [815, 191] on span "Personal" at bounding box center [769, 192] width 101 height 12
click at [791, 204] on span "Work" at bounding box center [773, 209] width 102 height 12
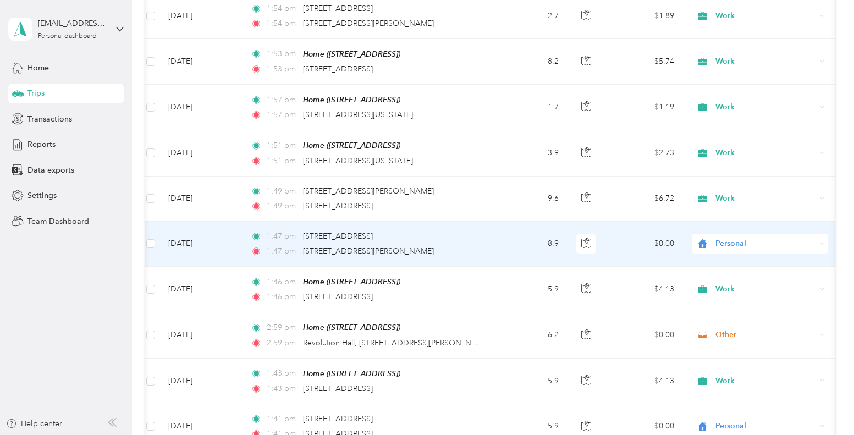
scroll to position [649, 0]
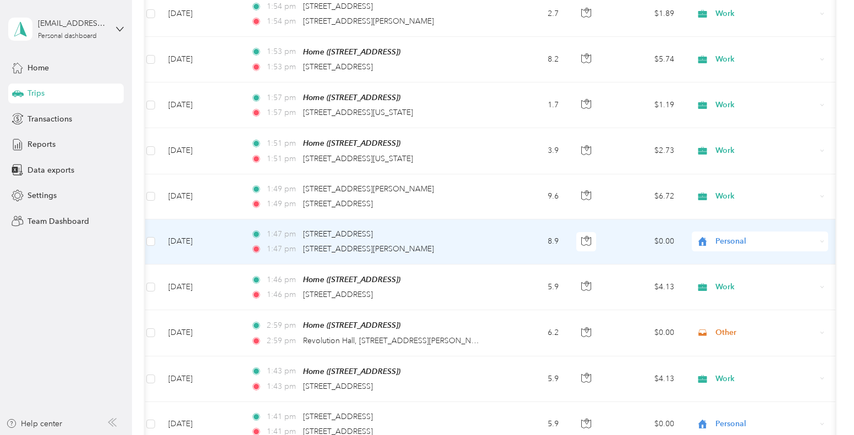
click at [817, 236] on div "Personal" at bounding box center [760, 241] width 136 height 20
click at [800, 259] on li "Work" at bounding box center [760, 257] width 136 height 19
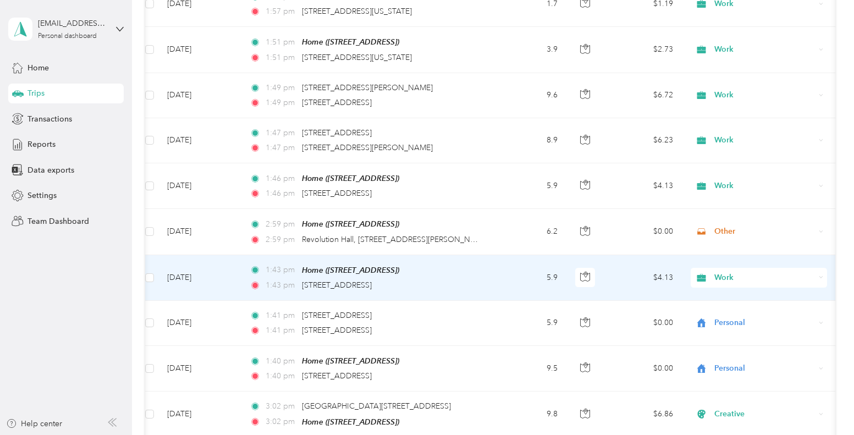
scroll to position [750, 0]
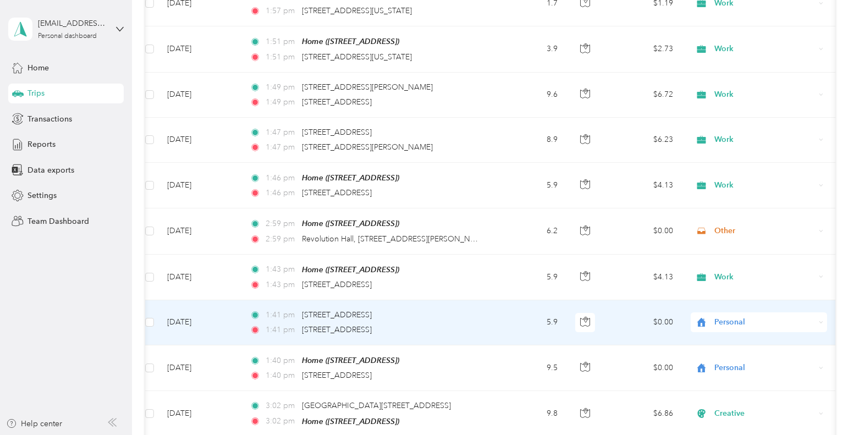
click at [814, 316] on span "Personal" at bounding box center [764, 322] width 101 height 12
click at [767, 164] on li "Work" at bounding box center [758, 160] width 136 height 19
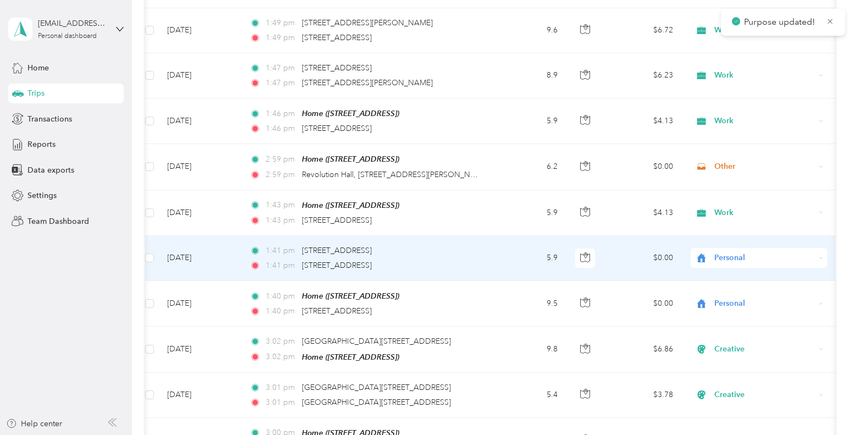
scroll to position [830, 0]
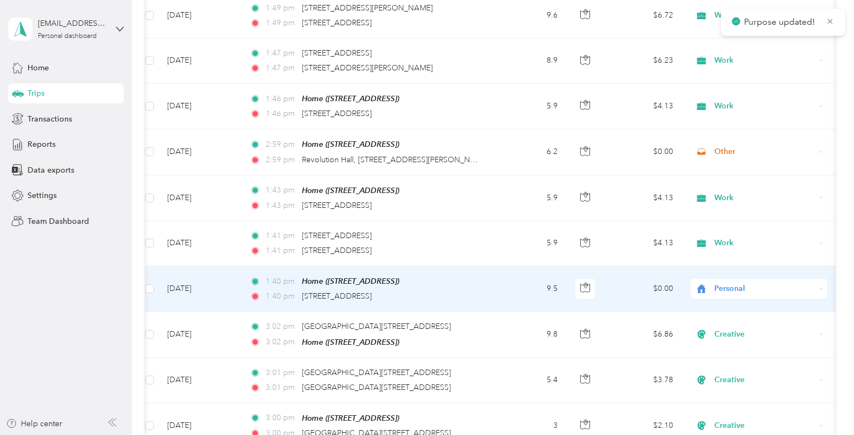
click at [814, 286] on span "Personal" at bounding box center [764, 289] width 101 height 12
click at [758, 126] on span "Work" at bounding box center [769, 127] width 102 height 12
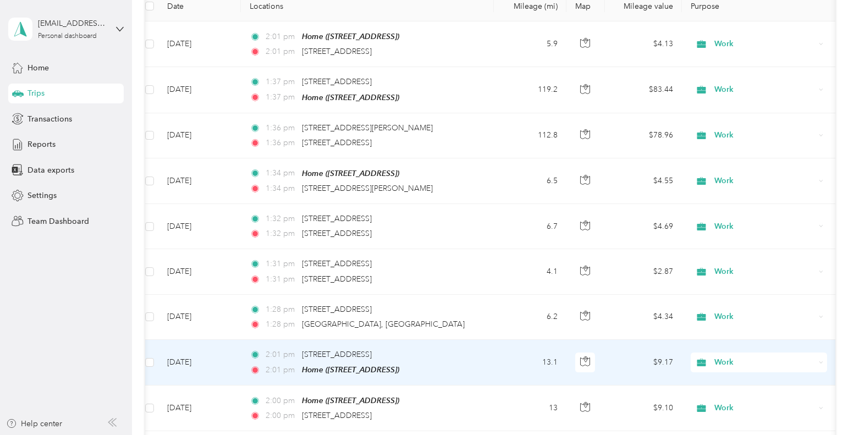
scroll to position [0, 0]
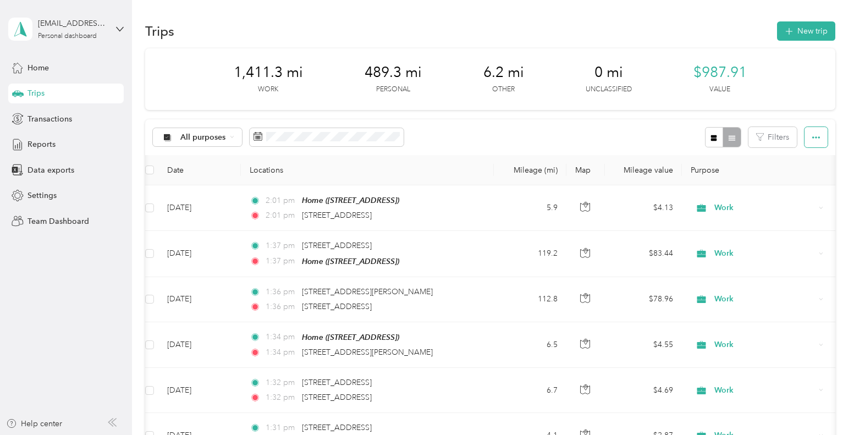
click at [815, 137] on button "button" at bounding box center [815, 137] width 23 height 20
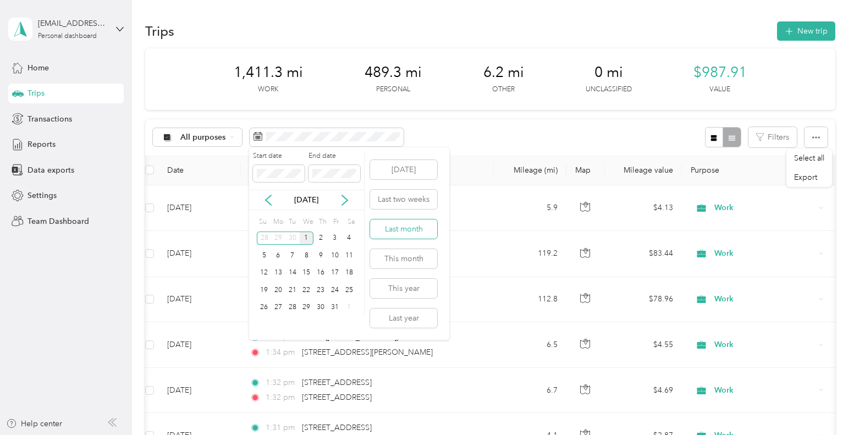
click at [414, 228] on button "Last month" at bounding box center [403, 228] width 67 height 19
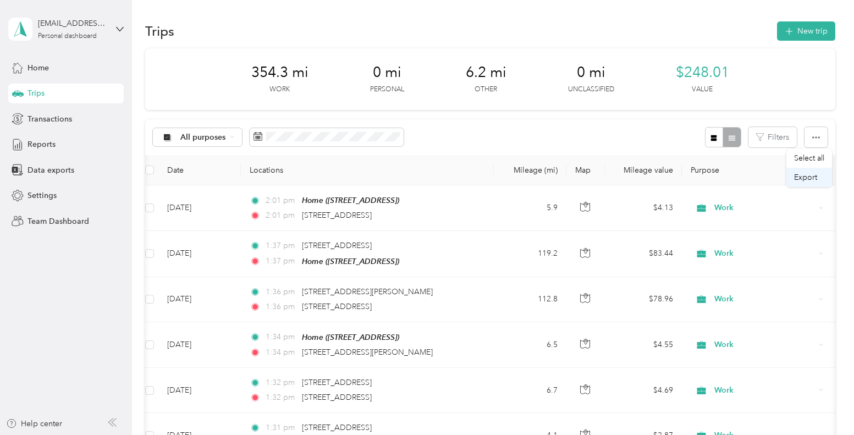
click at [810, 184] on li "Export" at bounding box center [809, 177] width 46 height 19
click at [802, 178] on span "Export" at bounding box center [805, 177] width 23 height 9
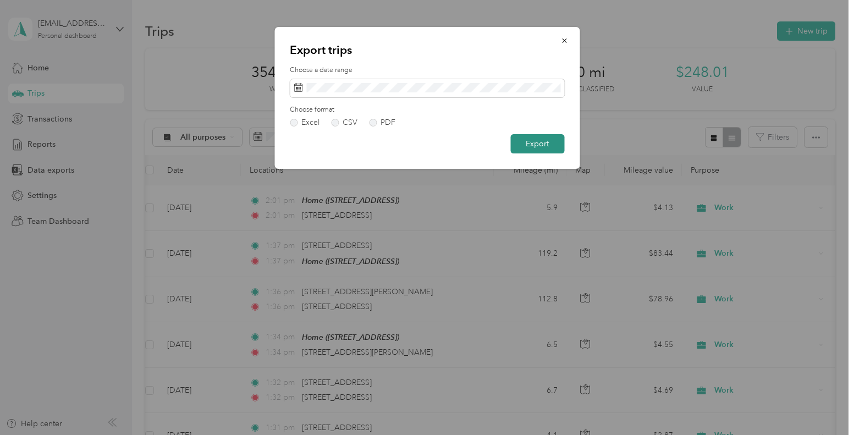
click at [531, 148] on button "Export" at bounding box center [537, 143] width 54 height 19
